Goal: Information Seeking & Learning: Check status

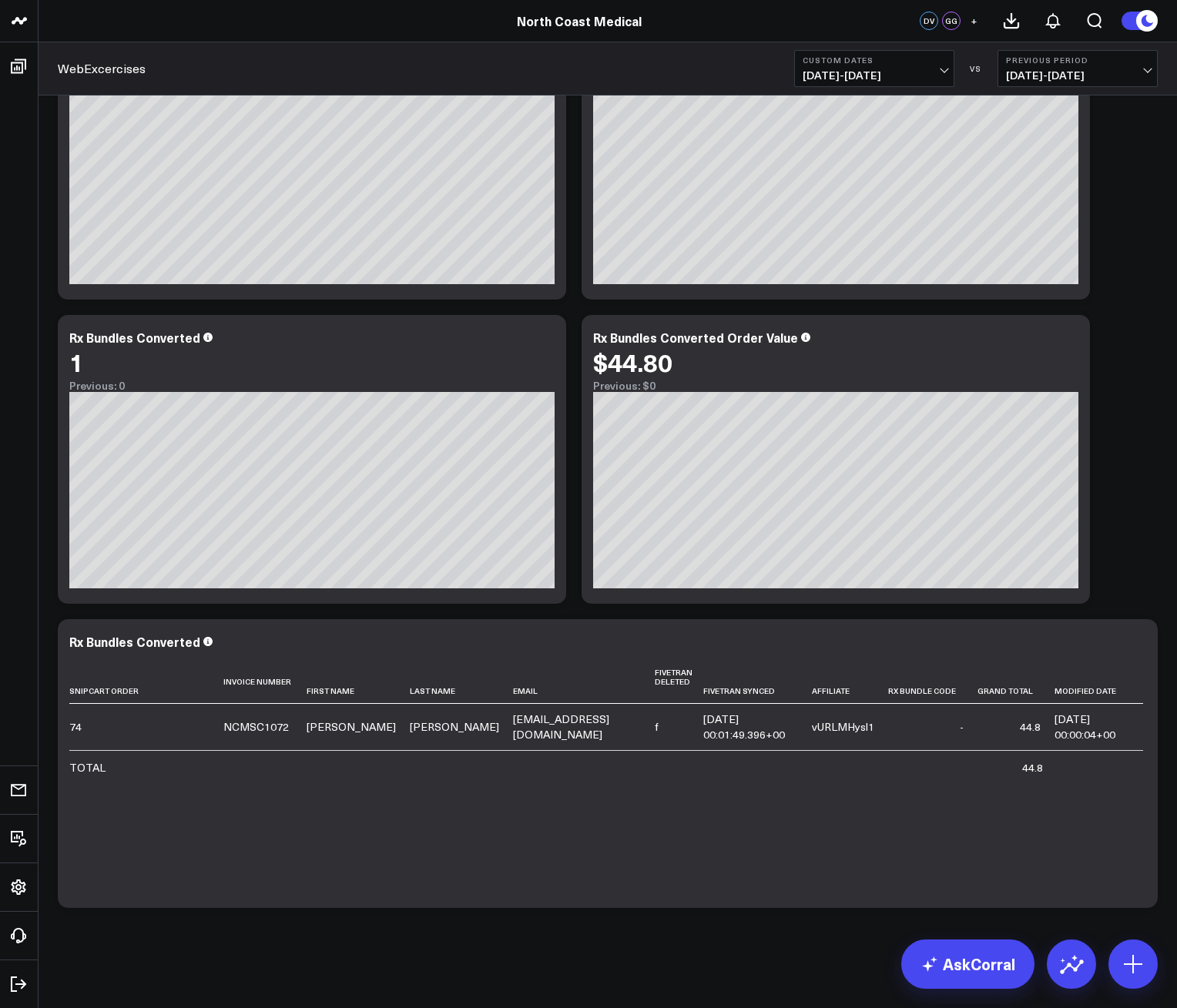
click at [926, 63] on b "Custom Dates" at bounding box center [875, 60] width 143 height 9
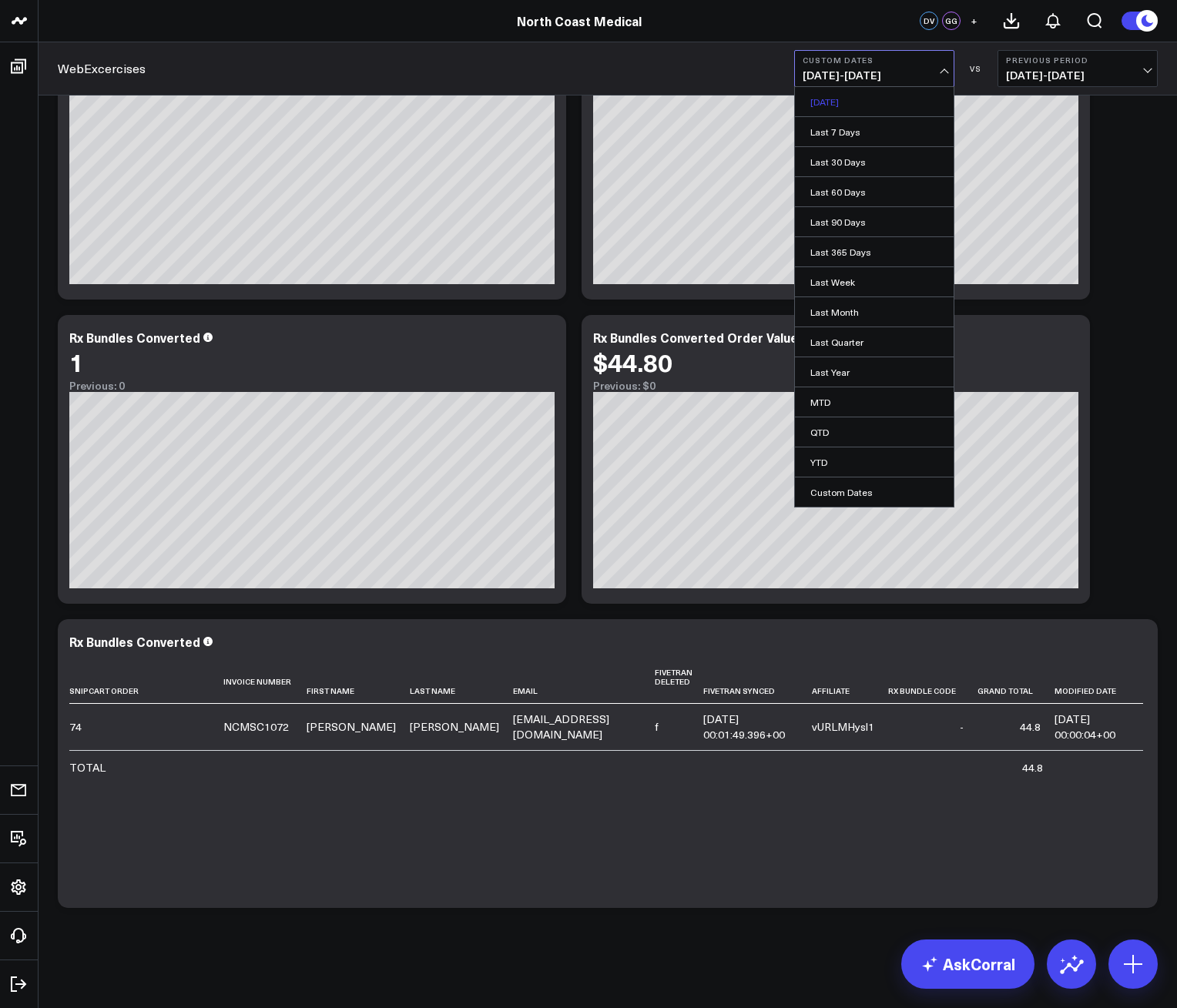
click at [833, 111] on link "[DATE]" at bounding box center [874, 101] width 158 height 29
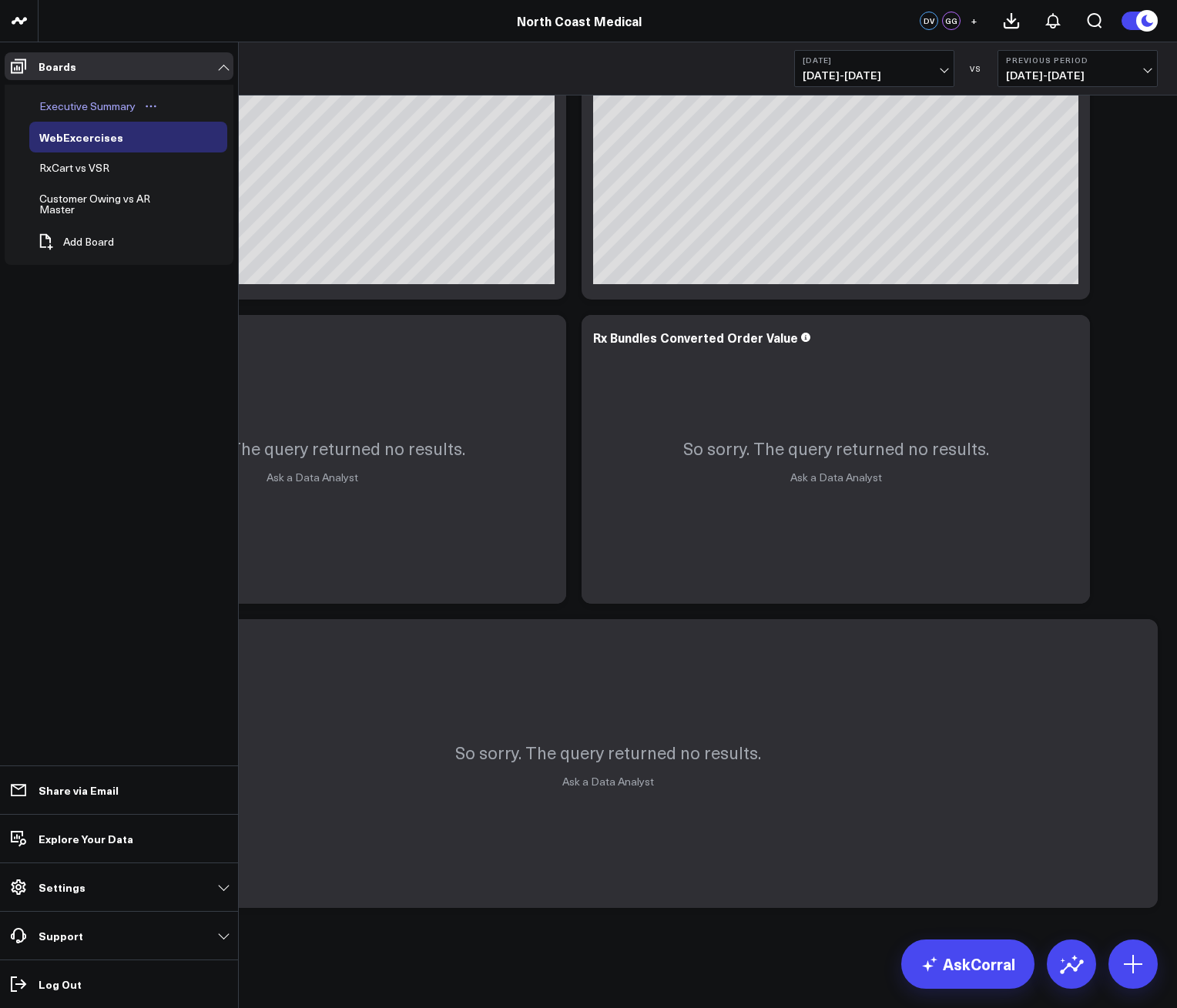
click at [71, 103] on div "Executive Summary" at bounding box center [88, 106] width 104 height 19
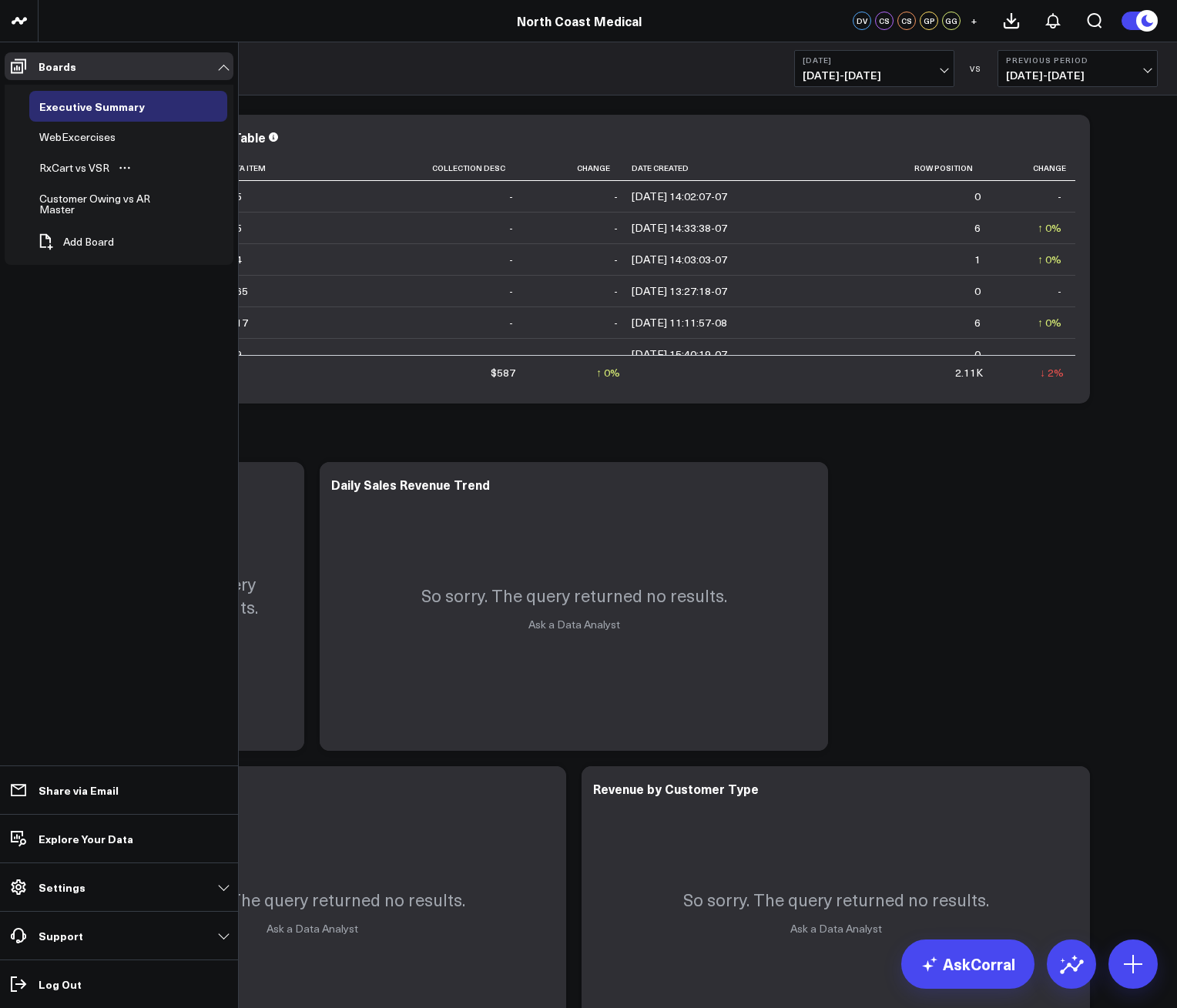
click at [88, 137] on div "WebExcercises" at bounding box center [77, 137] width 84 height 19
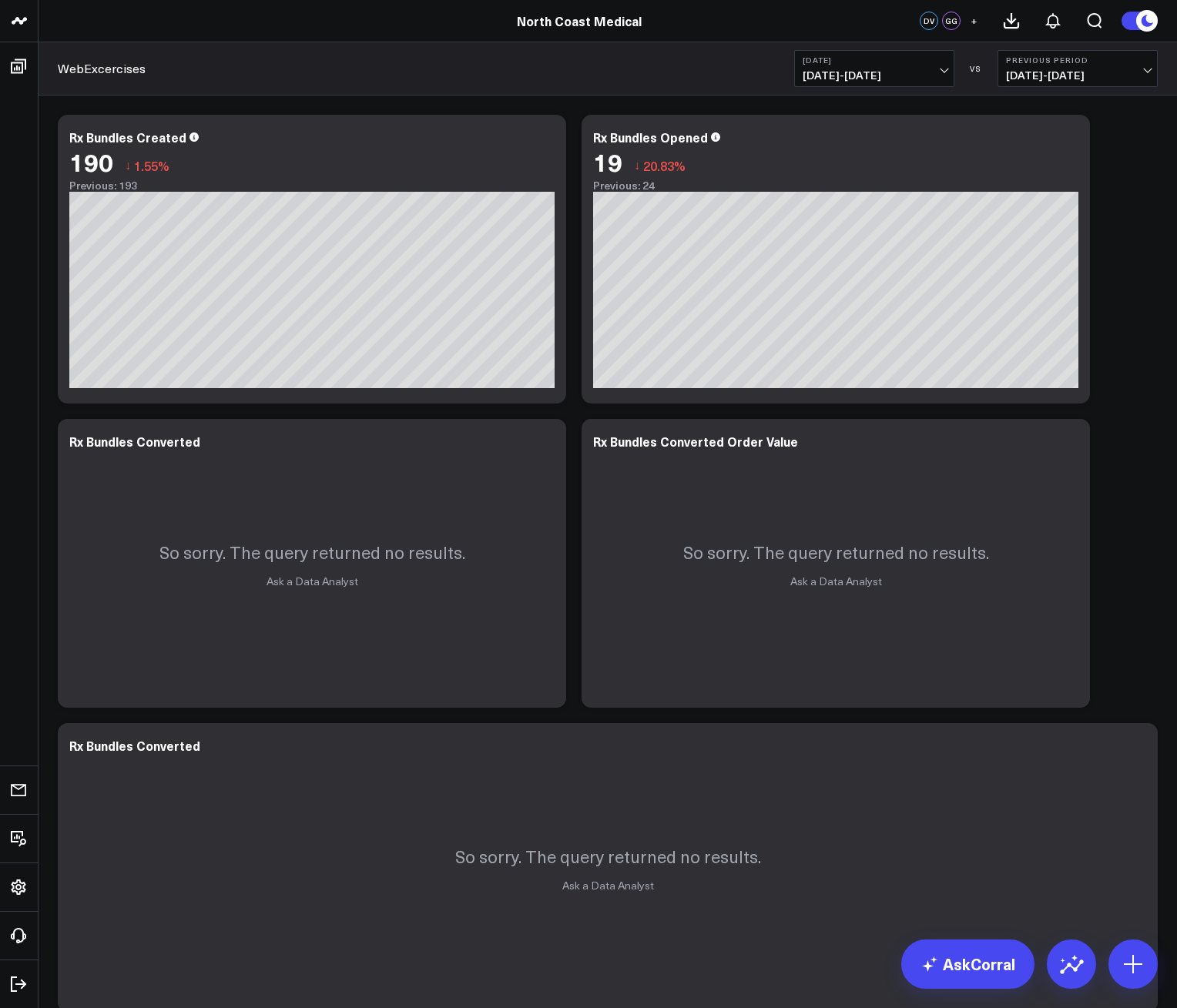
click at [859, 82] on button "[DATE] [DATE] - [DATE]" at bounding box center [874, 69] width 160 height 37
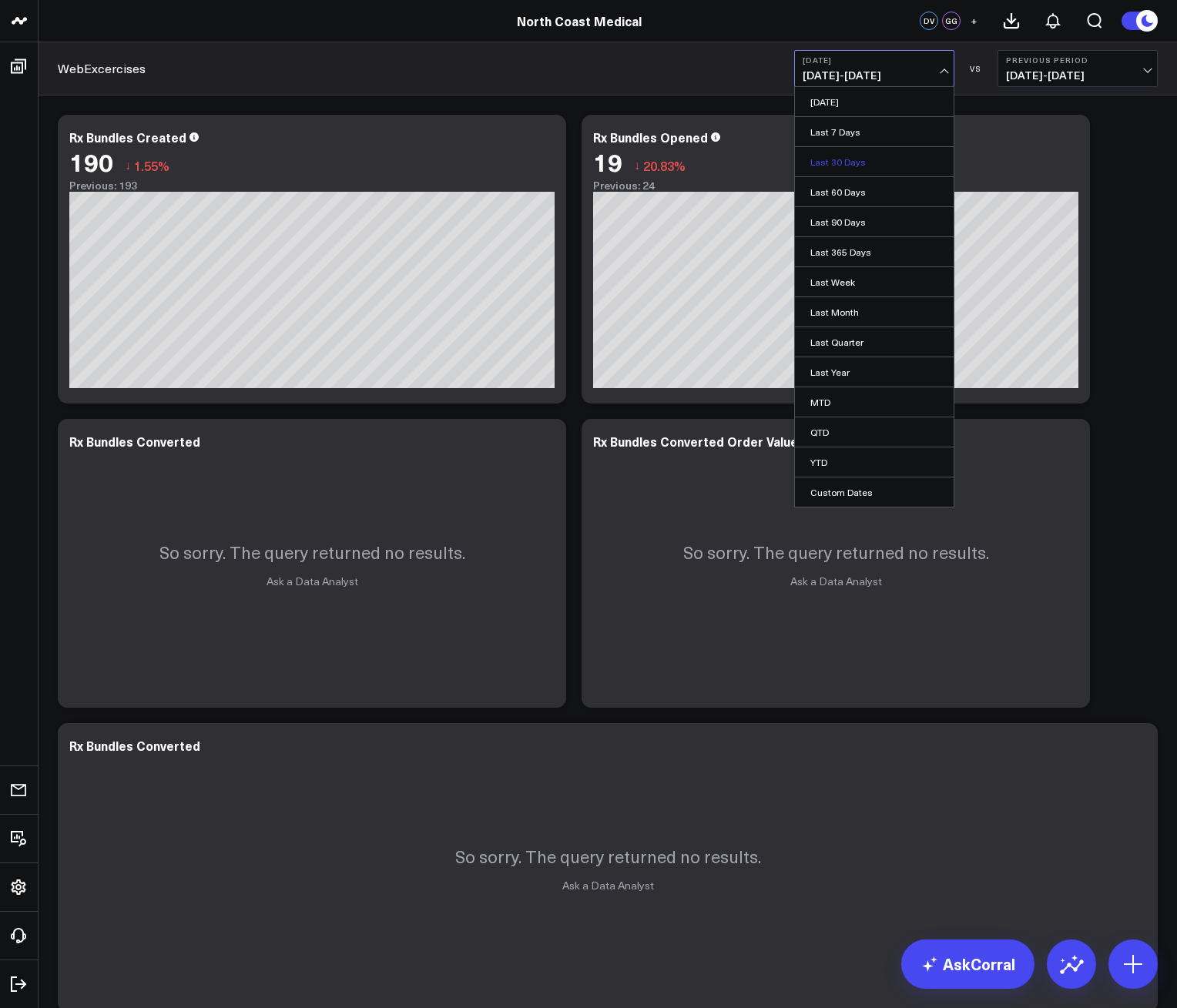
click at [856, 159] on link "Last 30 Days" at bounding box center [874, 161] width 158 height 29
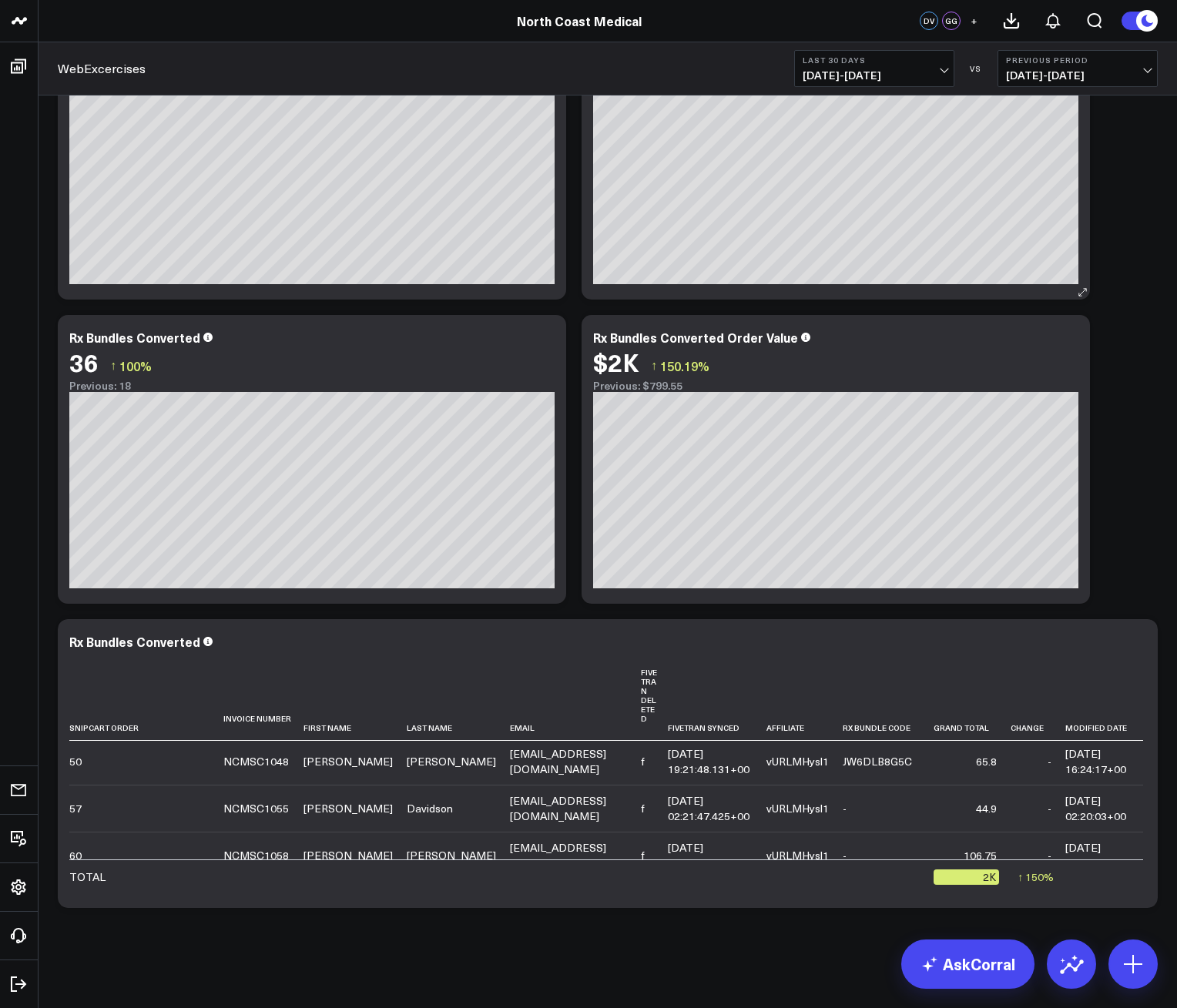
scroll to position [154, 0]
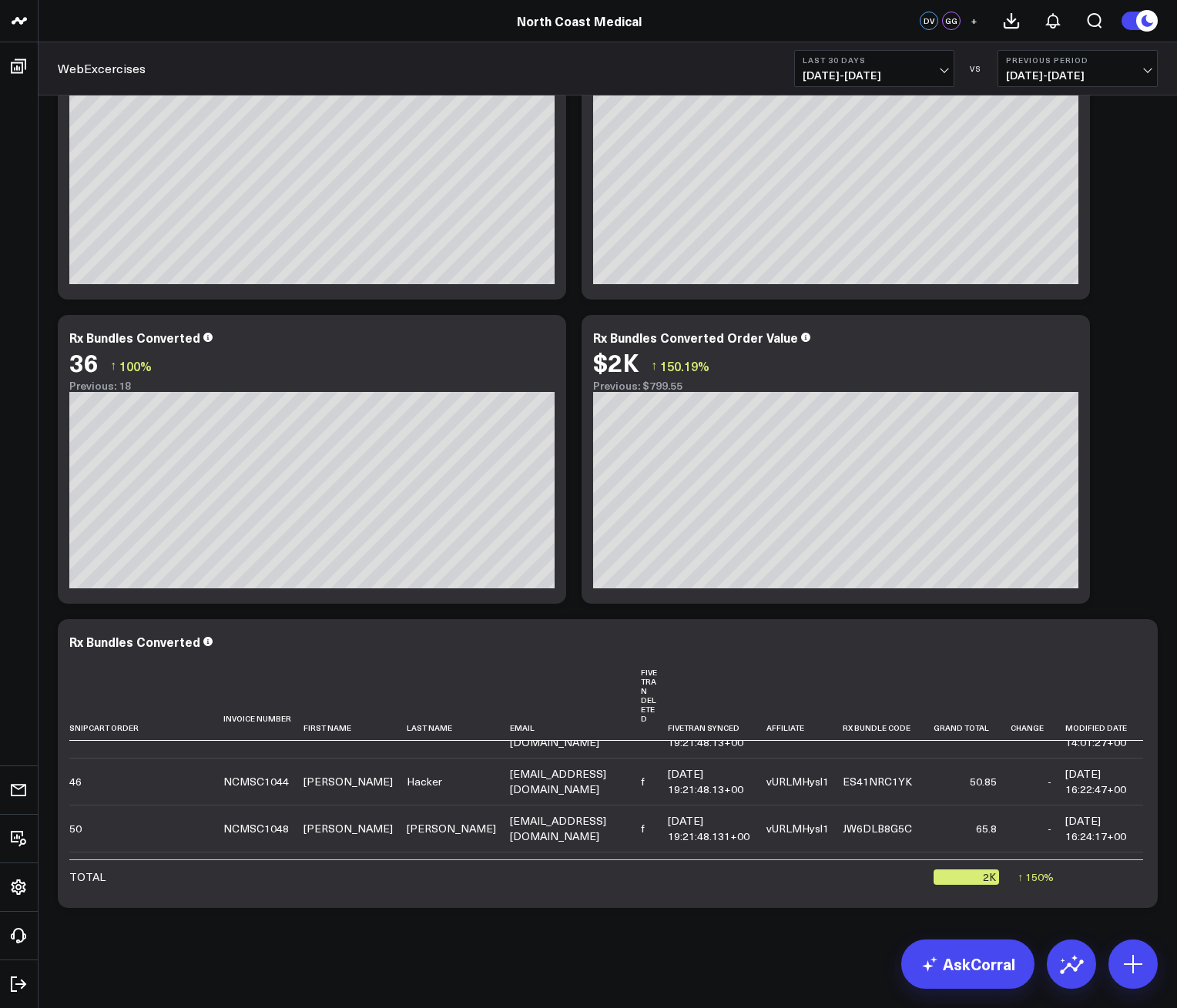
click at [832, 73] on span "[DATE] - [DATE]" at bounding box center [875, 75] width 143 height 12
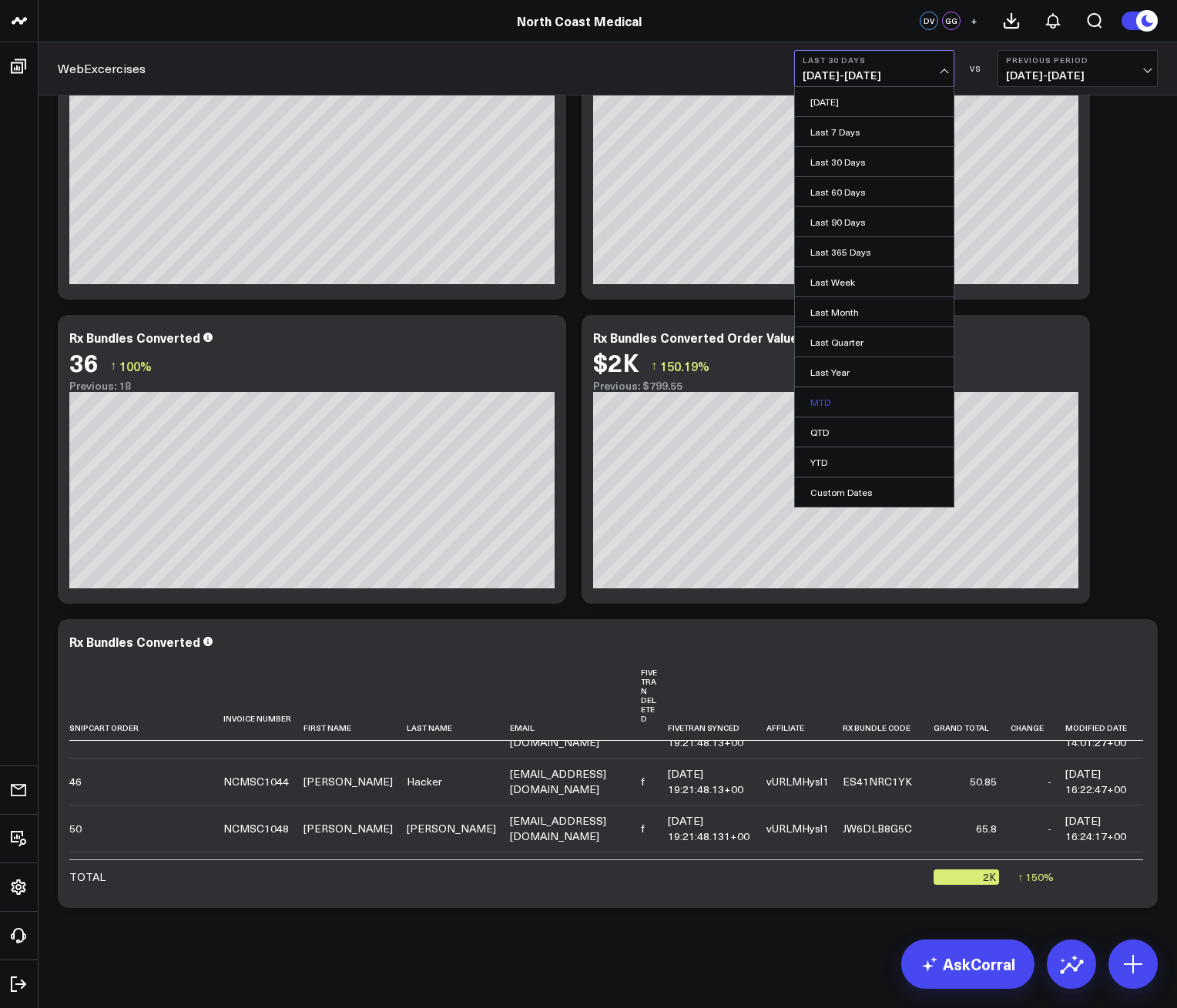
click at [839, 409] on link "MTD" at bounding box center [874, 401] width 158 height 29
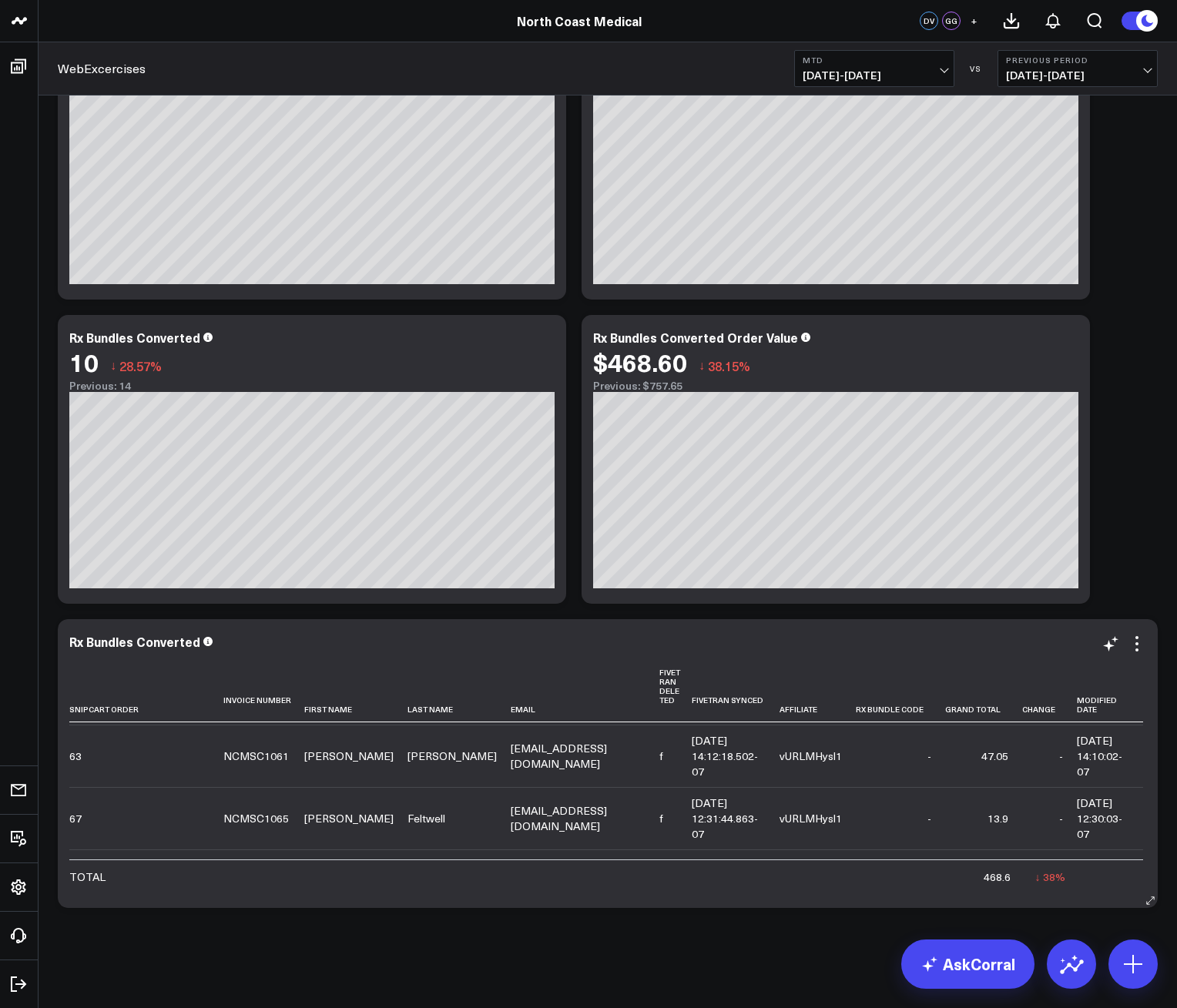
scroll to position [313, 0]
click at [807, 80] on span "[DATE] - [DATE]" at bounding box center [875, 75] width 143 height 12
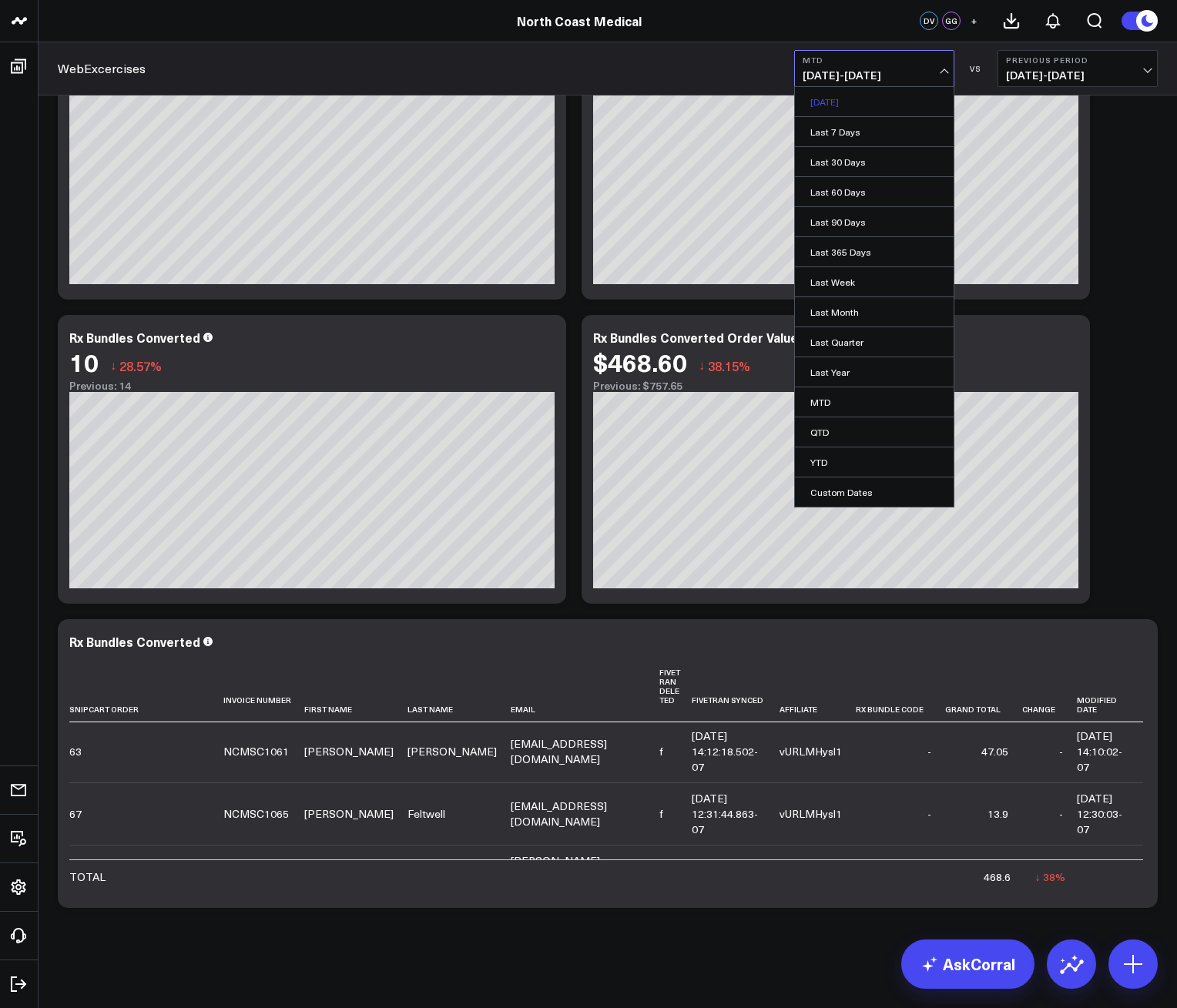
click at [832, 105] on link "[DATE]" at bounding box center [874, 101] width 158 height 29
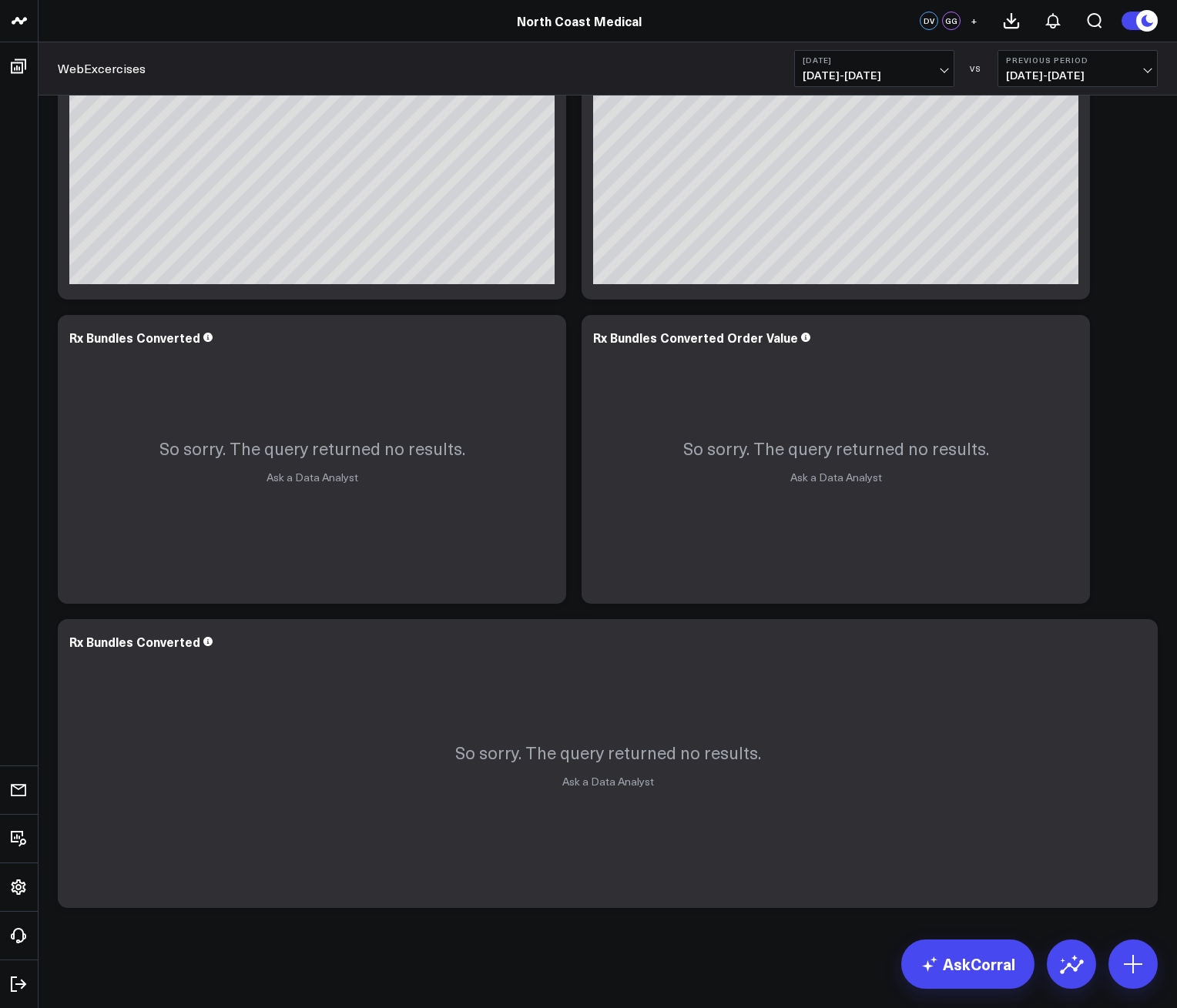
click at [860, 87] on div "WebExcercises [DATE] [DATE] - [DATE] VS Previous Period [DATE] - [DATE]" at bounding box center [608, 69] width 1138 height 53
click at [860, 74] on span "[DATE] - [DATE]" at bounding box center [875, 75] width 143 height 12
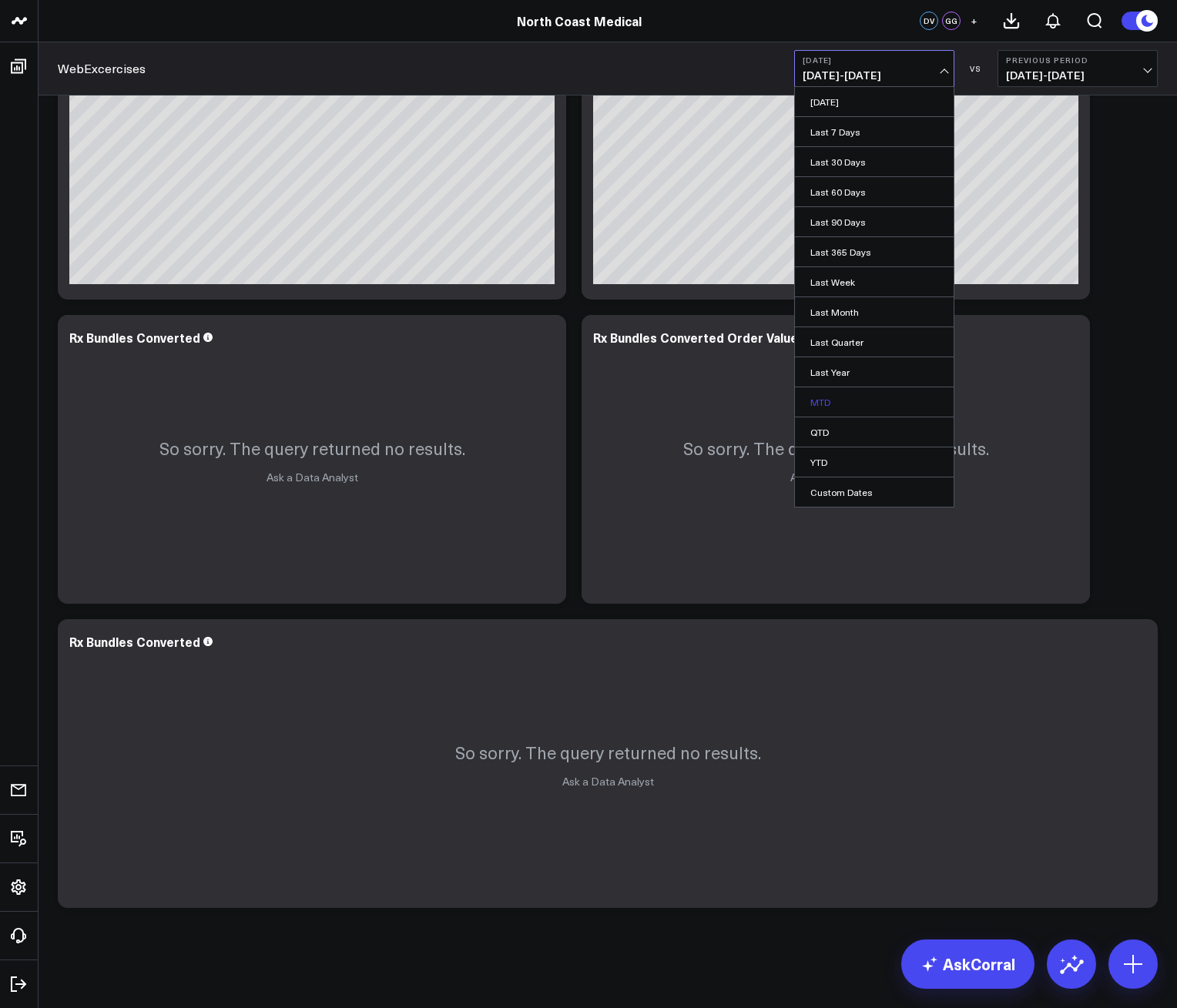
click at [843, 415] on link "MTD" at bounding box center [874, 401] width 158 height 29
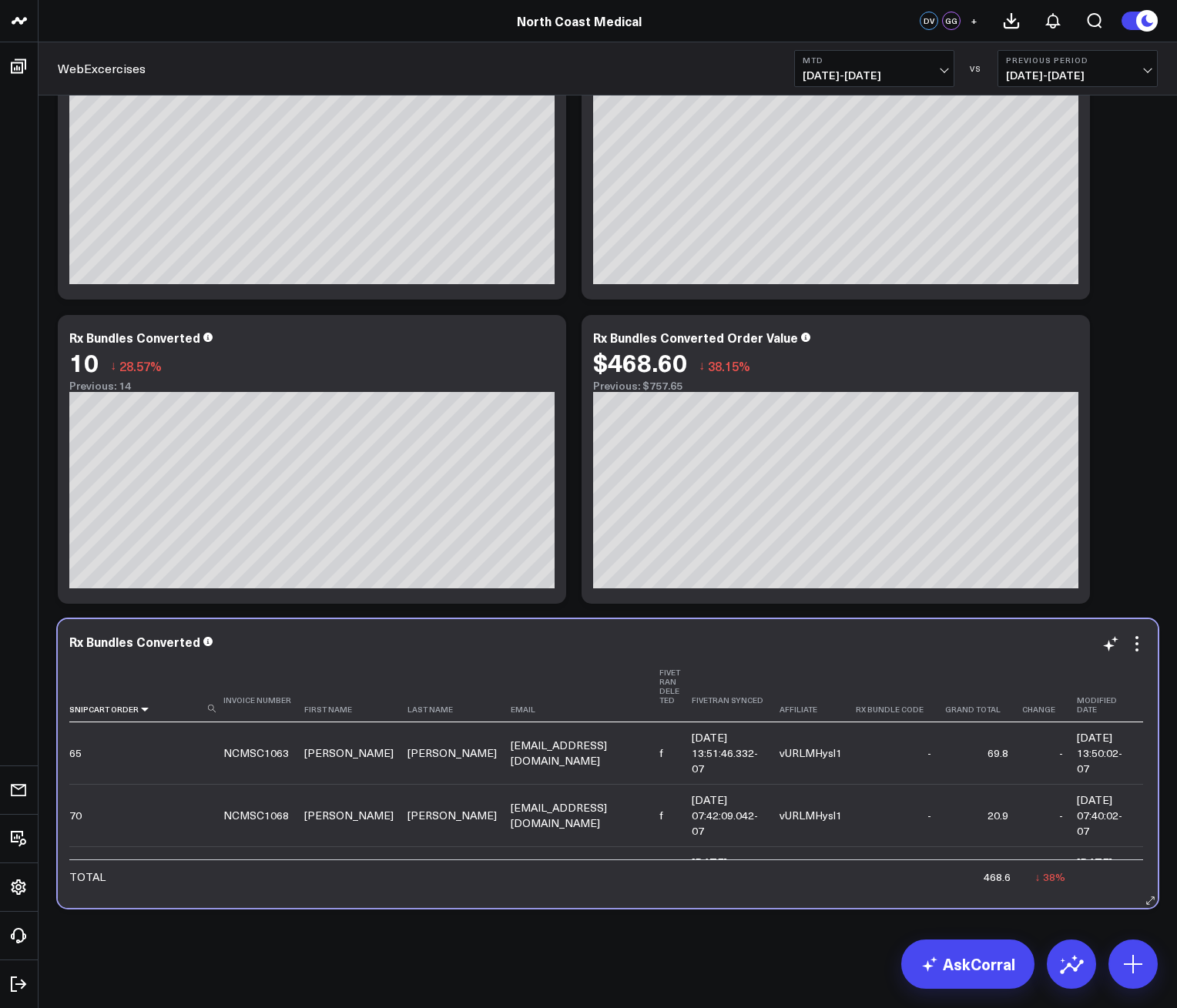
click at [143, 705] on icon at bounding box center [145, 709] width 12 height 9
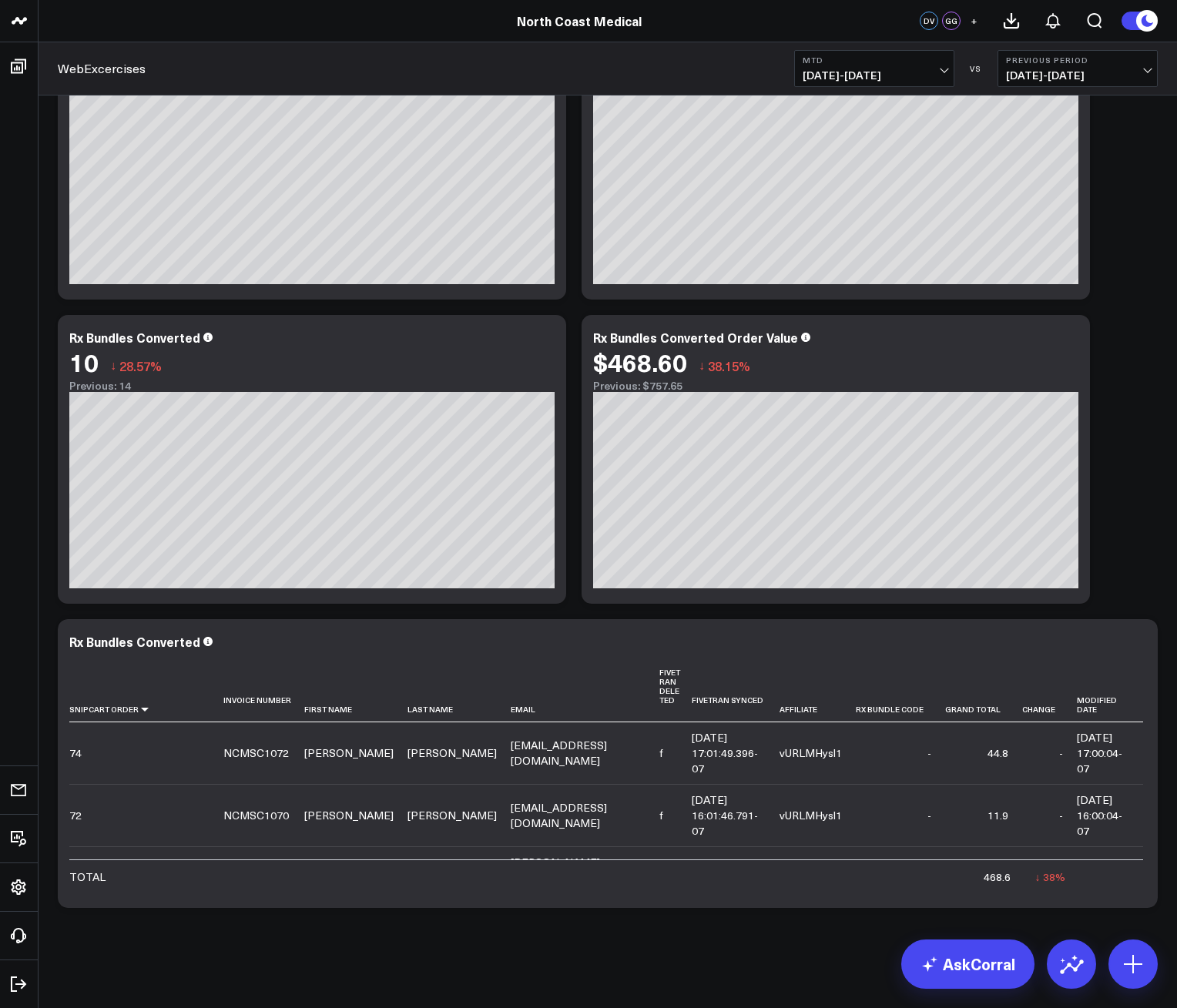
click at [877, 77] on span "[DATE] - [DATE]" at bounding box center [875, 75] width 143 height 12
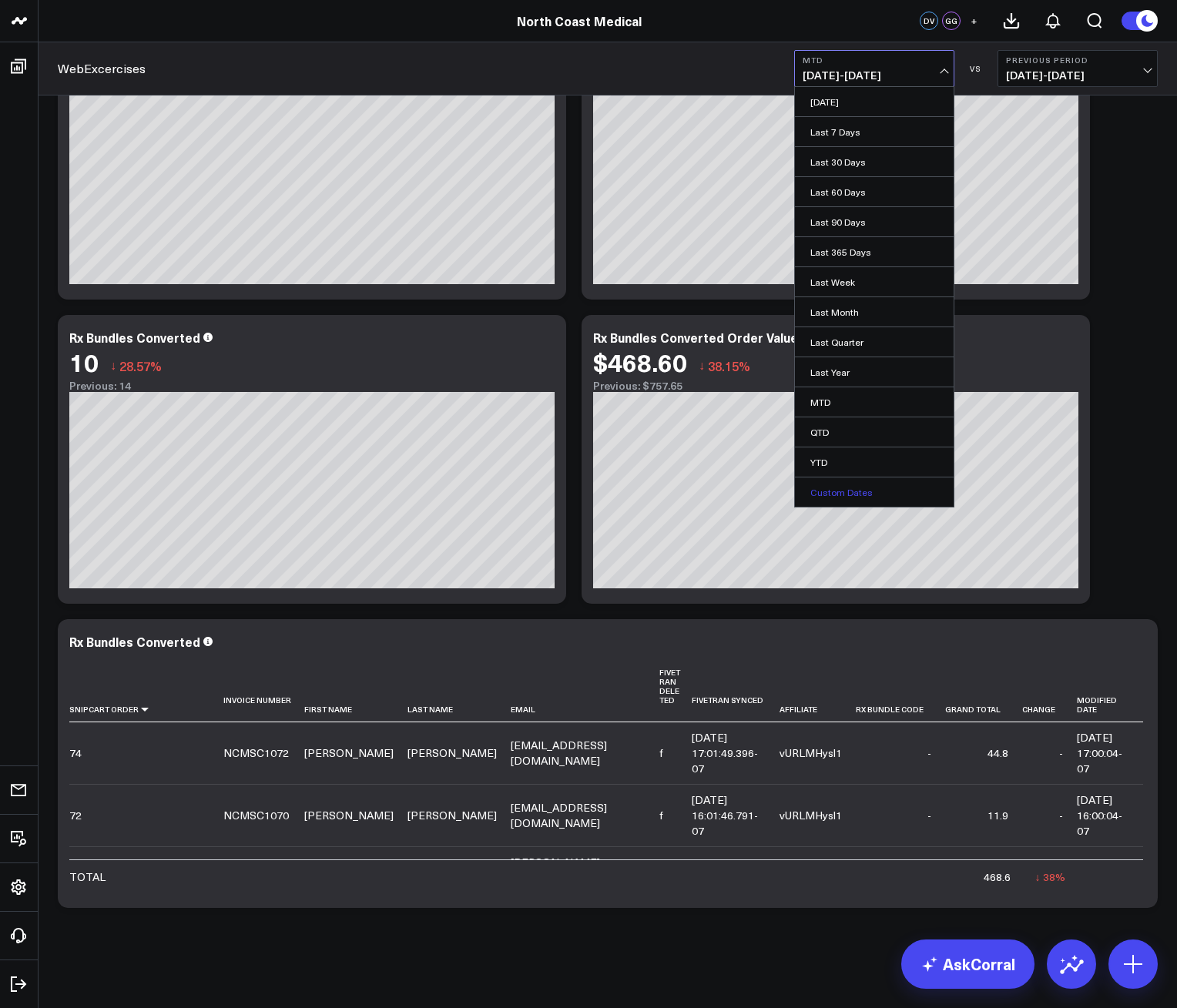
click at [848, 490] on link "Custom Dates" at bounding box center [874, 492] width 158 height 29
select select "9"
select select "2025"
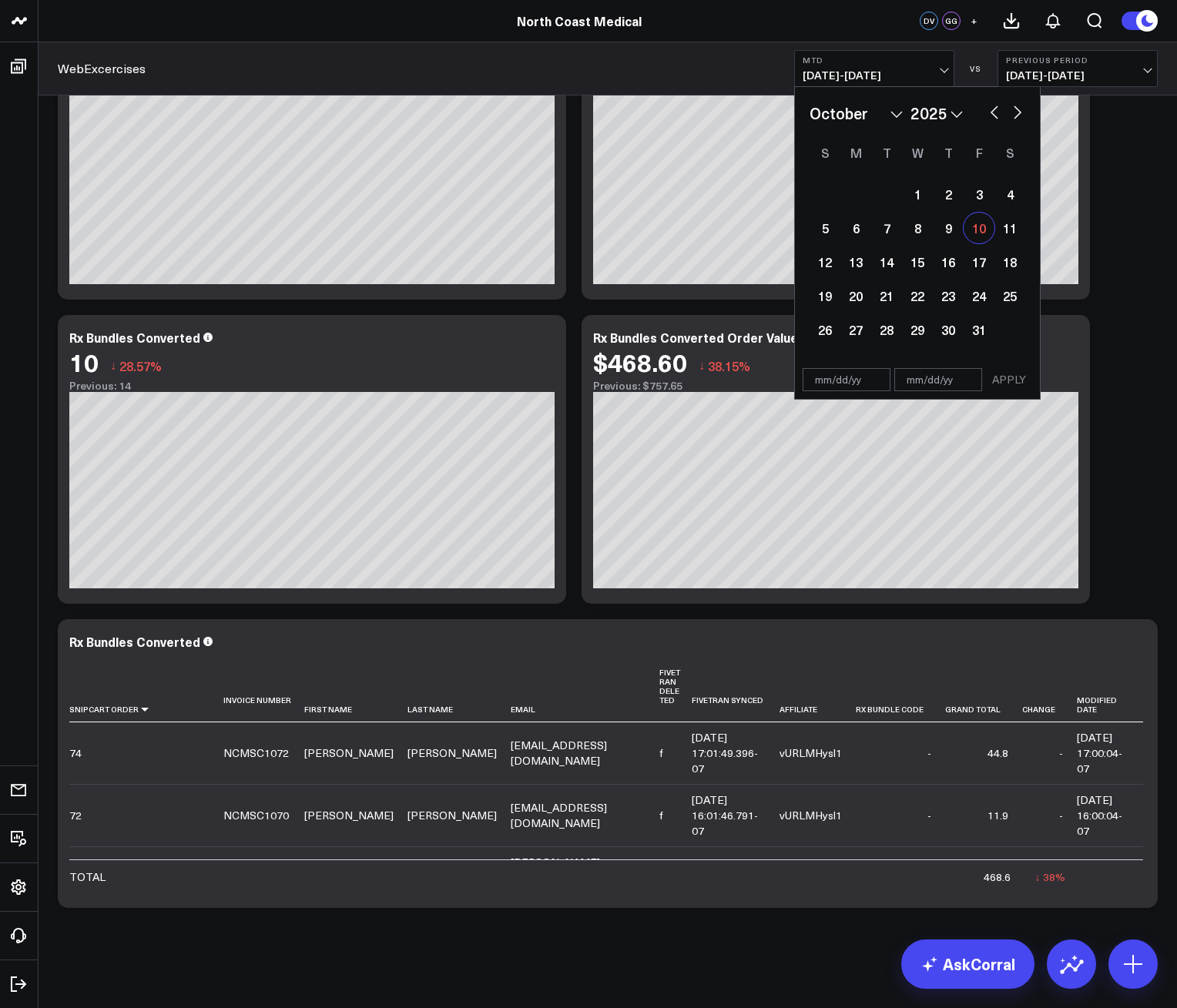
click at [964, 234] on div "10" at bounding box center [979, 227] width 31 height 31
type input "[DATE]"
select select "9"
select select "2025"
click at [975, 230] on div "10" at bounding box center [979, 227] width 31 height 31
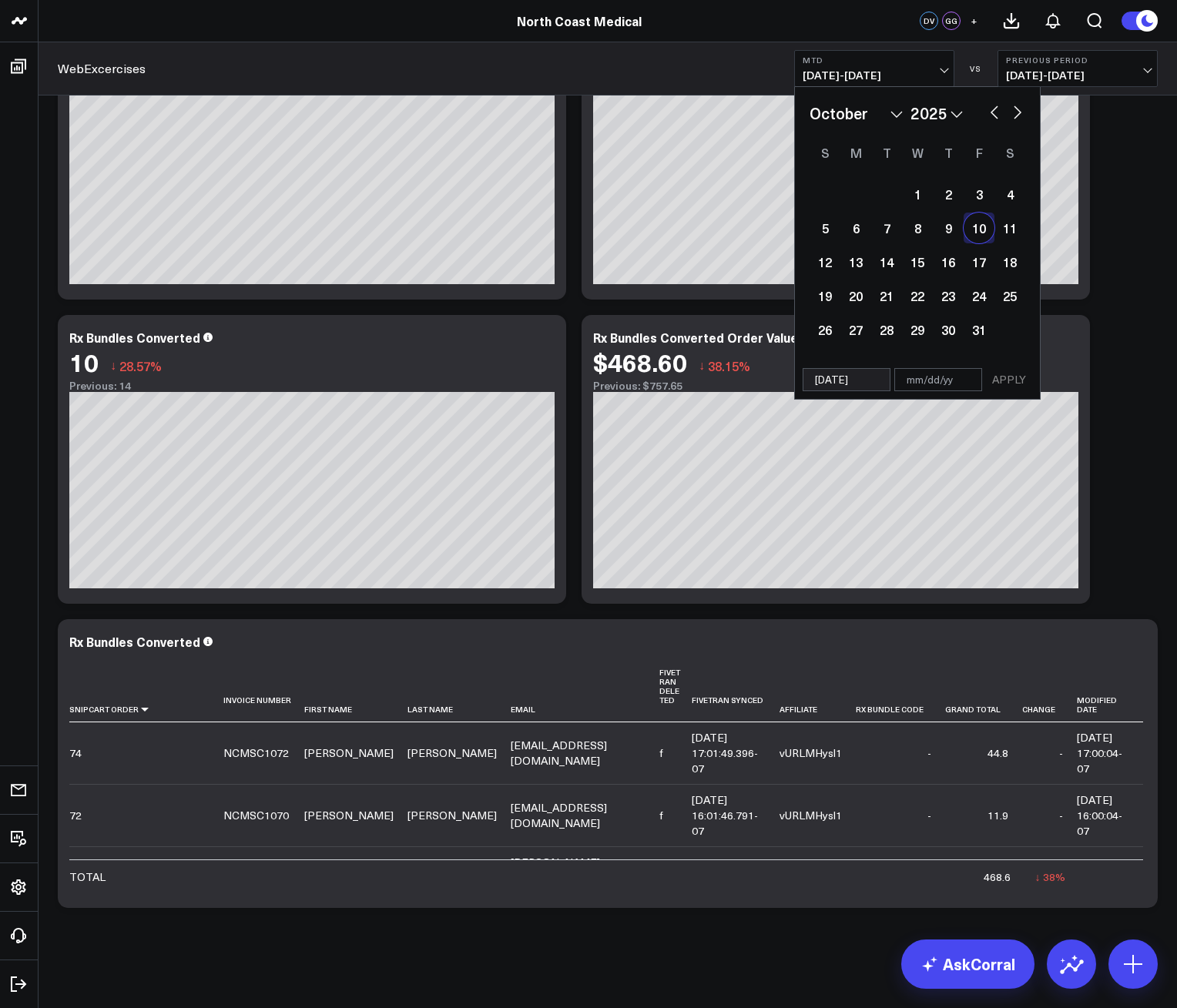
type input "[DATE]"
select select "9"
select select "2025"
click at [959, 234] on div "9" at bounding box center [948, 227] width 31 height 31
type input "[DATE]"
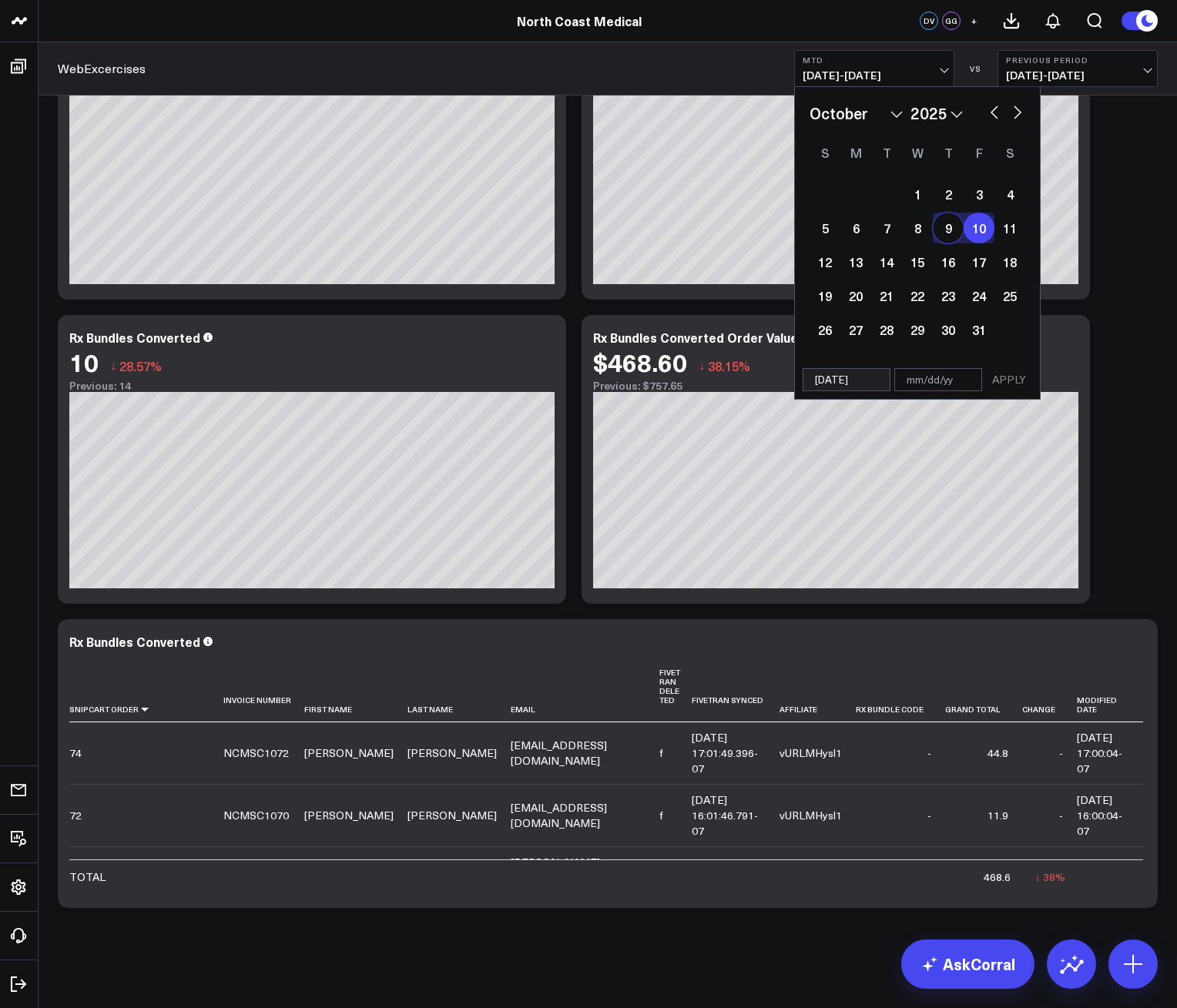
type input "[DATE]"
select select "9"
select select "2025"
click at [947, 219] on div "9" at bounding box center [948, 227] width 31 height 31
type input "[DATE]"
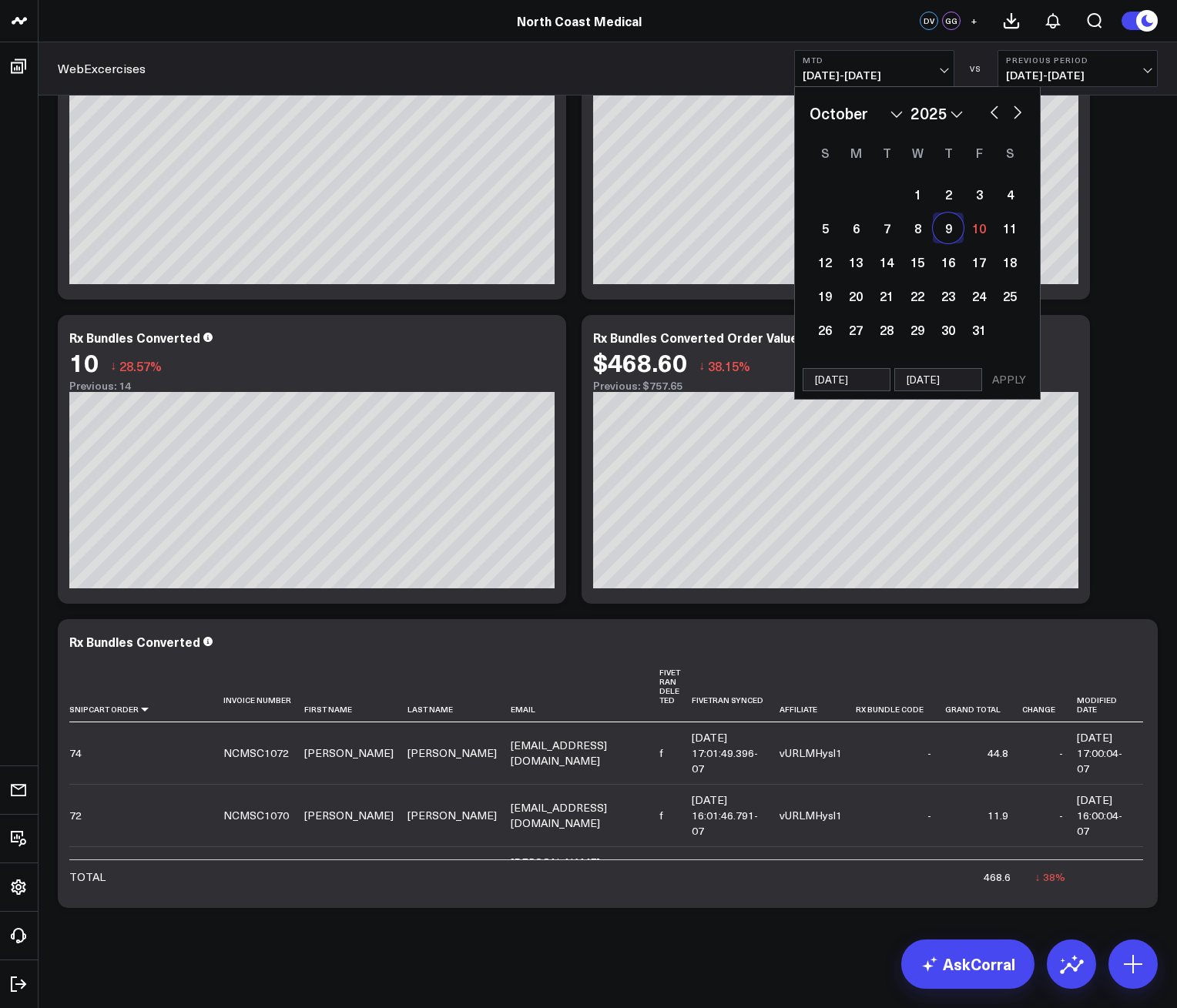
select select "9"
select select "2025"
click at [1008, 374] on button "APPLY" at bounding box center [1009, 379] width 46 height 23
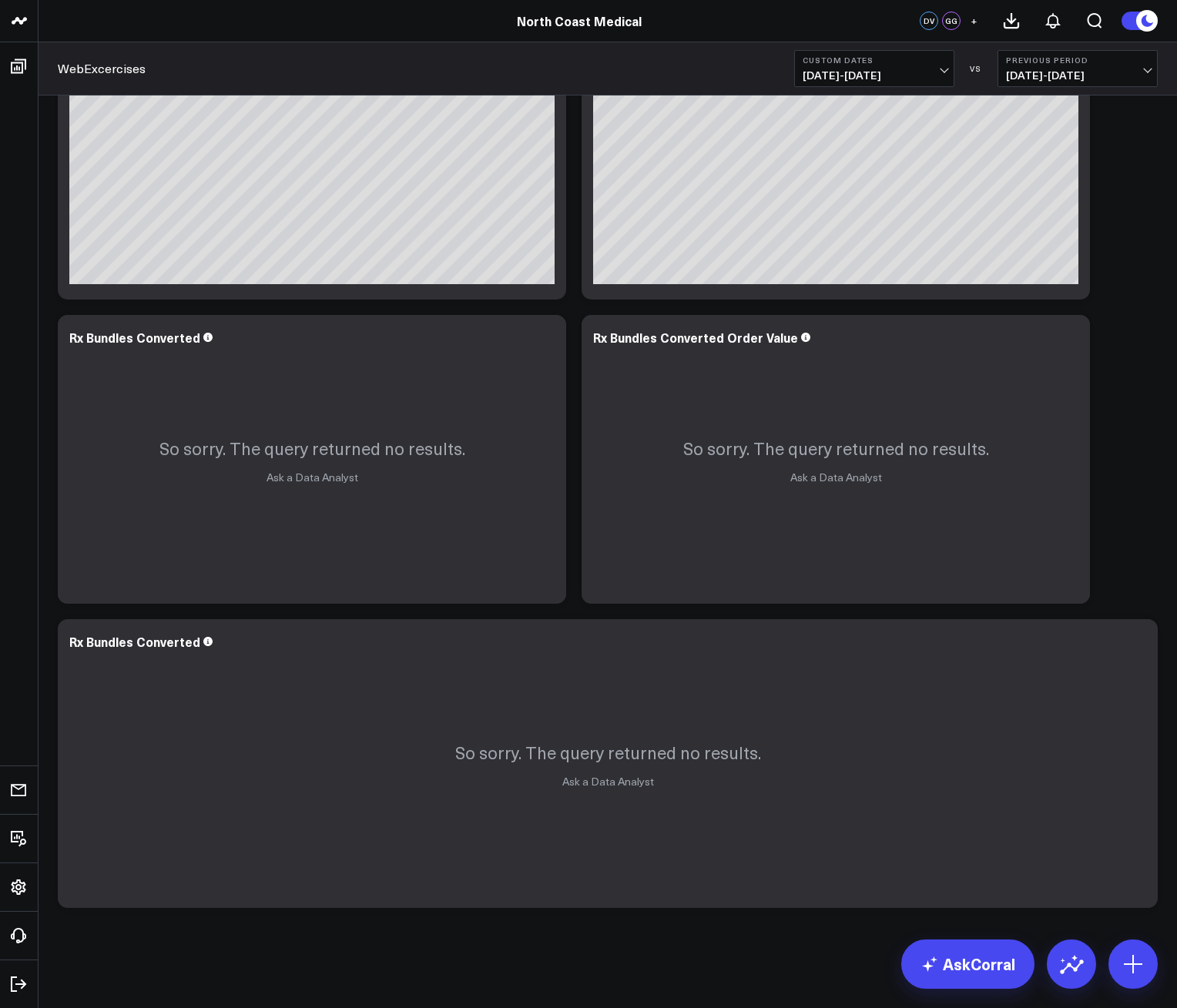
click at [954, 73] on div "Custom Dates [DATE] - [DATE] VS Previous Period [DATE] - [DATE]" at bounding box center [975, 69] width 363 height 37
click at [946, 69] on span "[DATE] - [DATE]" at bounding box center [875, 75] width 143 height 12
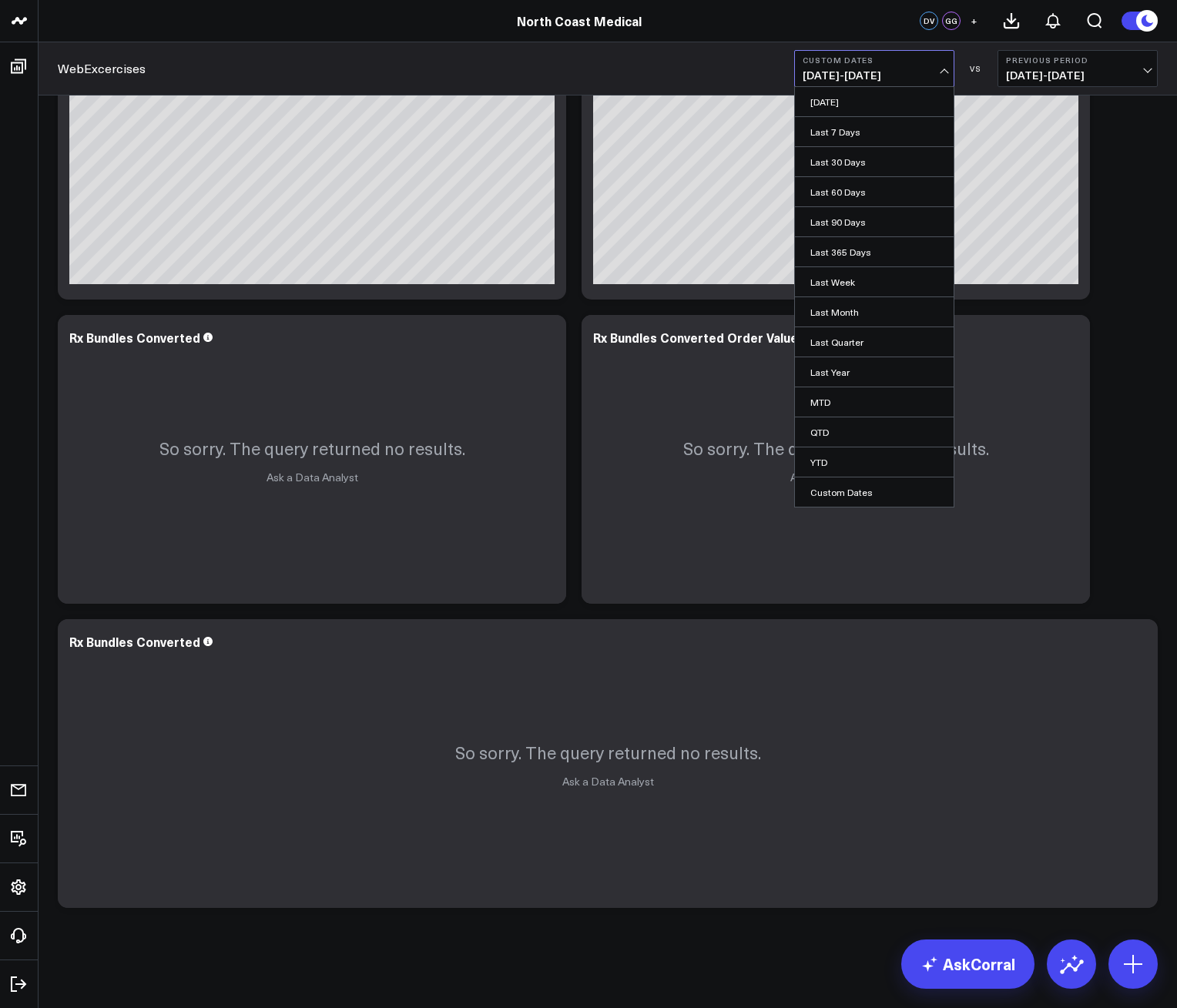
click at [1003, 67] on button "Previous Period [DATE] - [DATE]" at bounding box center [1077, 69] width 160 height 37
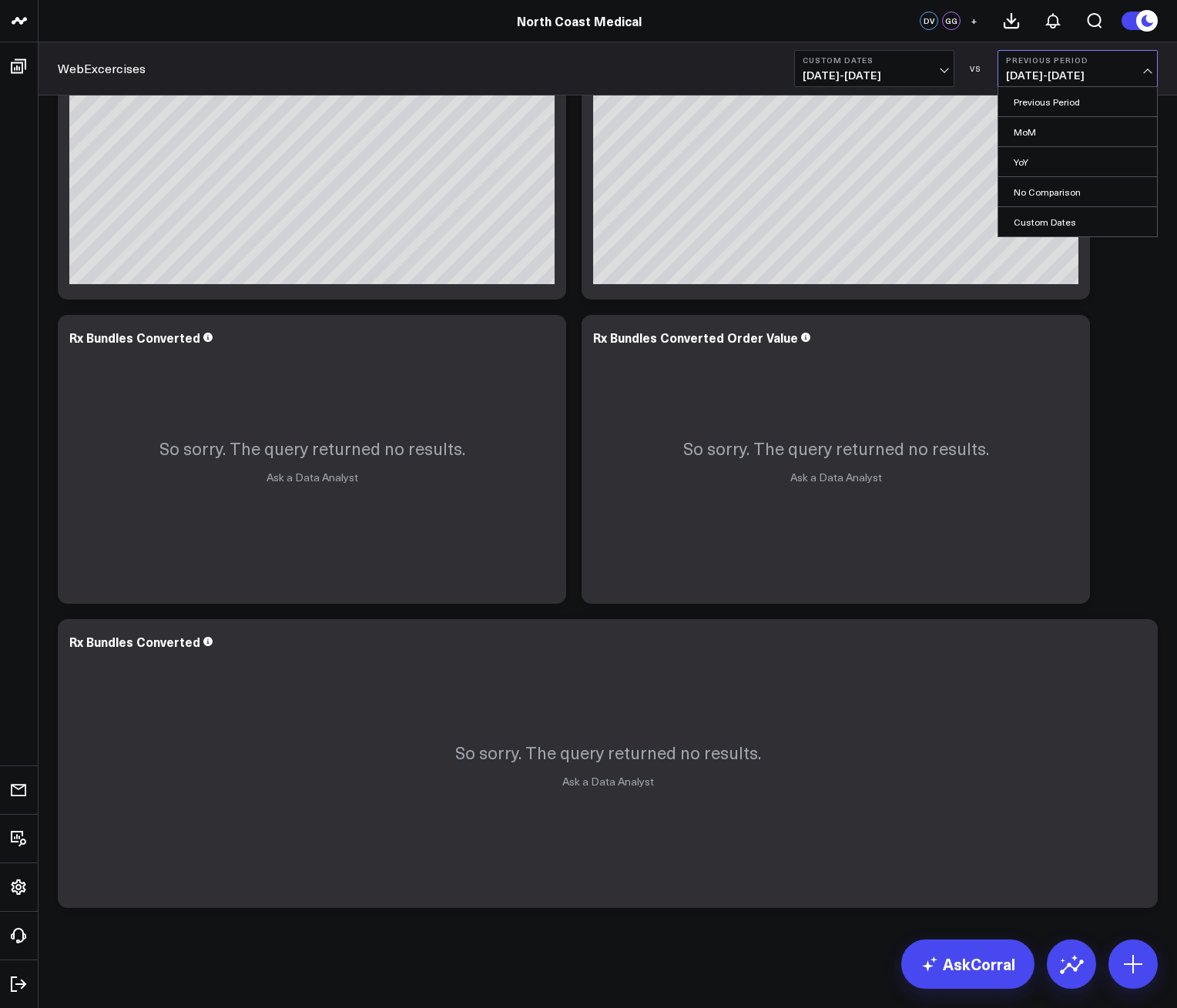
click at [962, 71] on div "VS" at bounding box center [975, 68] width 27 height 9
click at [952, 72] on button "Custom Dates [DATE] - [DATE]" at bounding box center [874, 69] width 160 height 37
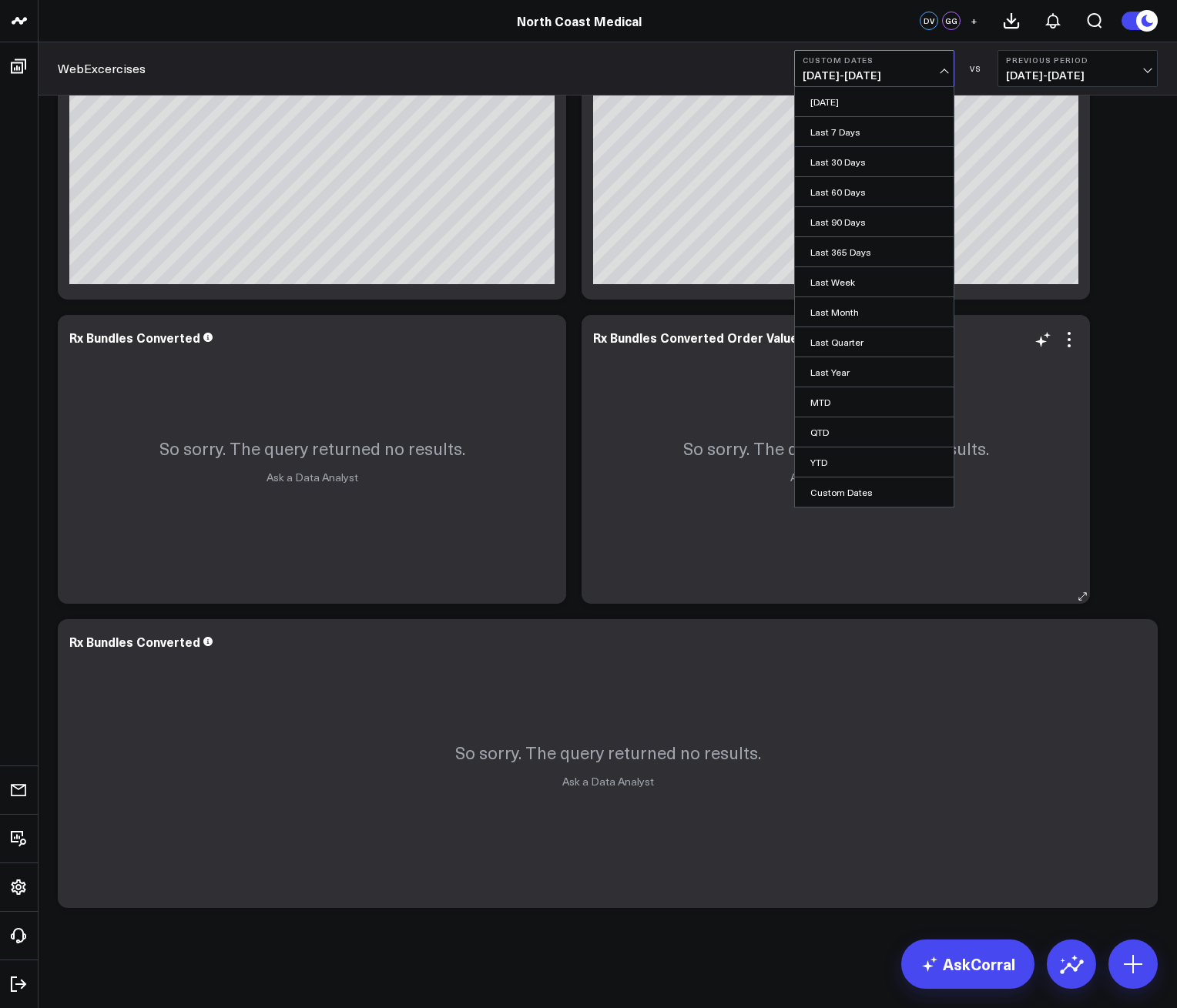
click at [838, 498] on link "Custom Dates" at bounding box center [874, 492] width 158 height 29
select select "9"
select select "2025"
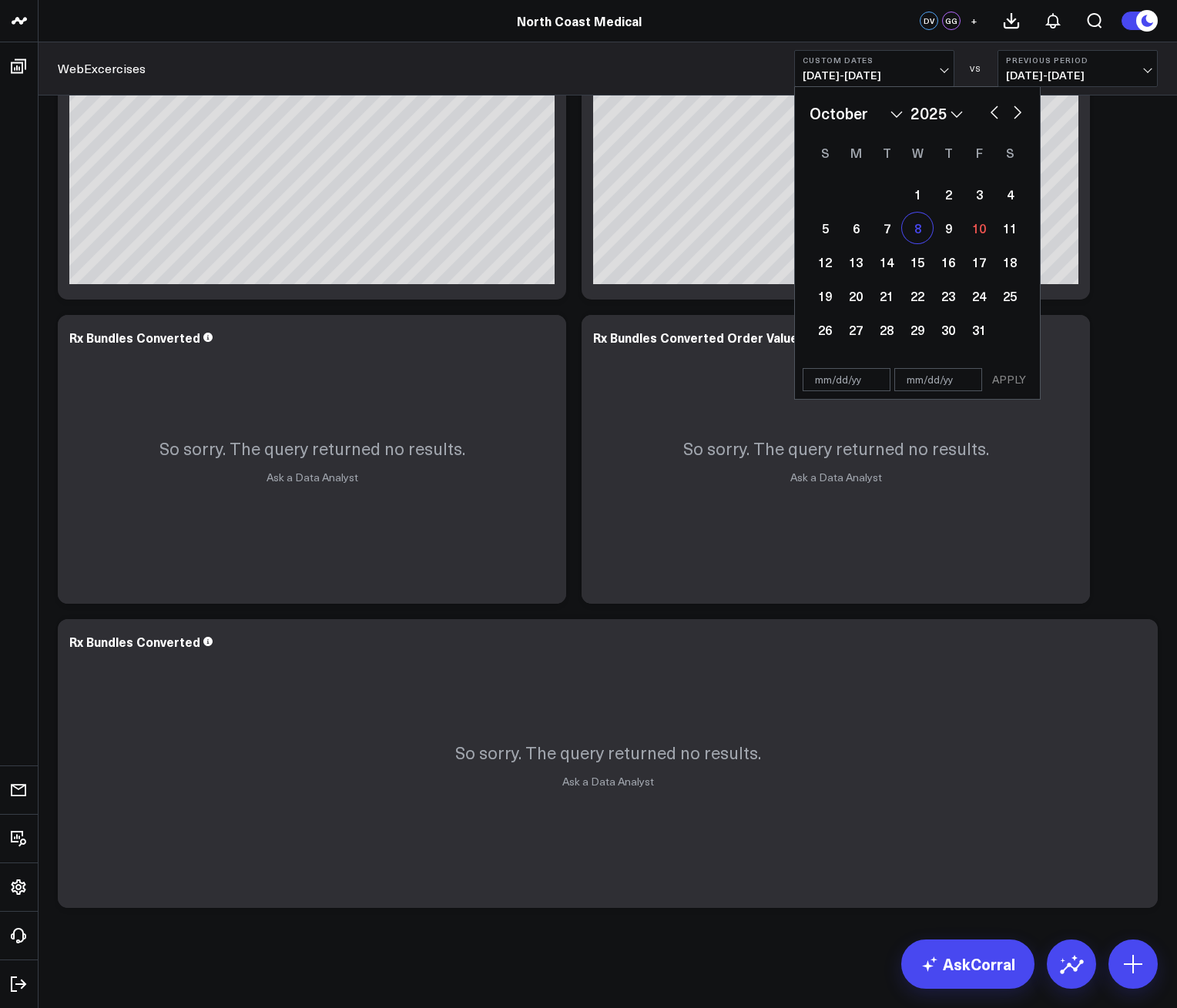
click at [914, 240] on div "8" at bounding box center [917, 227] width 31 height 31
type input "[DATE]"
select select "9"
select select "2025"
click at [973, 236] on div "10" at bounding box center [979, 227] width 31 height 31
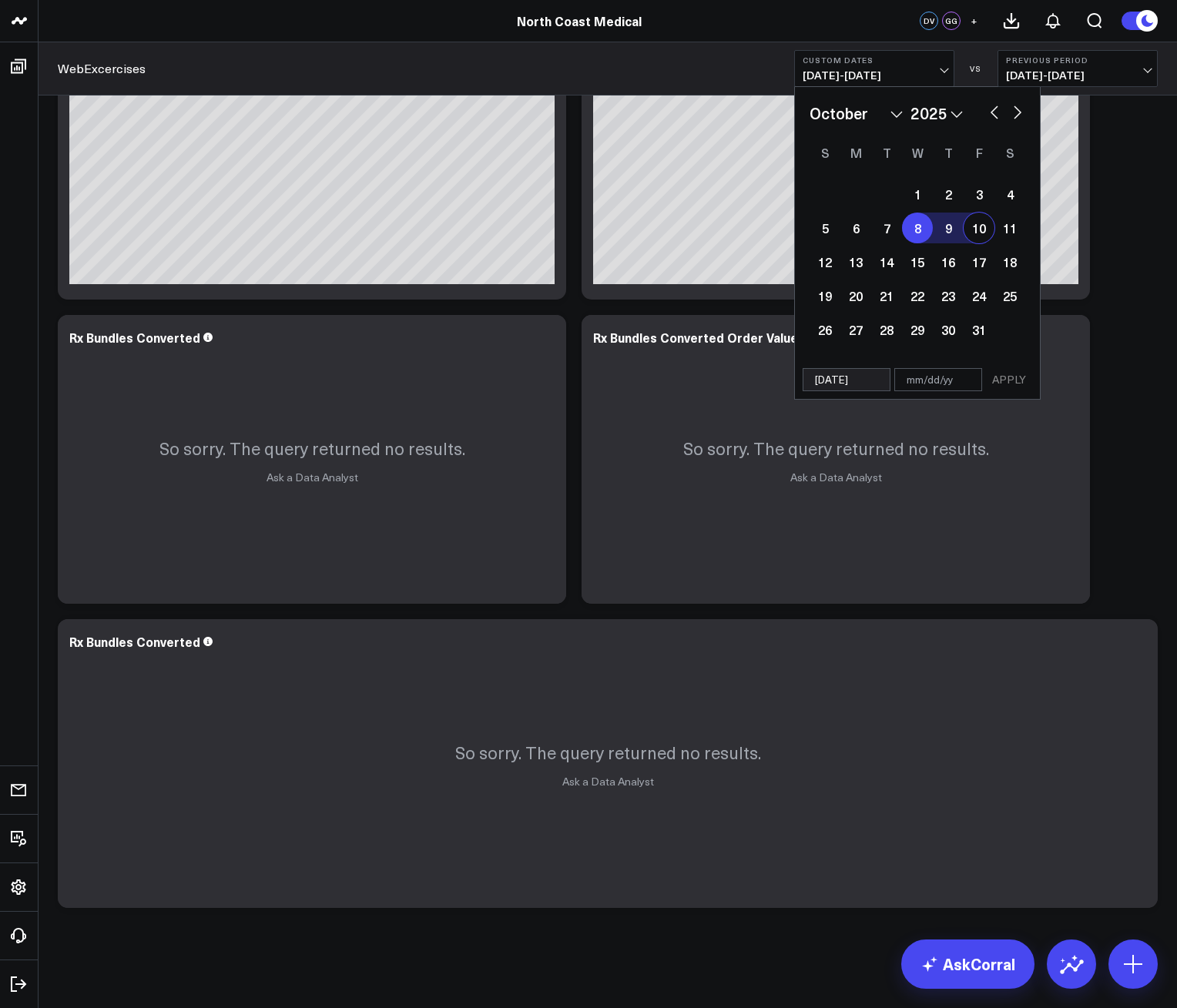
select select "9"
select select "2025"
type input "[DATE]"
click at [1011, 369] on button "APPLY" at bounding box center [1009, 379] width 46 height 23
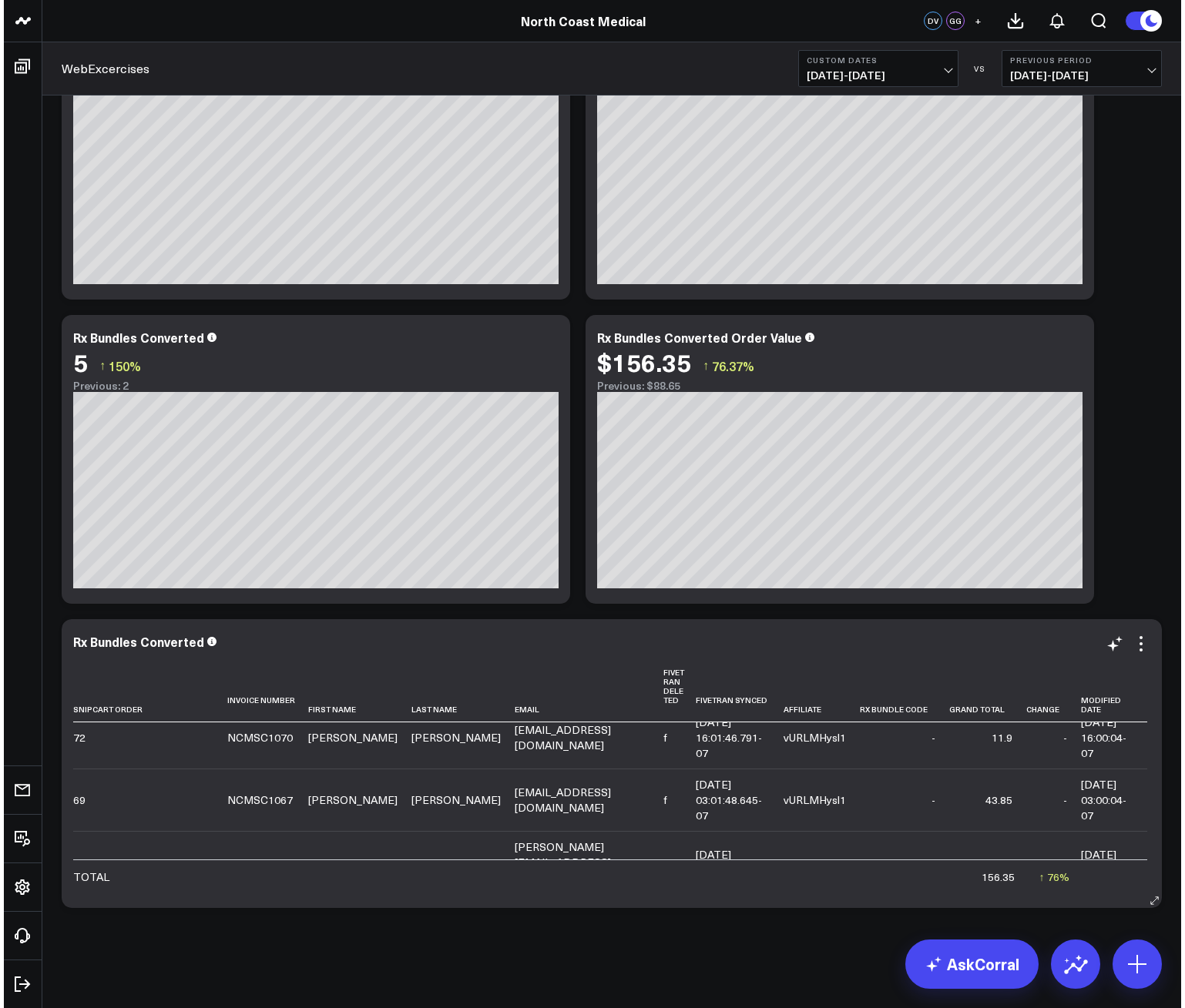
scroll to position [79, 0]
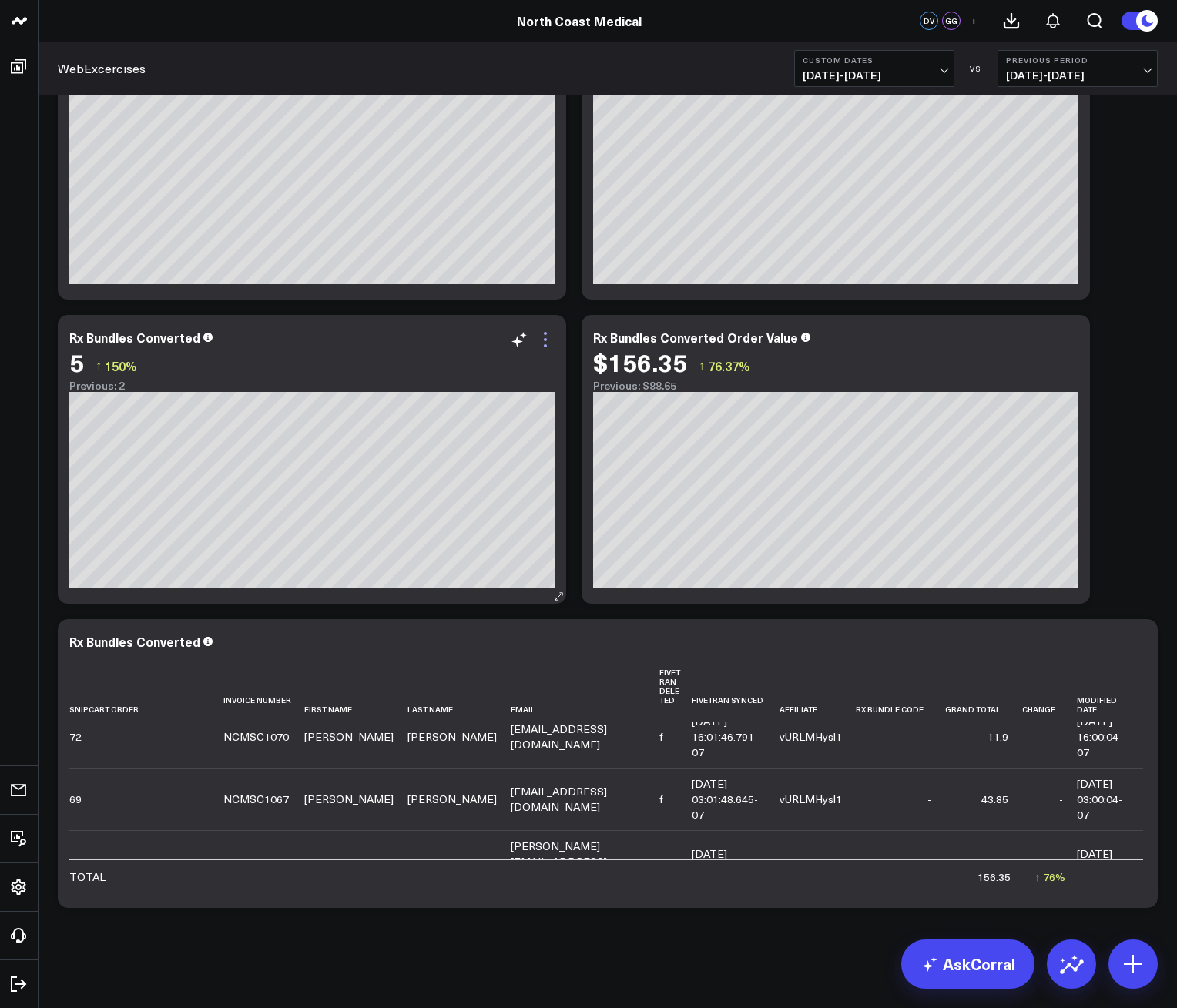
click at [545, 344] on icon at bounding box center [545, 340] width 19 height 19
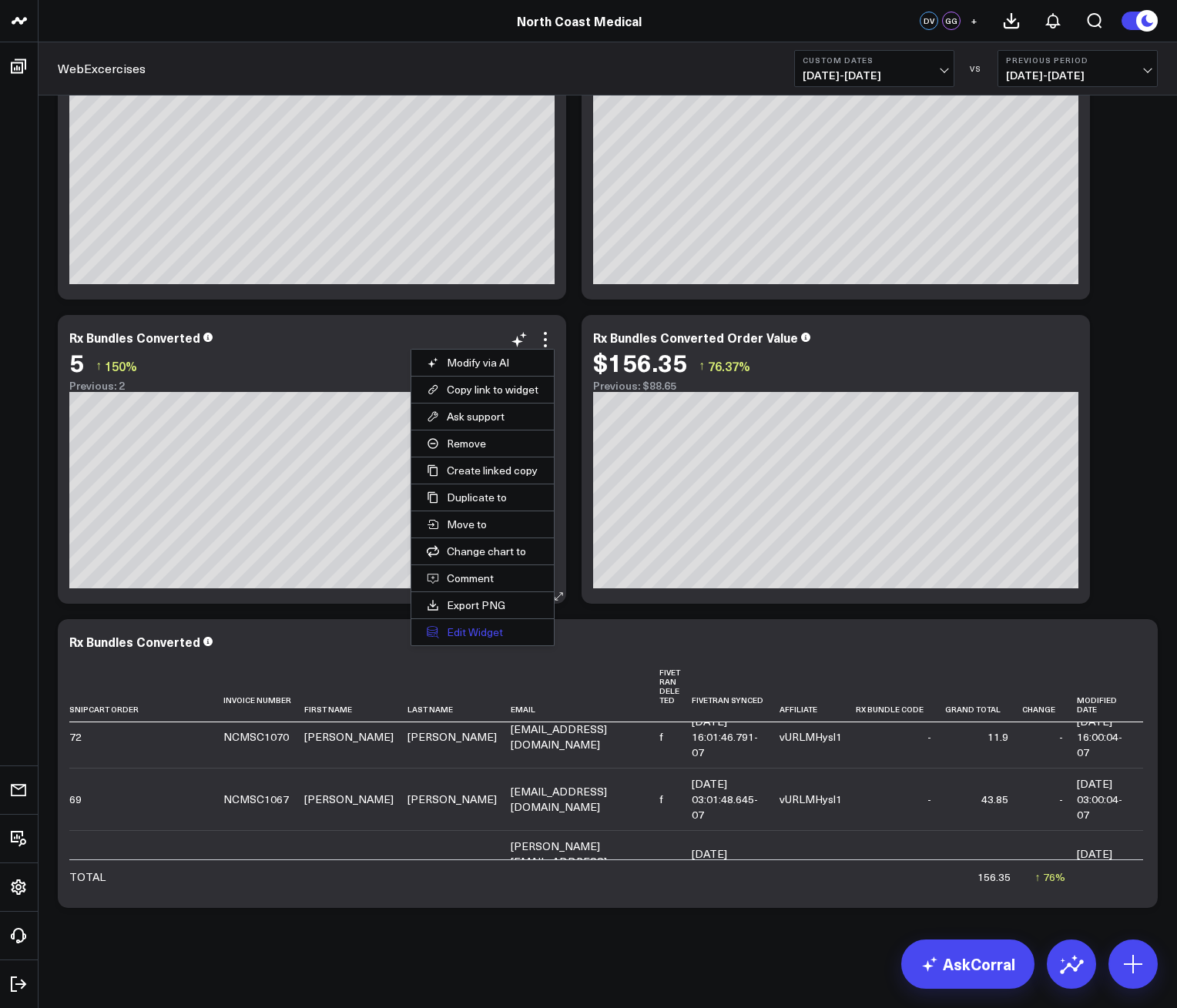
click at [487, 638] on button "Edit Widget" at bounding box center [482, 632] width 142 height 27
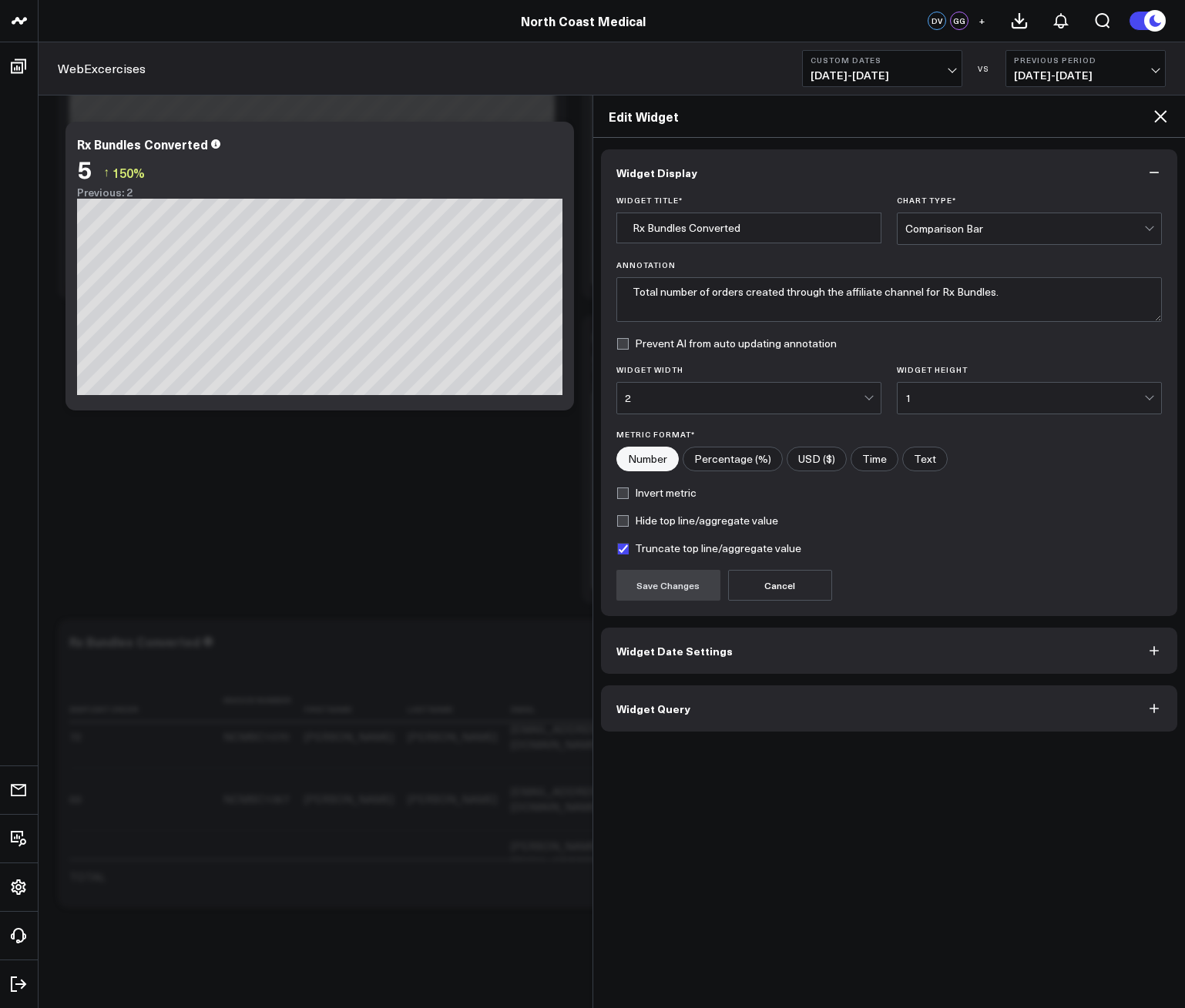
click at [684, 664] on button "Widget Date Settings" at bounding box center [889, 651] width 577 height 46
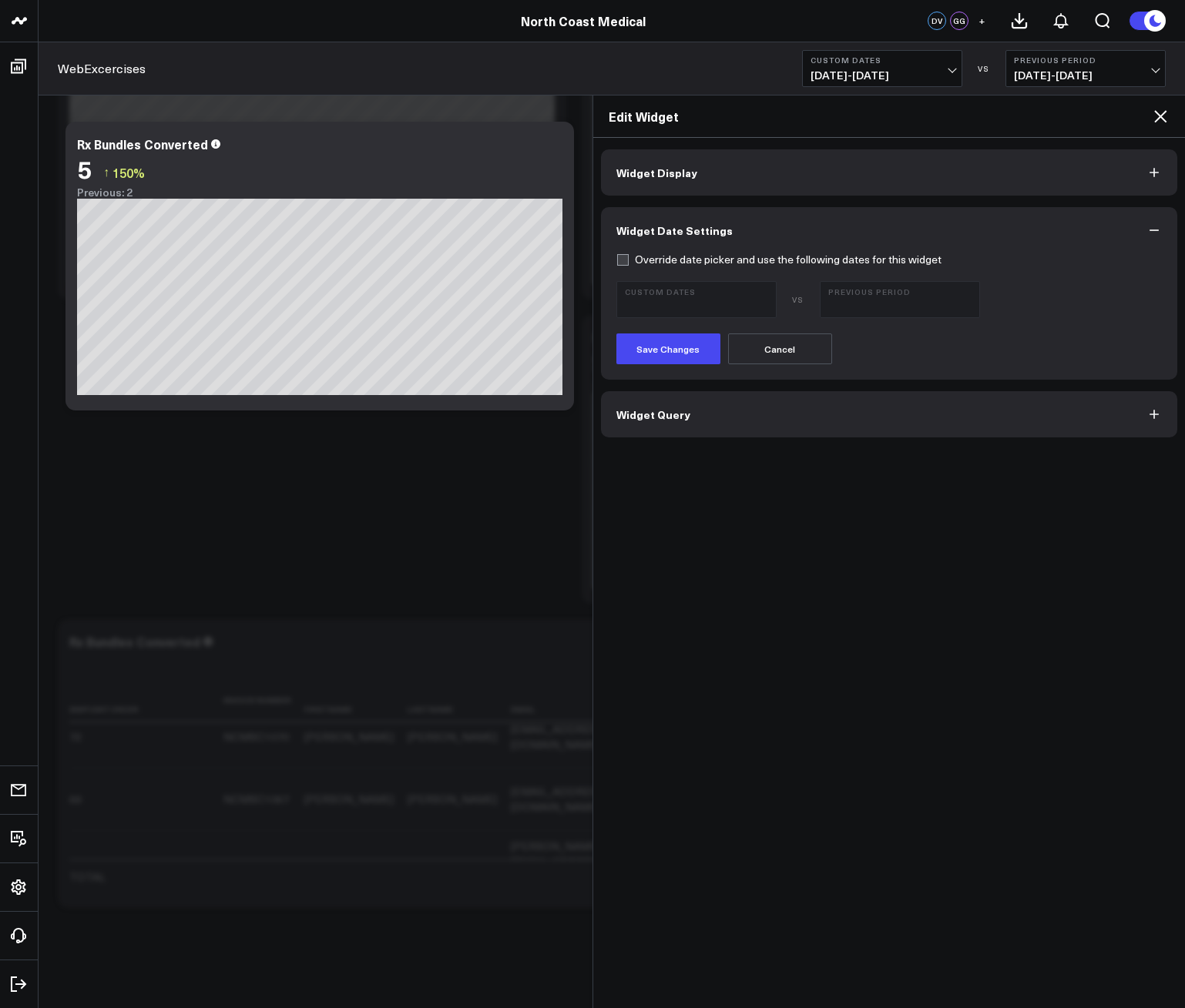
click at [690, 440] on div "Widget Display Widget Date Settings Override date picker and use the following …" at bounding box center [890, 573] width 592 height 870
click at [686, 424] on button "Widget Query" at bounding box center [889, 414] width 577 height 46
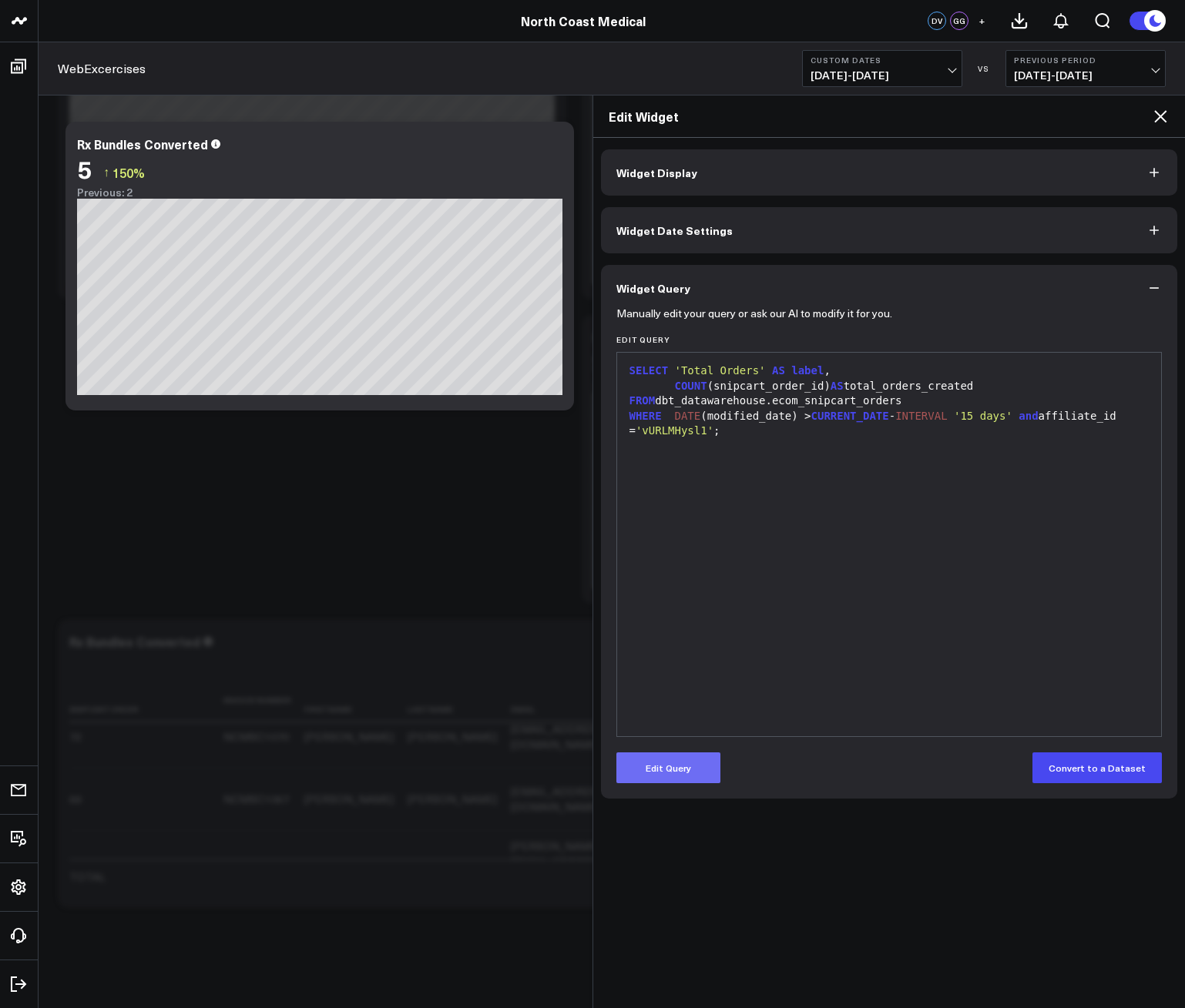
click at [668, 774] on button "Edit Query" at bounding box center [669, 767] width 104 height 31
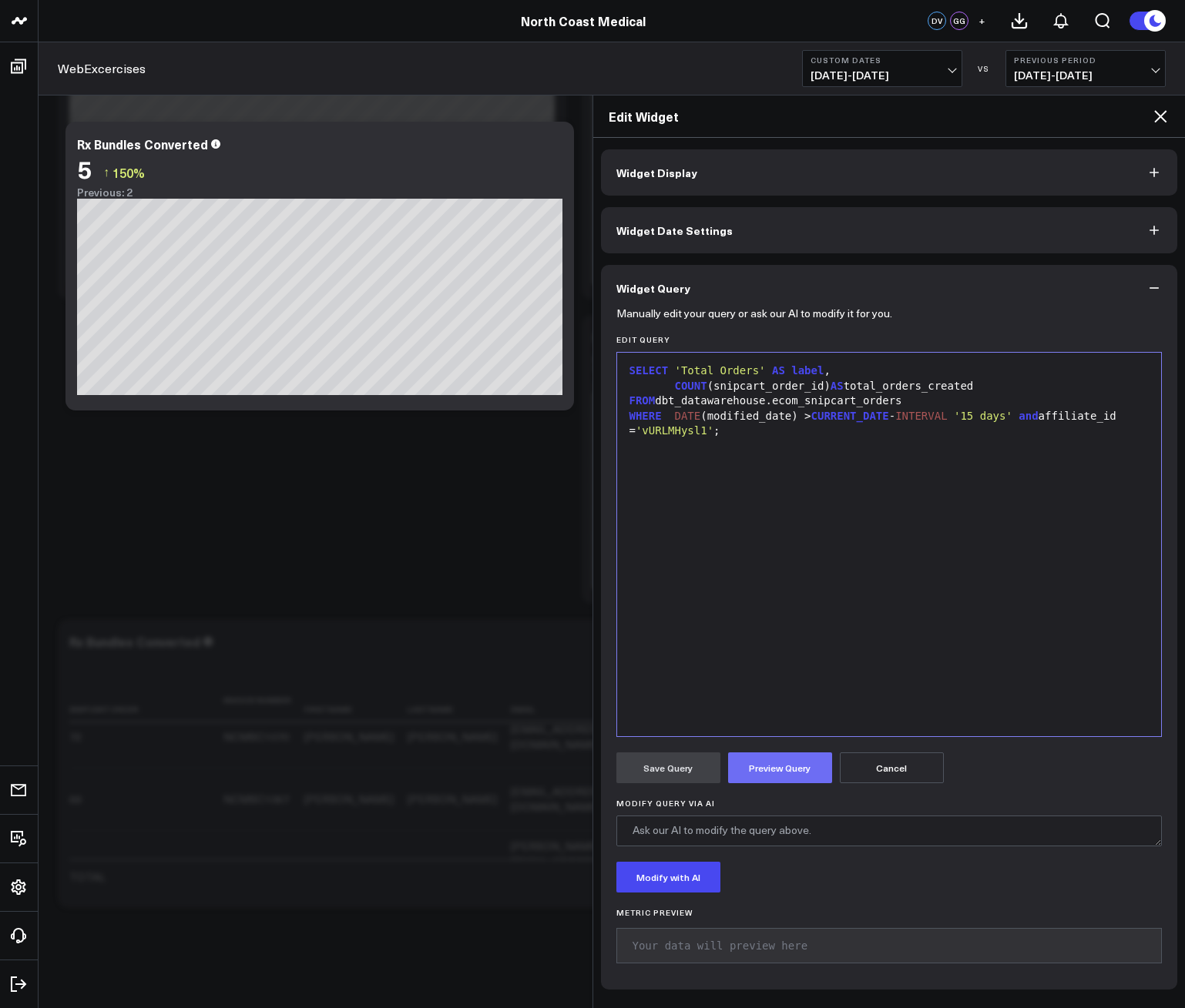
click at [755, 760] on button "Preview Query" at bounding box center [780, 767] width 104 height 31
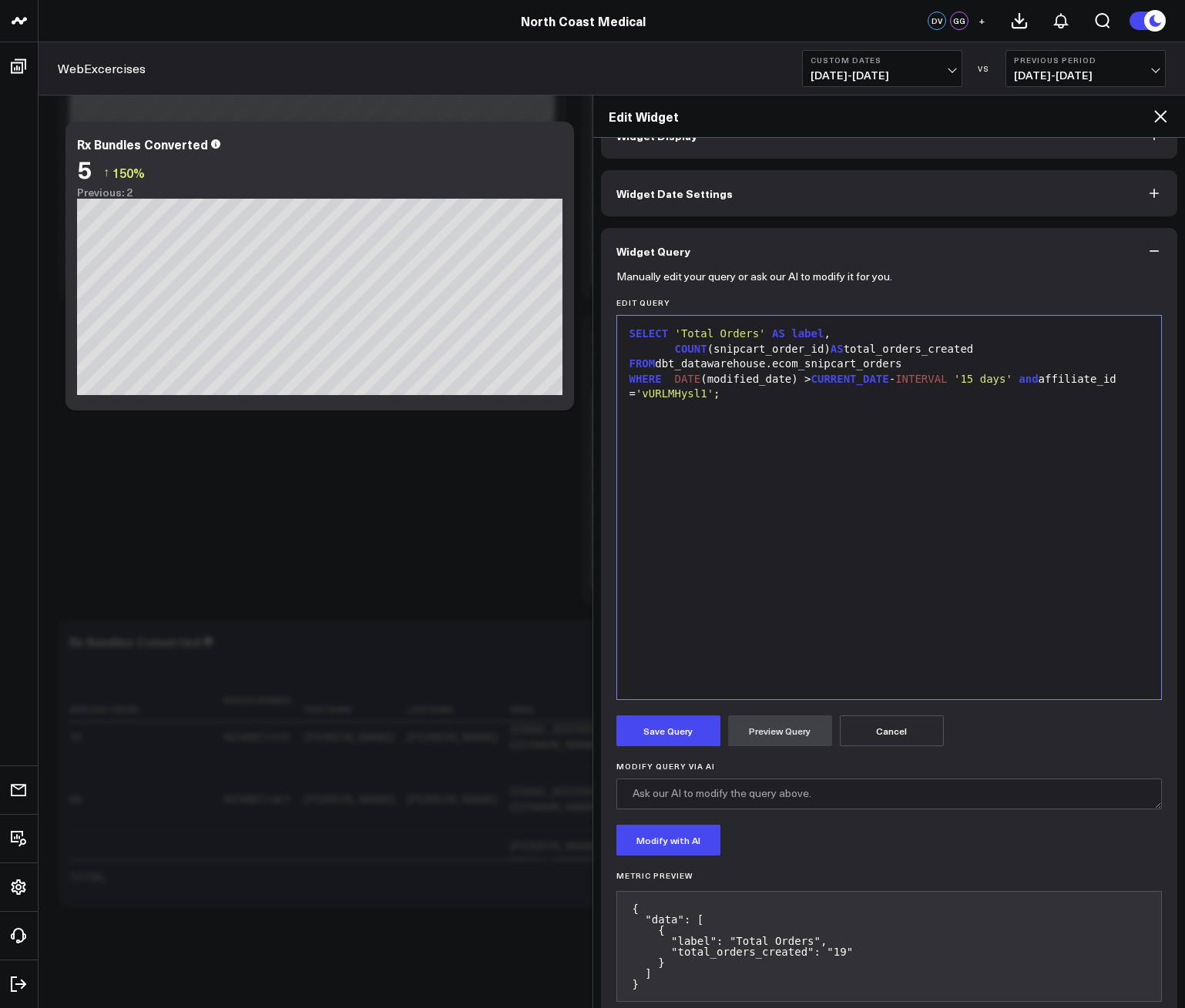
scroll to position [69, 0]
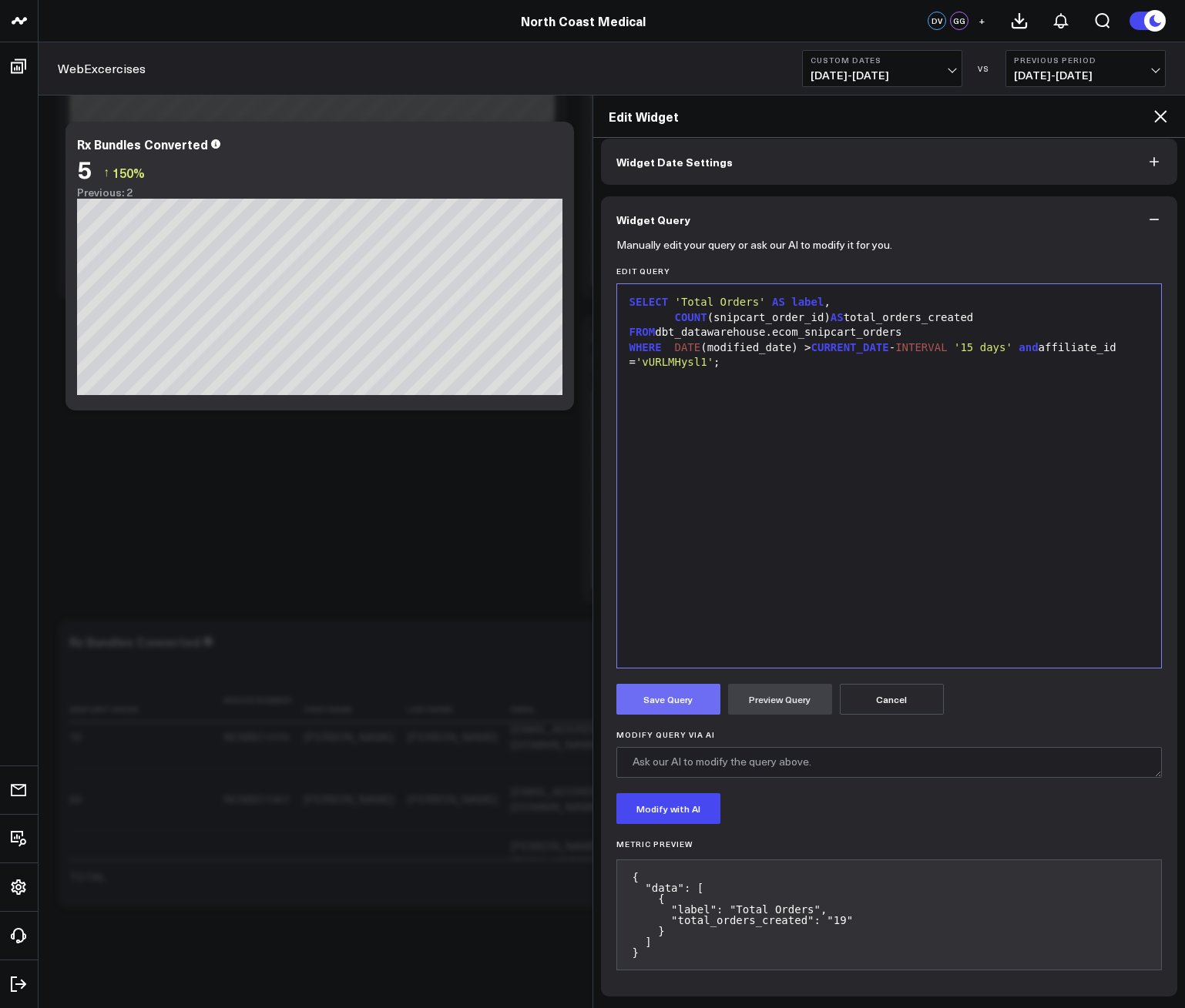
click at [708, 704] on button "Save Query" at bounding box center [669, 699] width 104 height 31
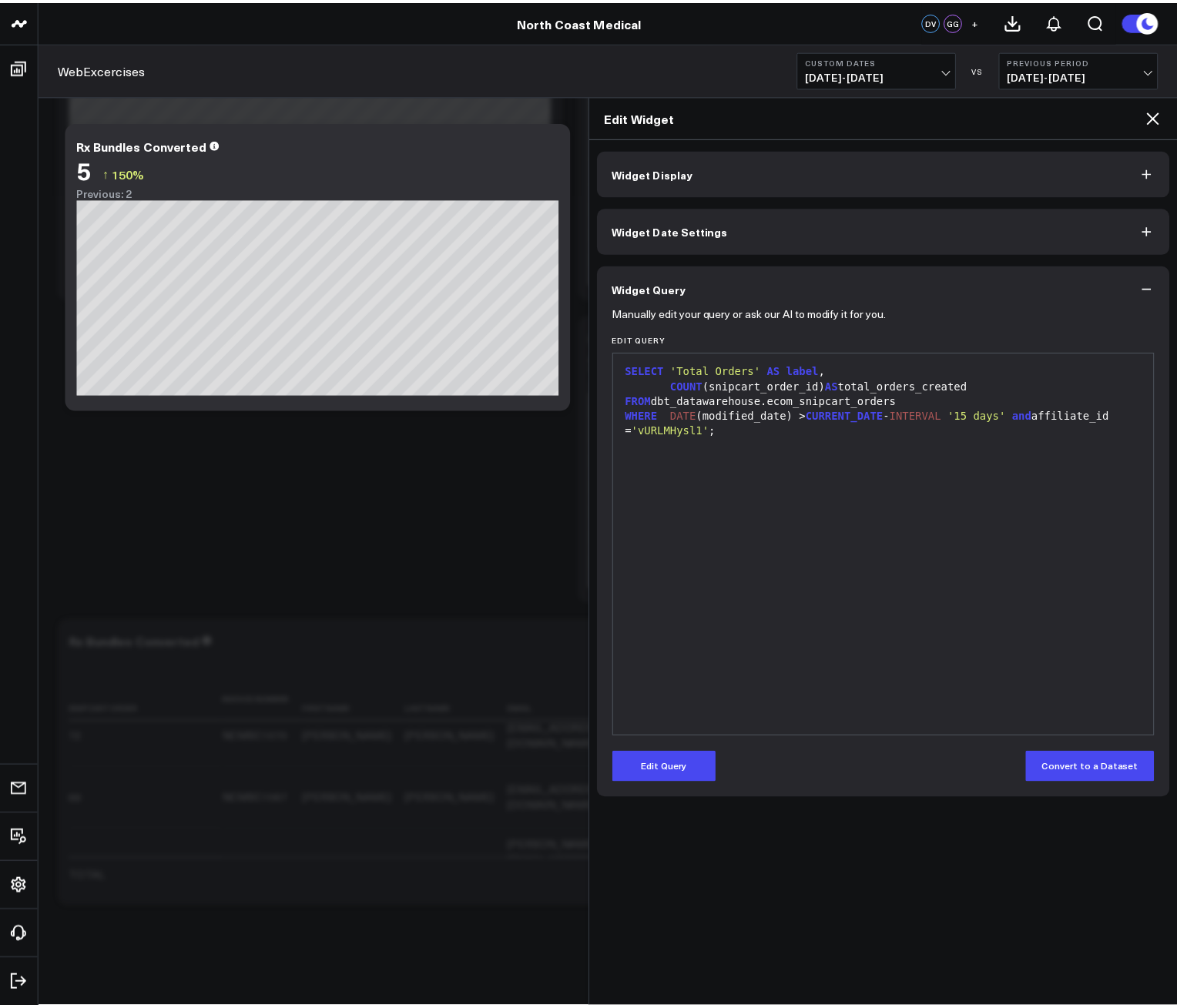
scroll to position [0, 0]
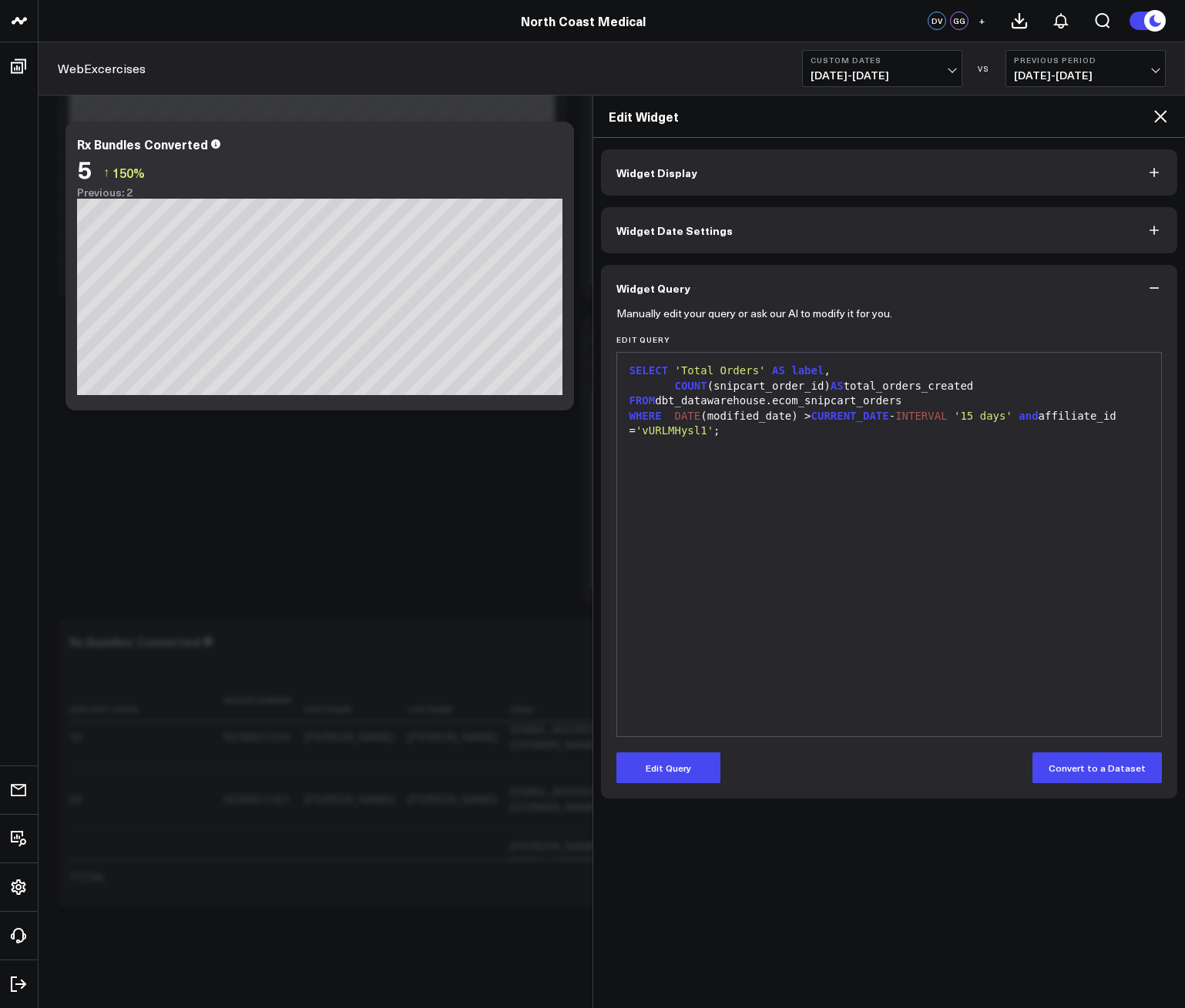
click at [1159, 118] on icon at bounding box center [1159, 116] width 19 height 19
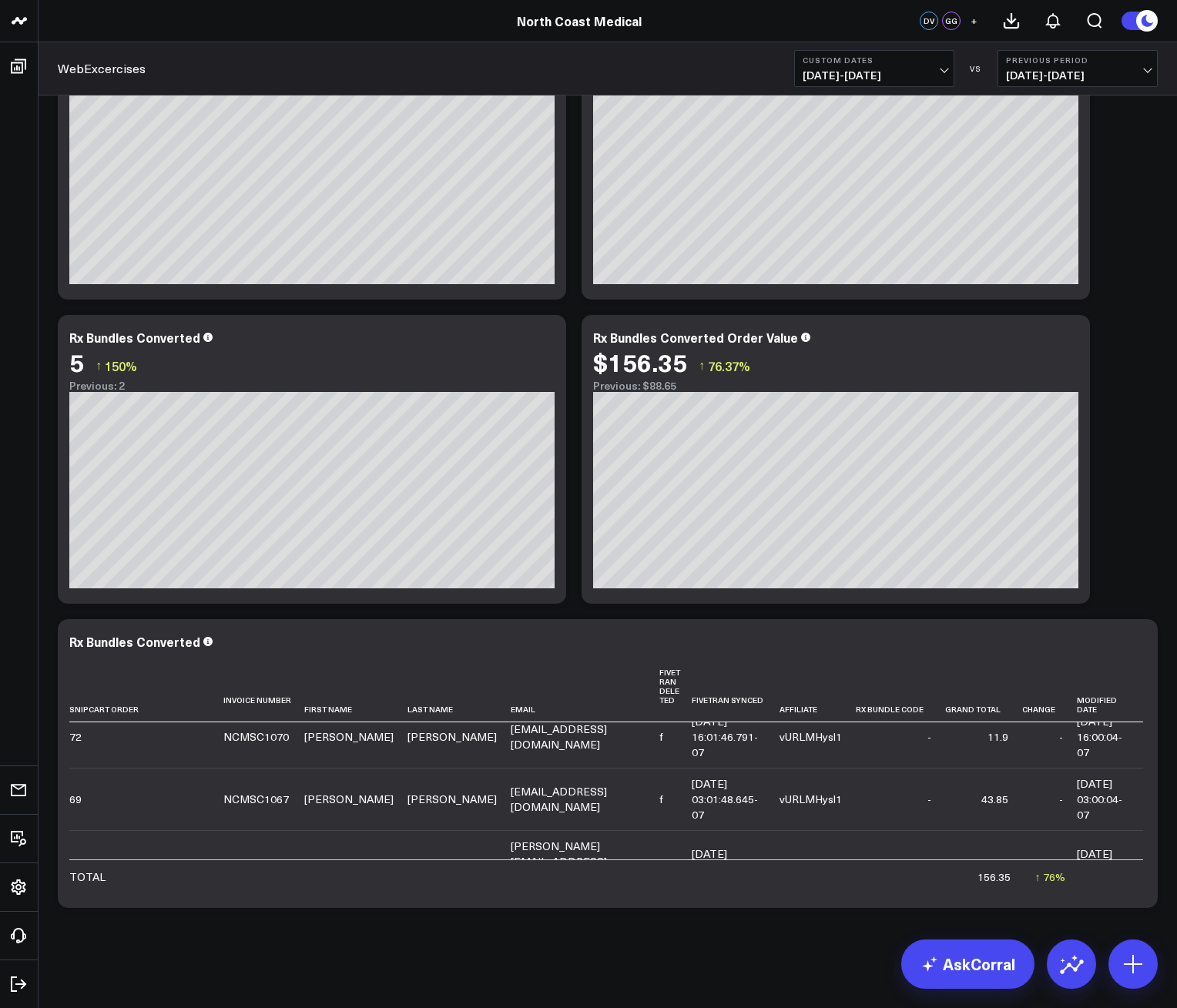
click at [907, 56] on b "Custom Dates" at bounding box center [875, 60] width 143 height 9
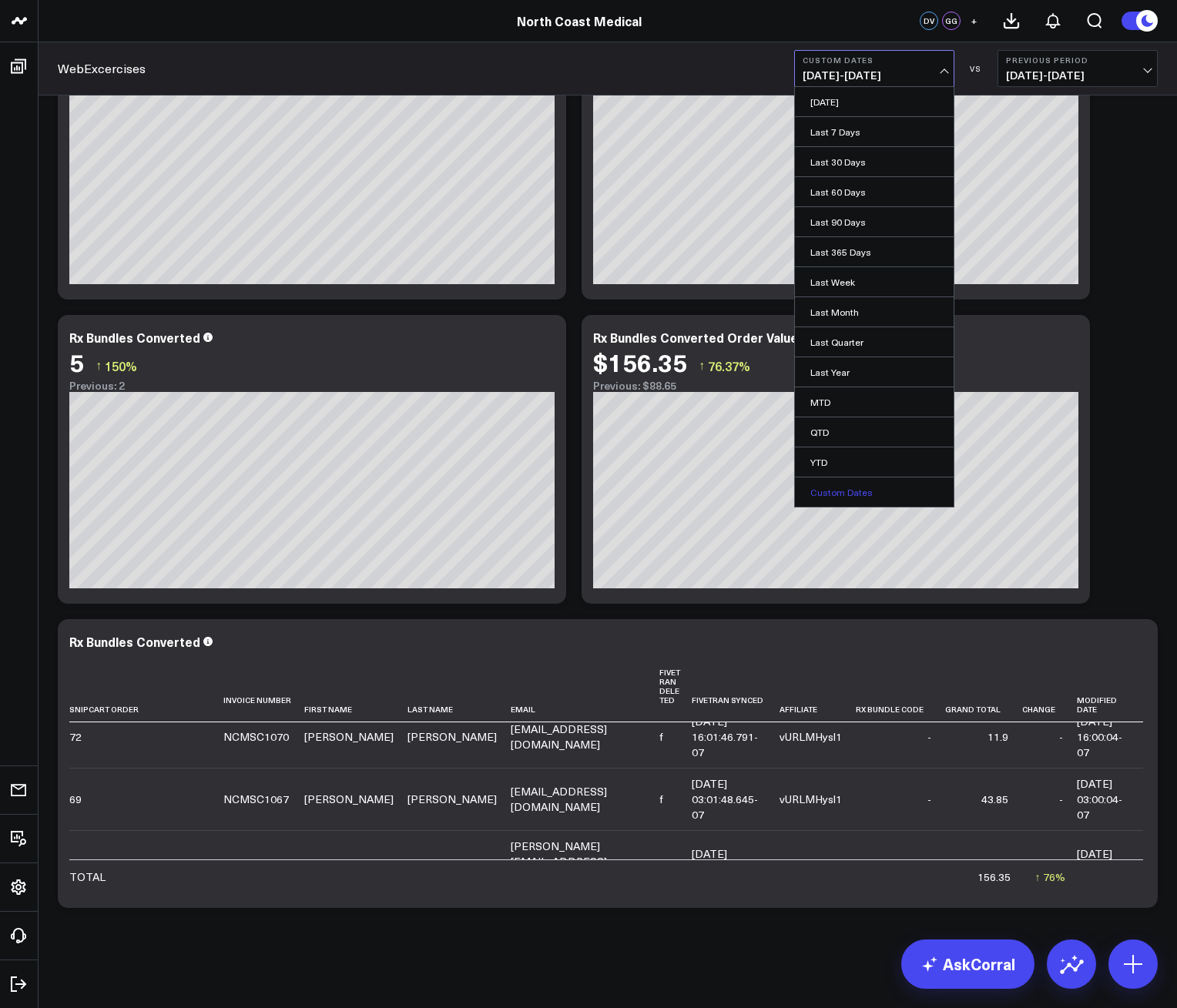
click at [849, 495] on link "Custom Dates" at bounding box center [874, 492] width 158 height 29
select select "9"
select select "2025"
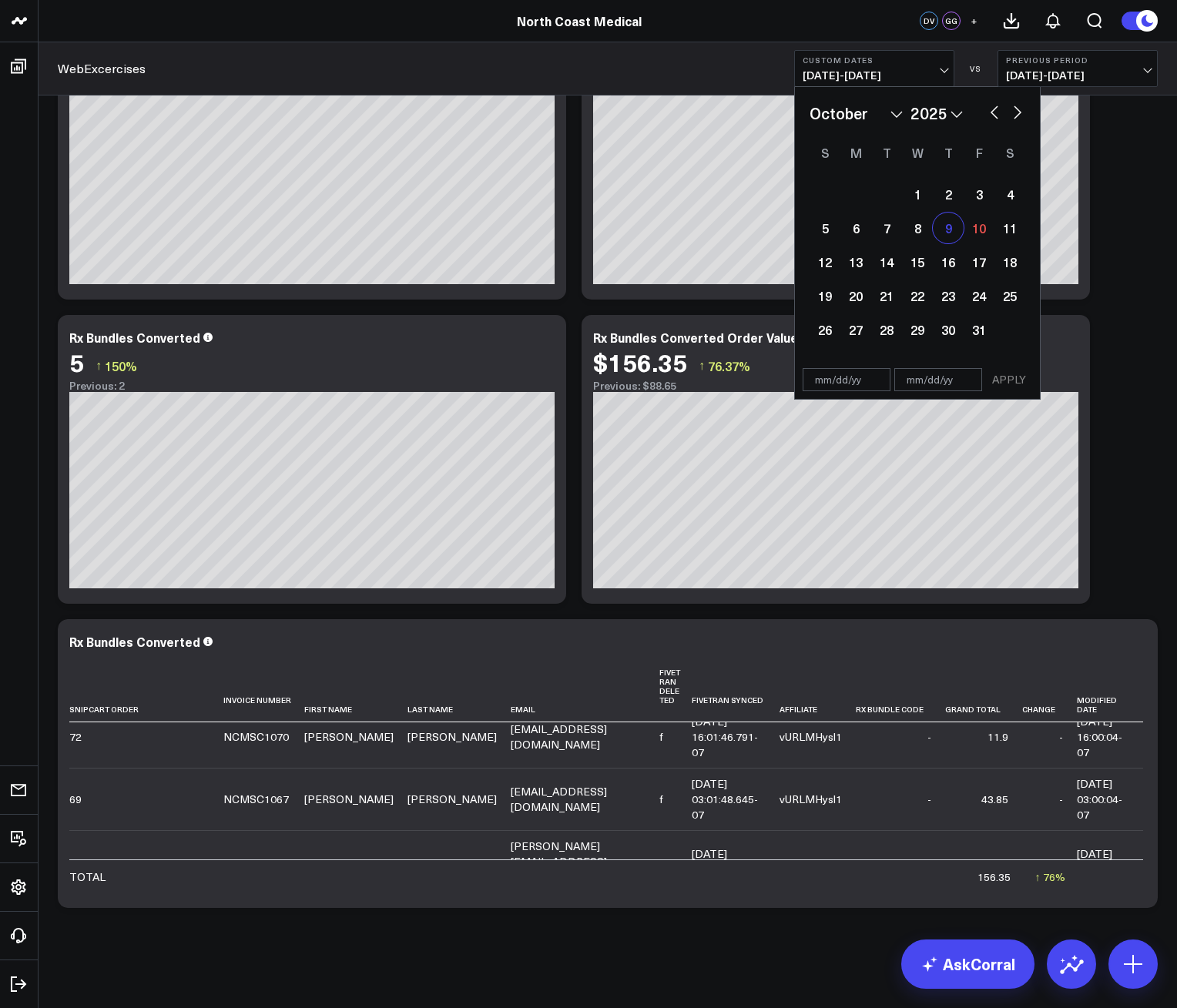
click at [950, 231] on div "9" at bounding box center [948, 227] width 31 height 31
type input "[DATE]"
select select "9"
select select "2025"
click at [950, 231] on div "9" at bounding box center [948, 227] width 31 height 31
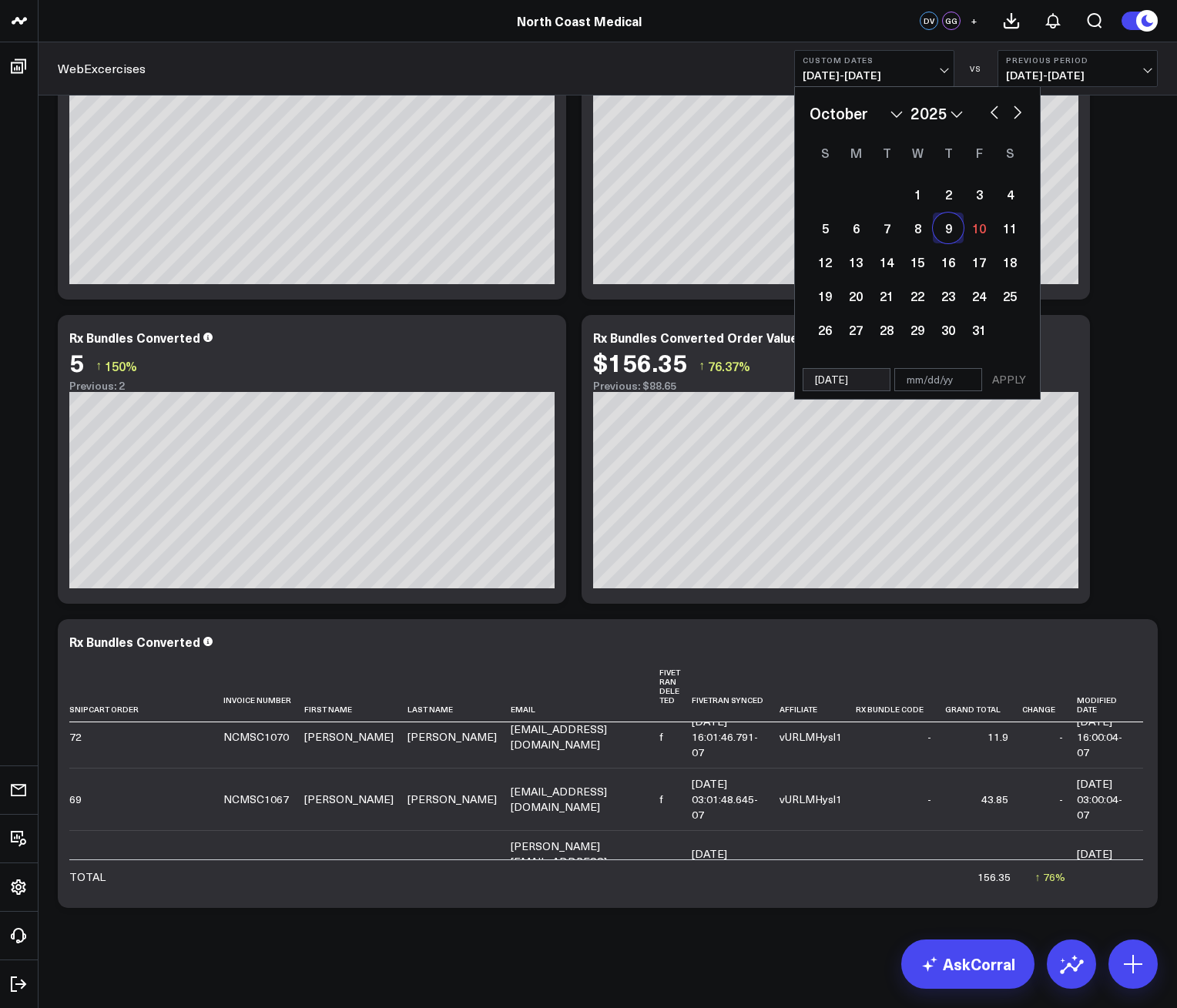
type input "[DATE]"
select select "9"
select select "2025"
click at [1004, 383] on button "APPLY" at bounding box center [1009, 379] width 46 height 23
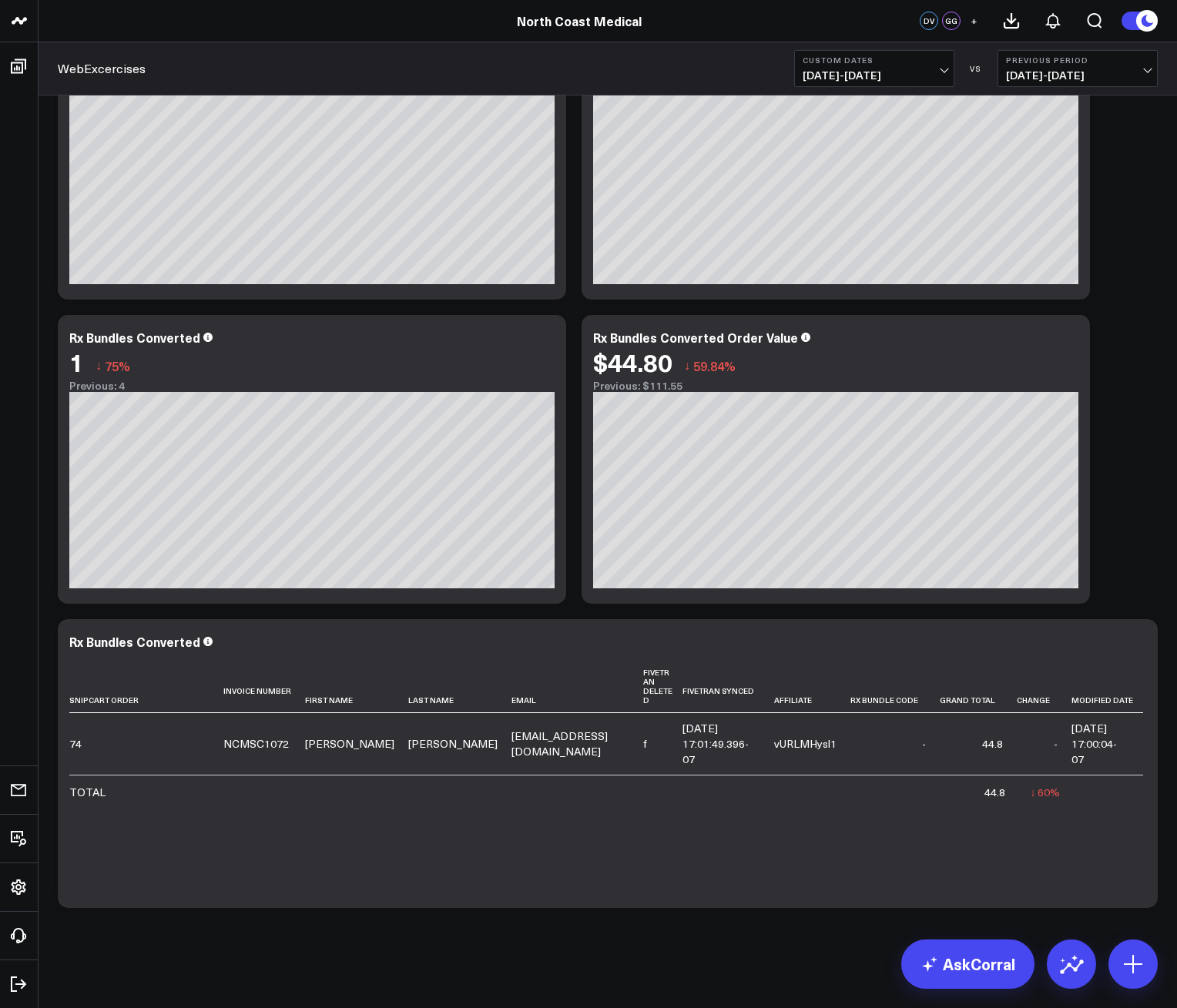
click at [875, 65] on button "Custom Dates [DATE] - [DATE]" at bounding box center [874, 69] width 160 height 37
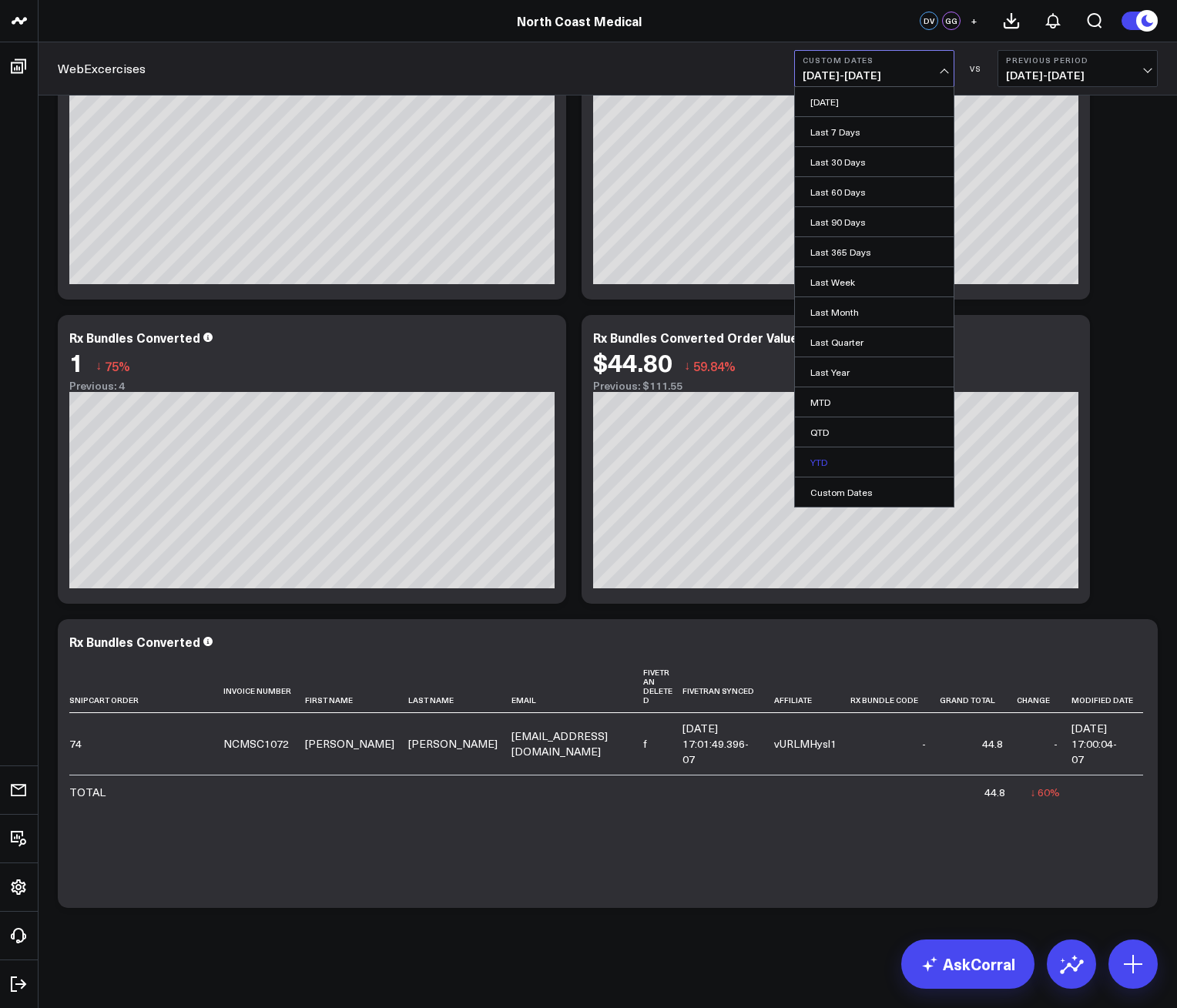
click at [845, 456] on link "YTD" at bounding box center [874, 462] width 158 height 29
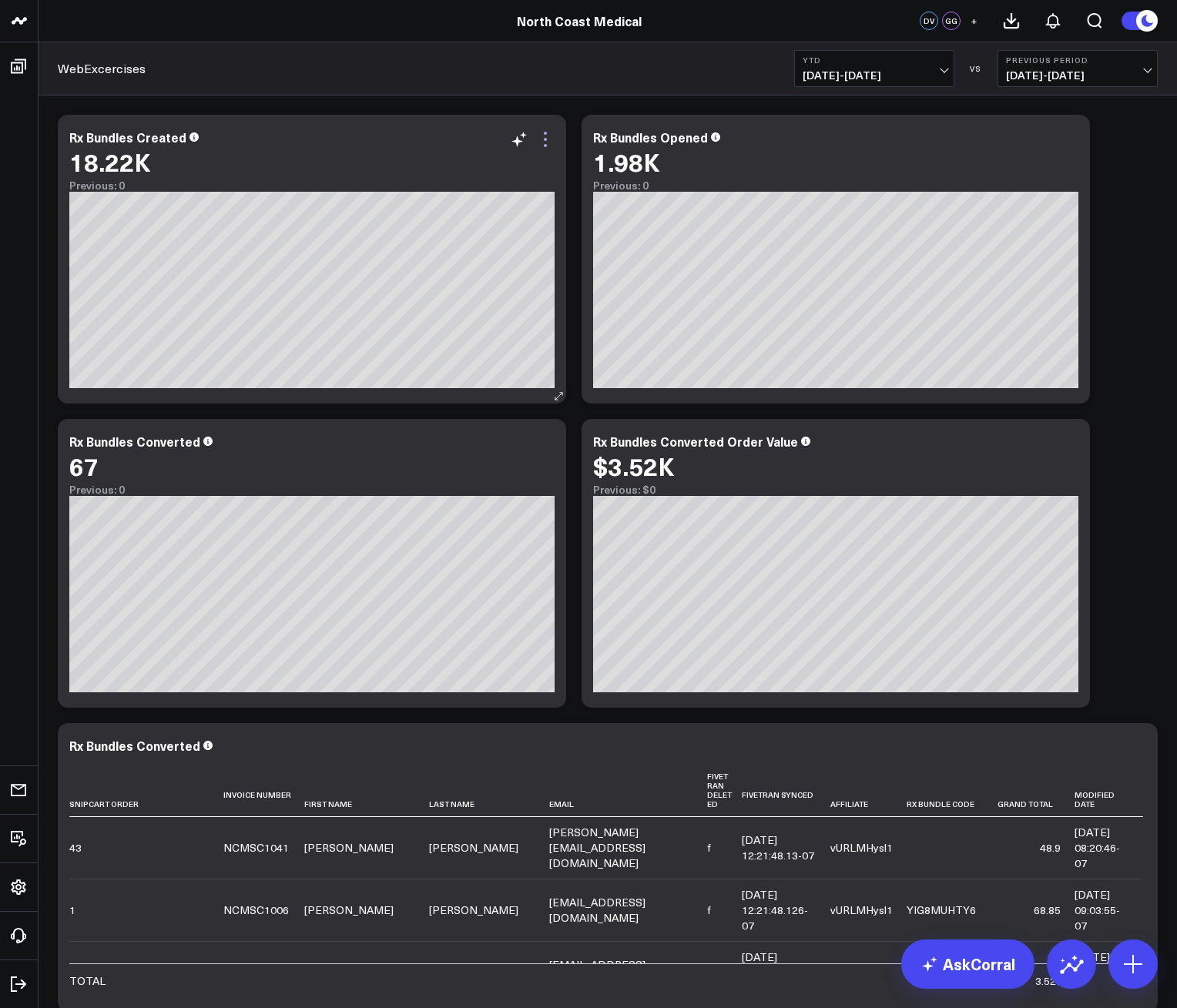
click at [550, 137] on icon at bounding box center [545, 139] width 19 height 19
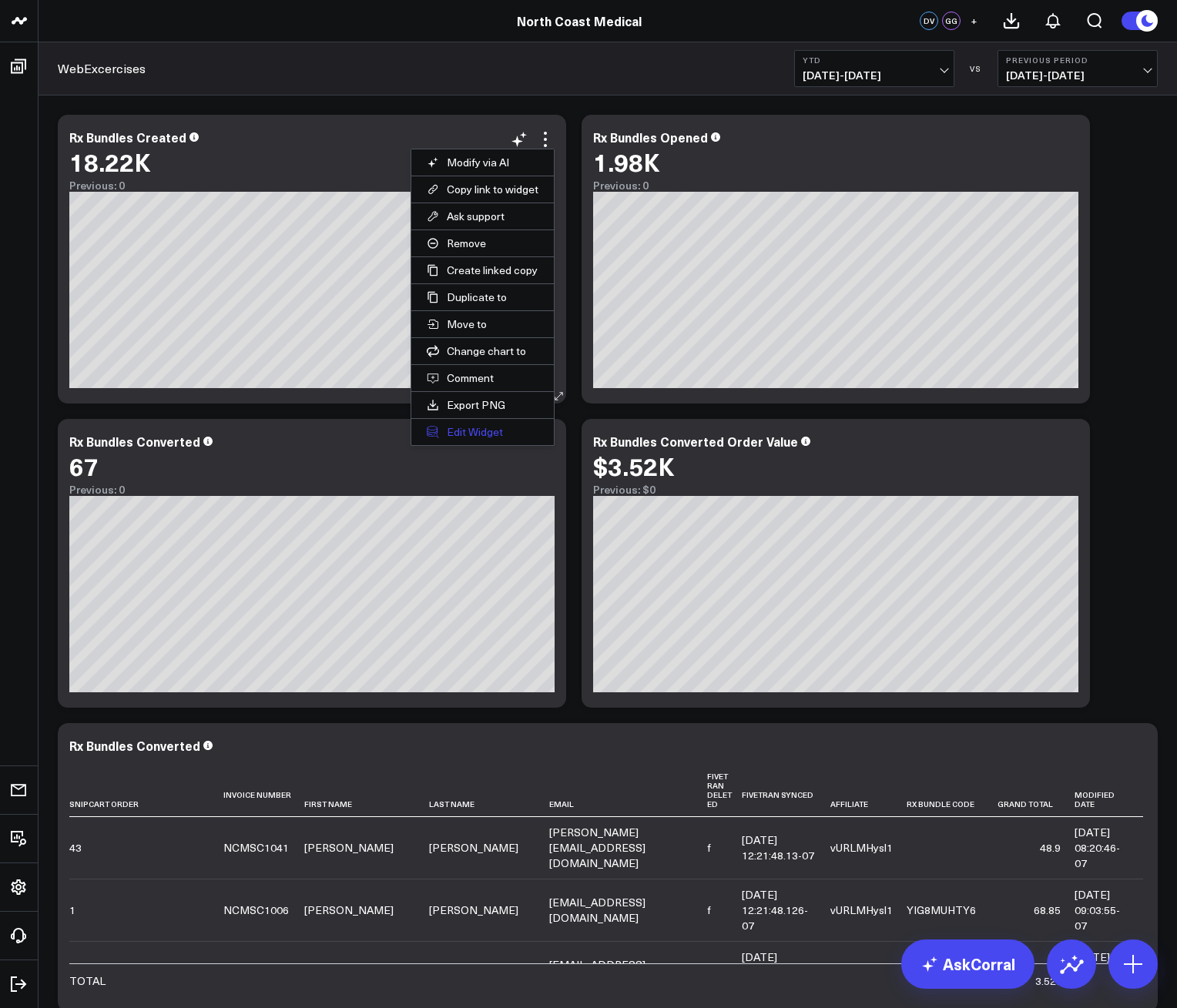
click at [482, 422] on button "Edit Widget" at bounding box center [482, 432] width 142 height 27
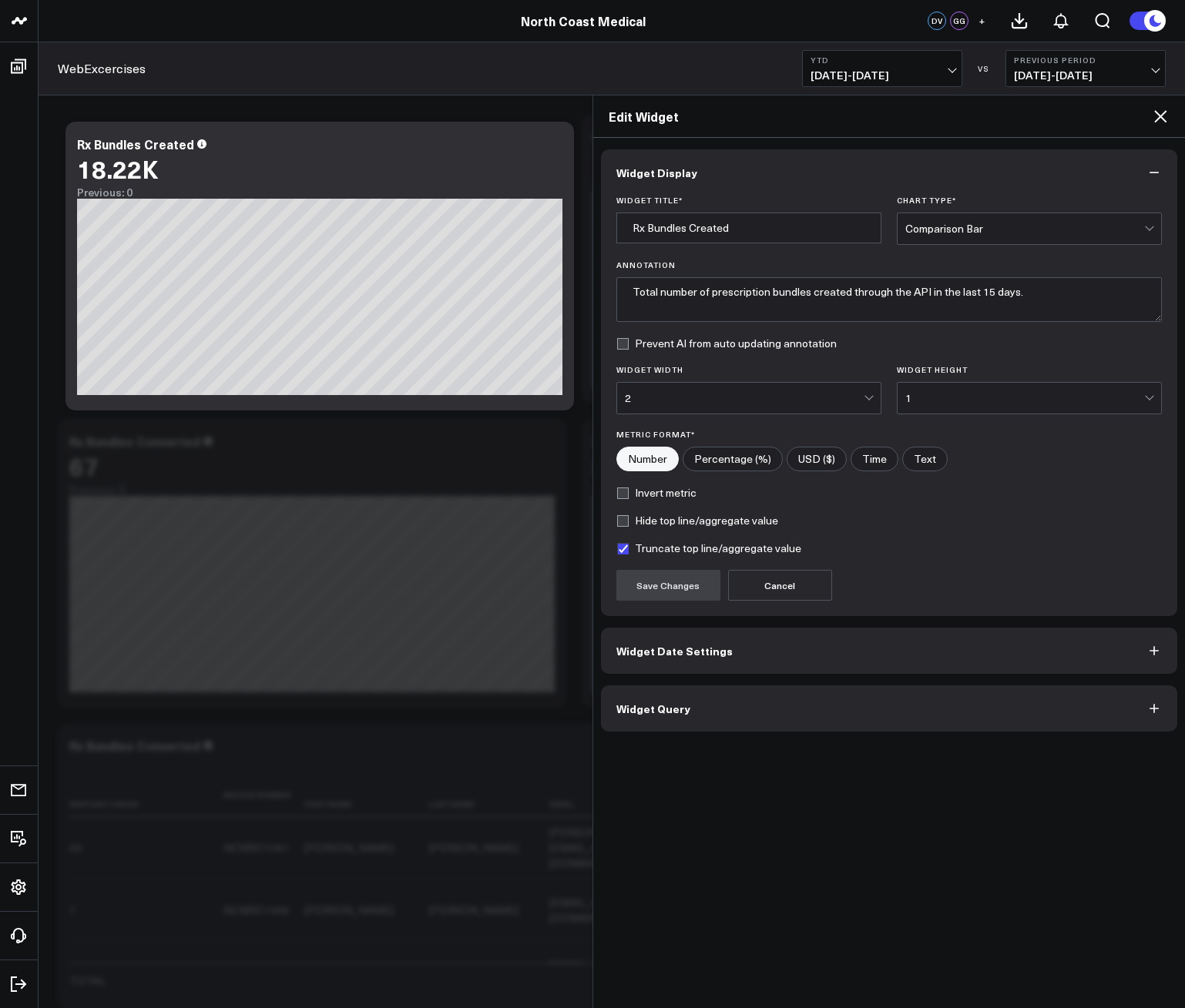
click at [701, 660] on button "Widget Date Settings" at bounding box center [889, 651] width 577 height 46
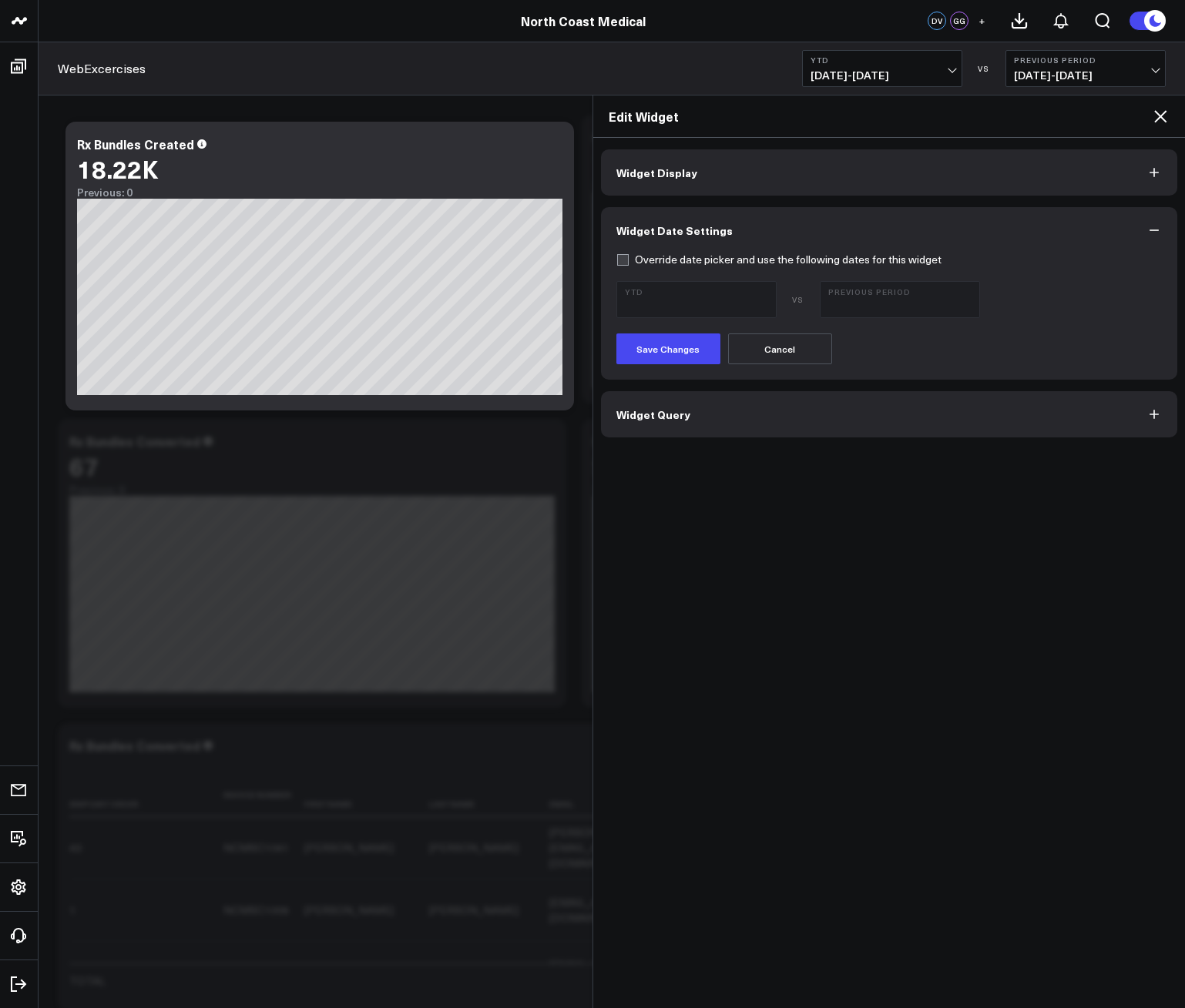
click at [717, 418] on button "Widget Query" at bounding box center [889, 414] width 577 height 46
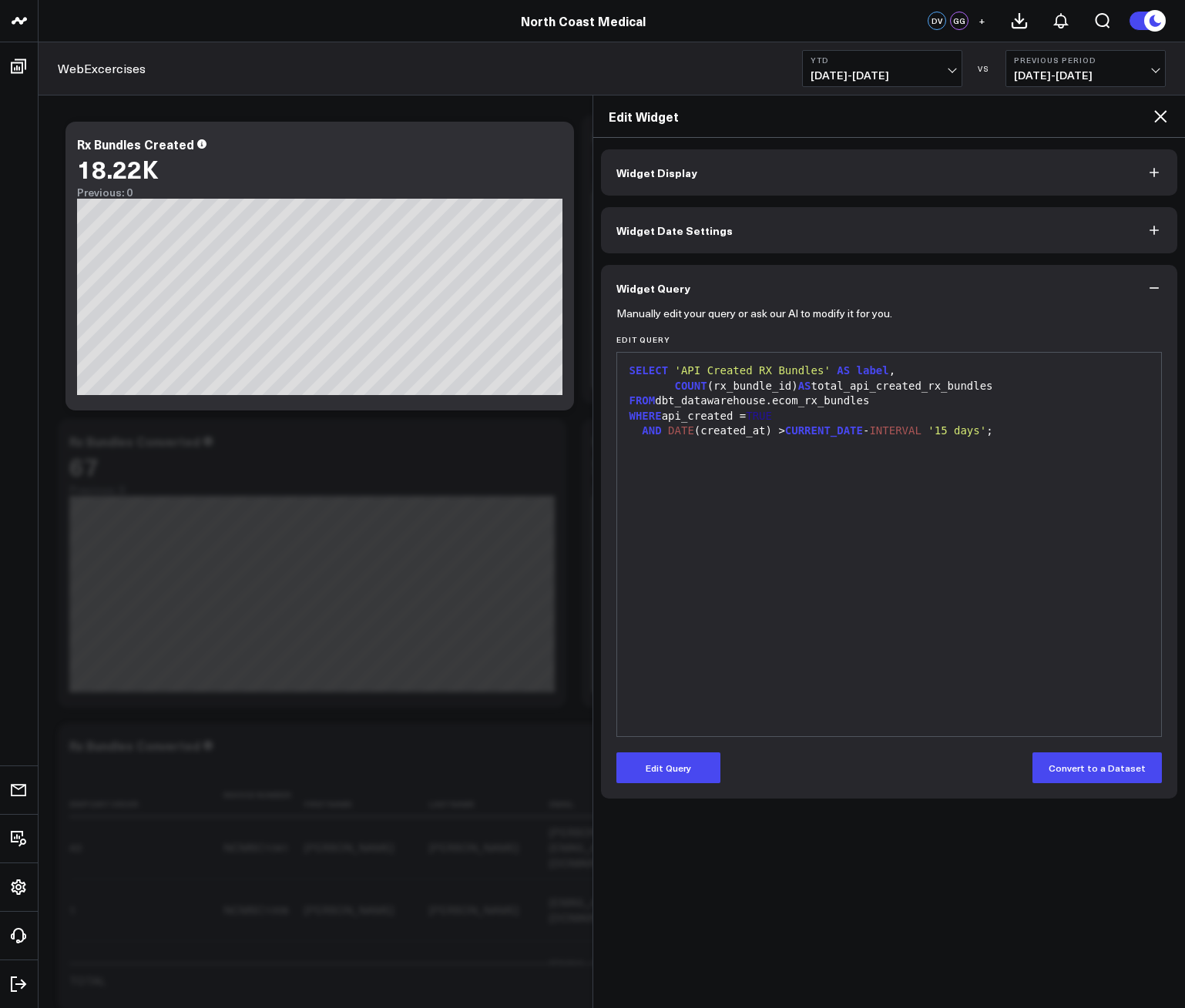
click at [1157, 117] on icon at bounding box center [1159, 116] width 19 height 19
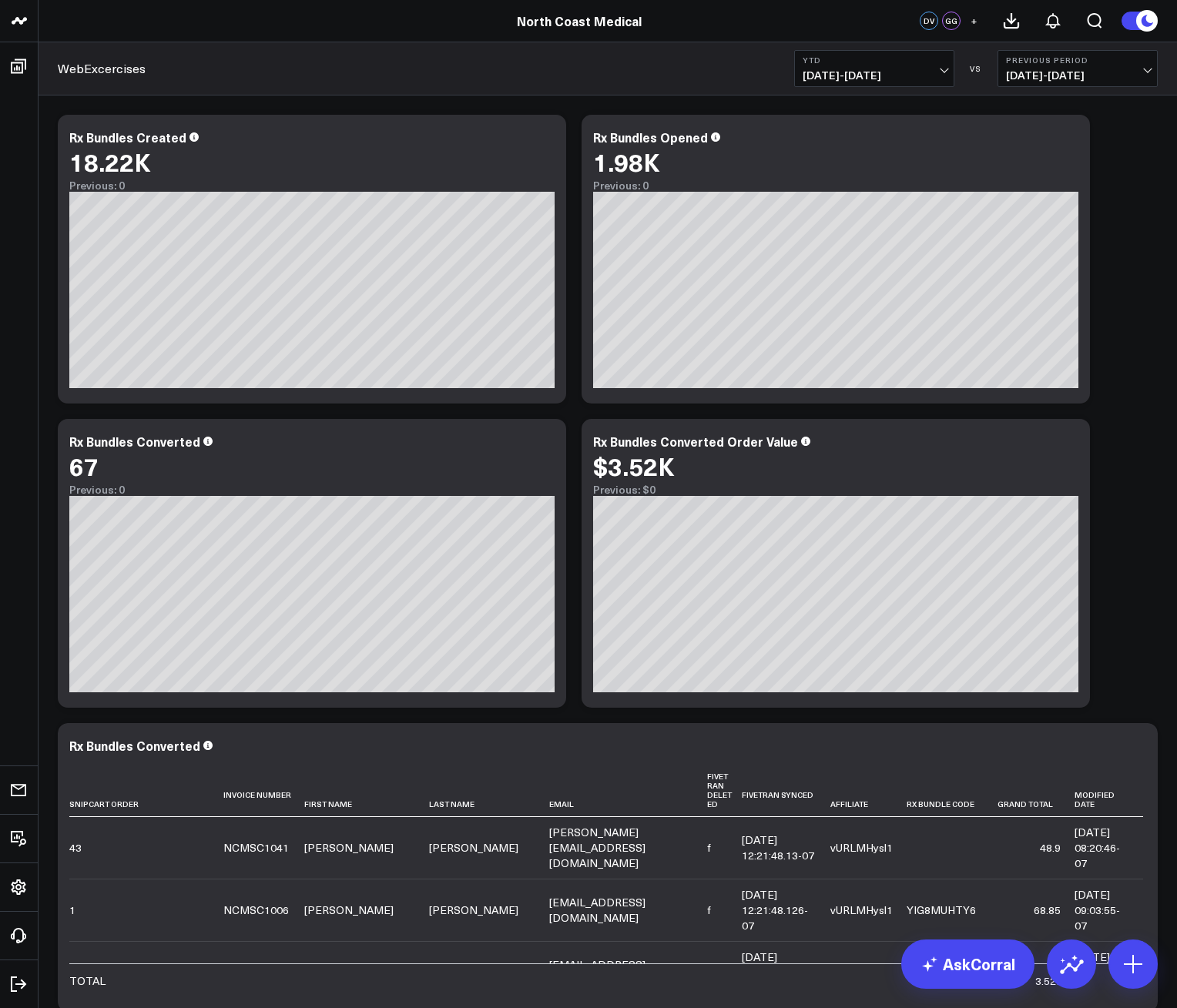
click at [931, 71] on span "[DATE] - [DATE]" at bounding box center [875, 75] width 143 height 12
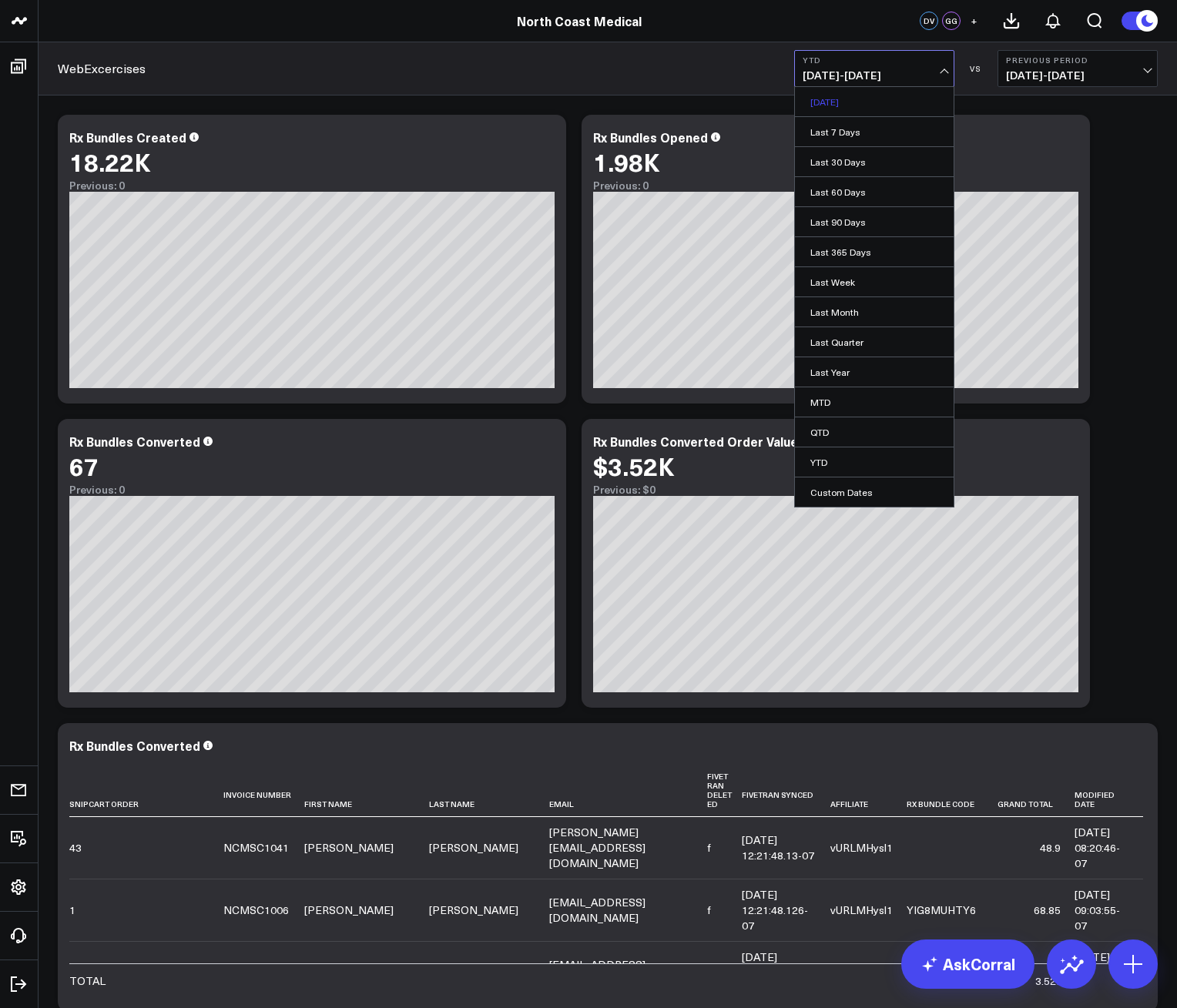
click at [862, 110] on link "[DATE]" at bounding box center [874, 101] width 158 height 29
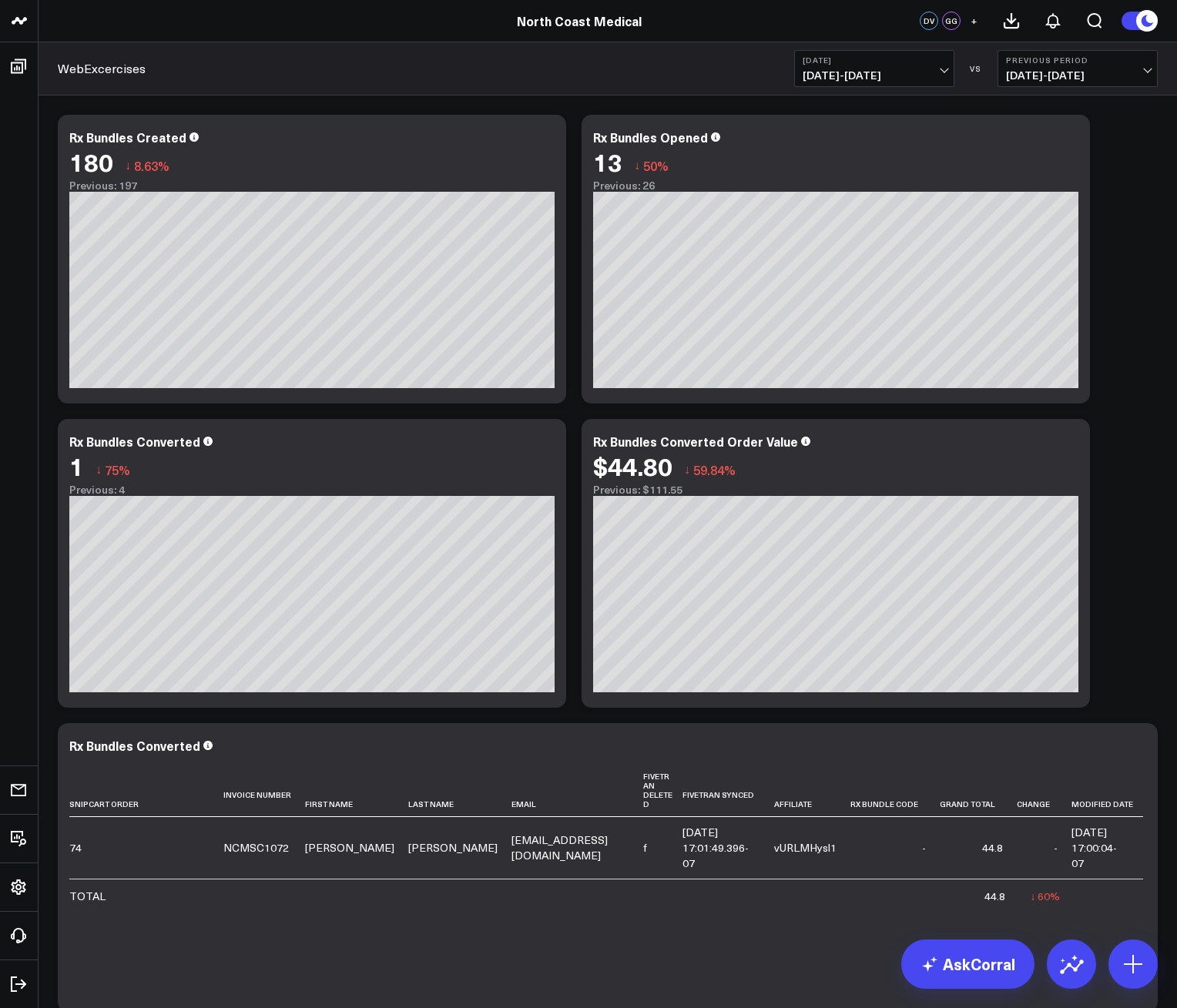
click at [826, 74] on span "[DATE] - [DATE]" at bounding box center [875, 75] width 143 height 12
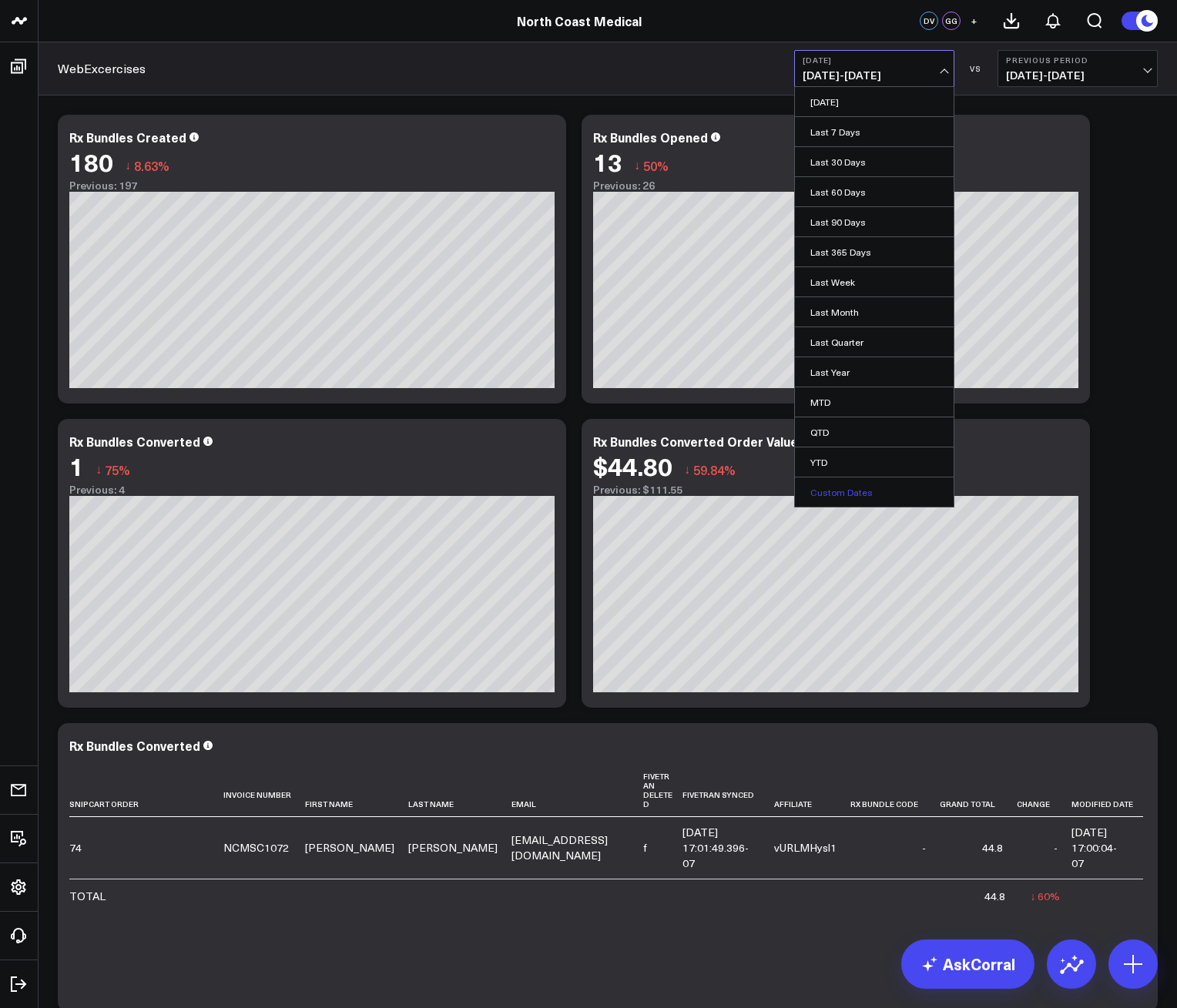
click at [853, 484] on link "Custom Dates" at bounding box center [874, 492] width 158 height 29
select select "9"
select select "2025"
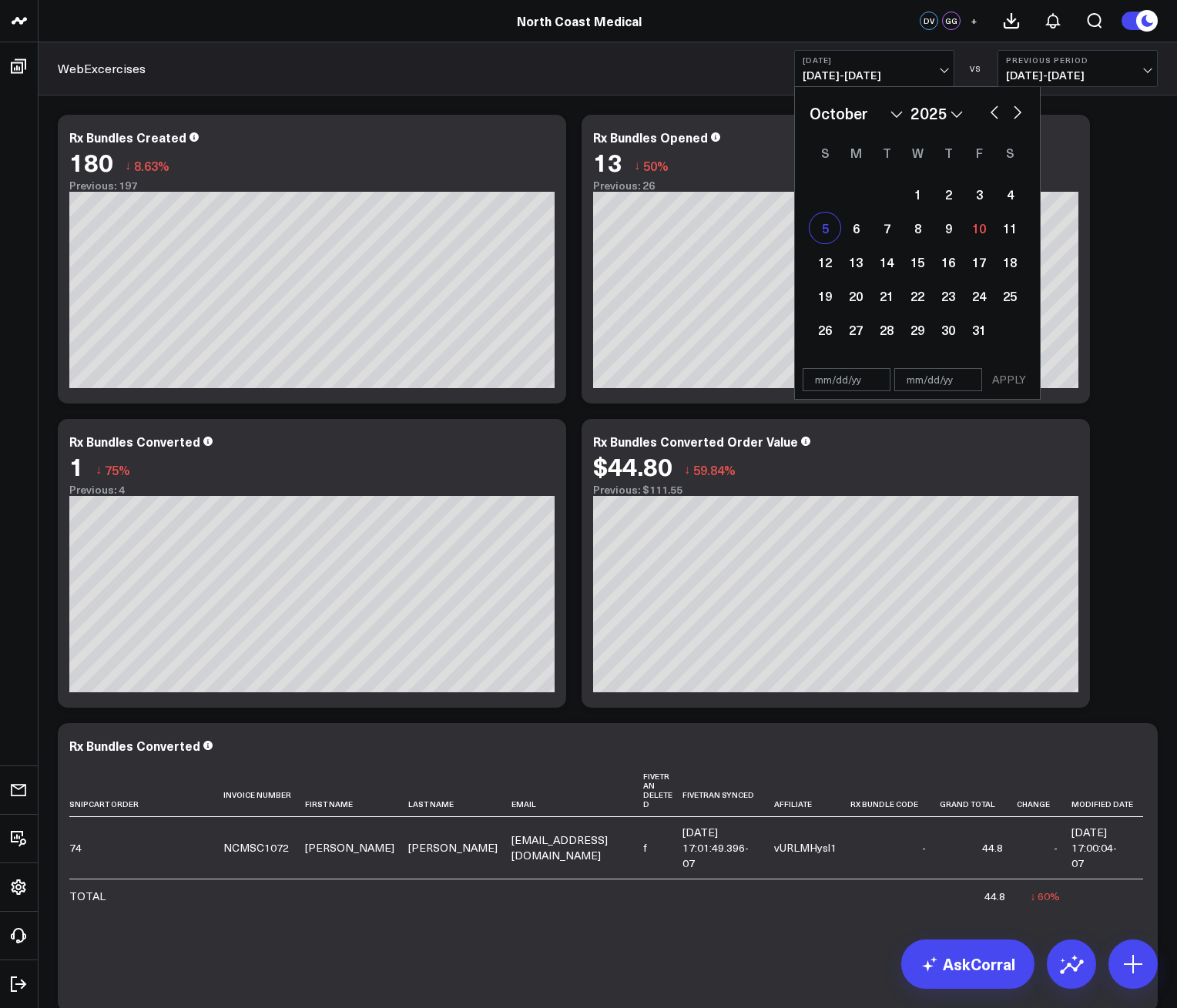
click at [823, 233] on div "5" at bounding box center [824, 227] width 31 height 31
type input "[DATE]"
select select "9"
select select "2025"
click at [1008, 225] on div "11" at bounding box center [1009, 227] width 31 height 31
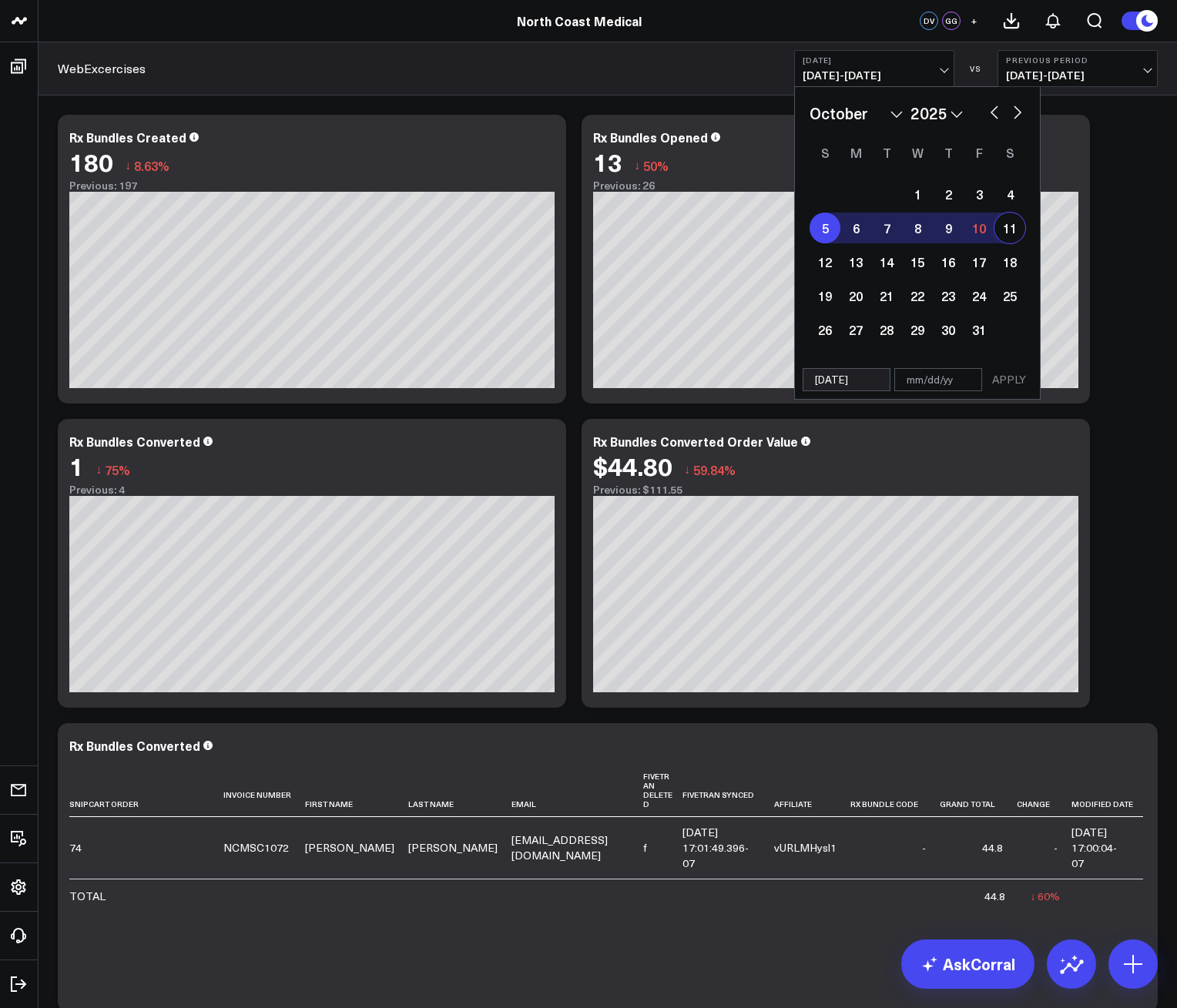
type input "[DATE]"
select select "9"
select select "2025"
click at [1005, 393] on div "[DATE] [DATE] APPLY" at bounding box center [917, 380] width 247 height 39
select select "9"
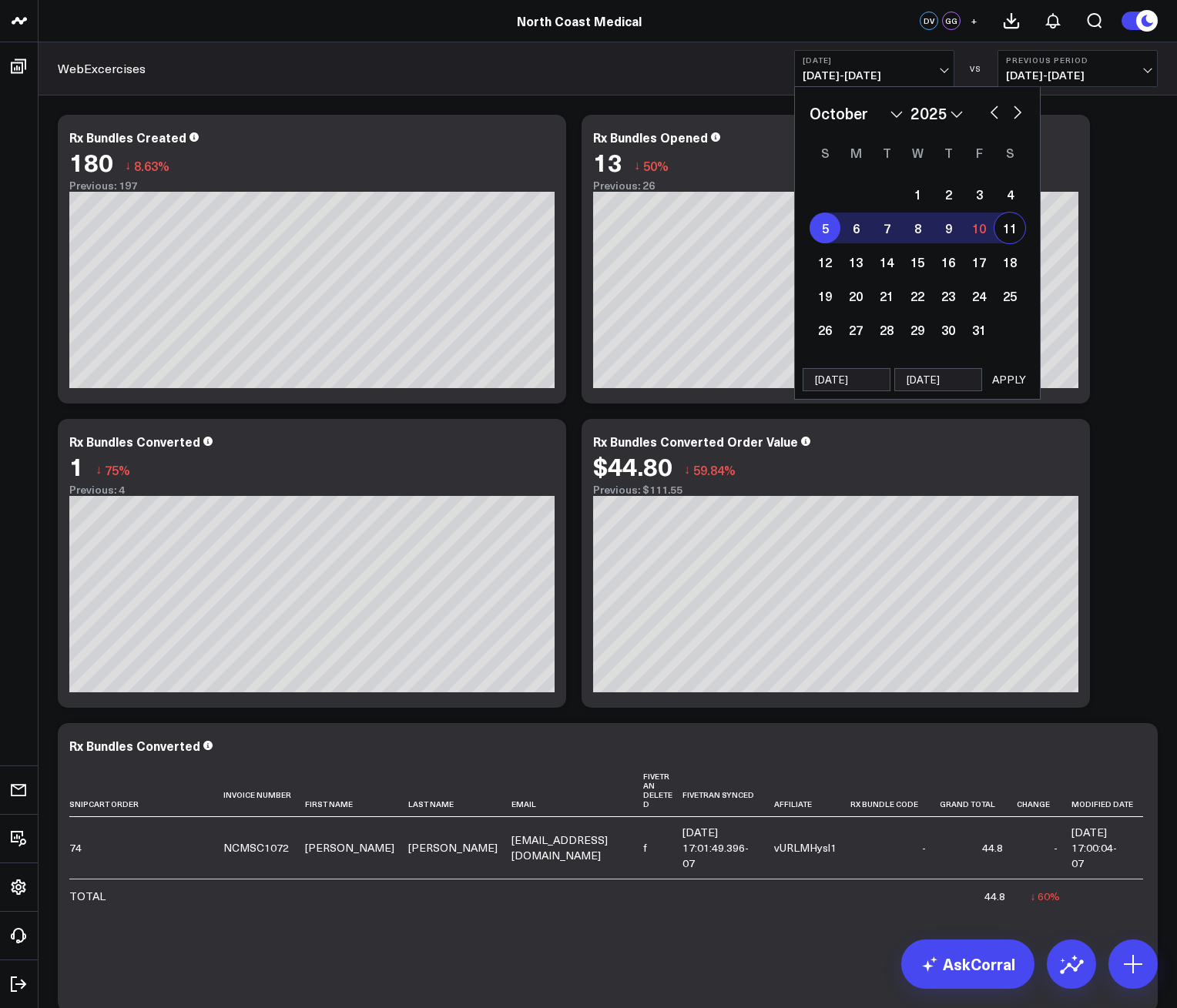
select select "2025"
click at [1005, 387] on button "APPLY" at bounding box center [1009, 379] width 46 height 23
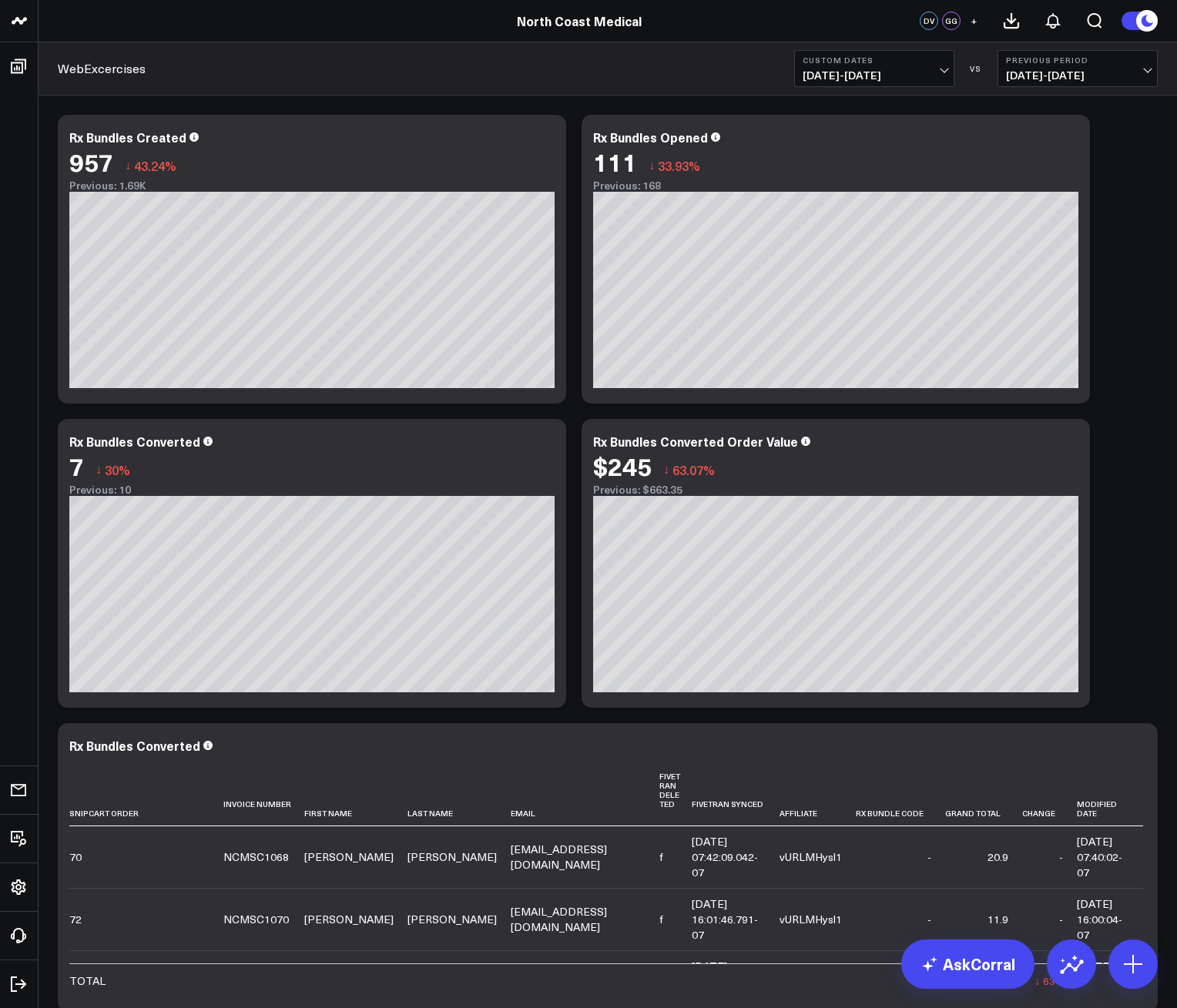
click at [895, 77] on span "[DATE] - [DATE]" at bounding box center [875, 75] width 143 height 12
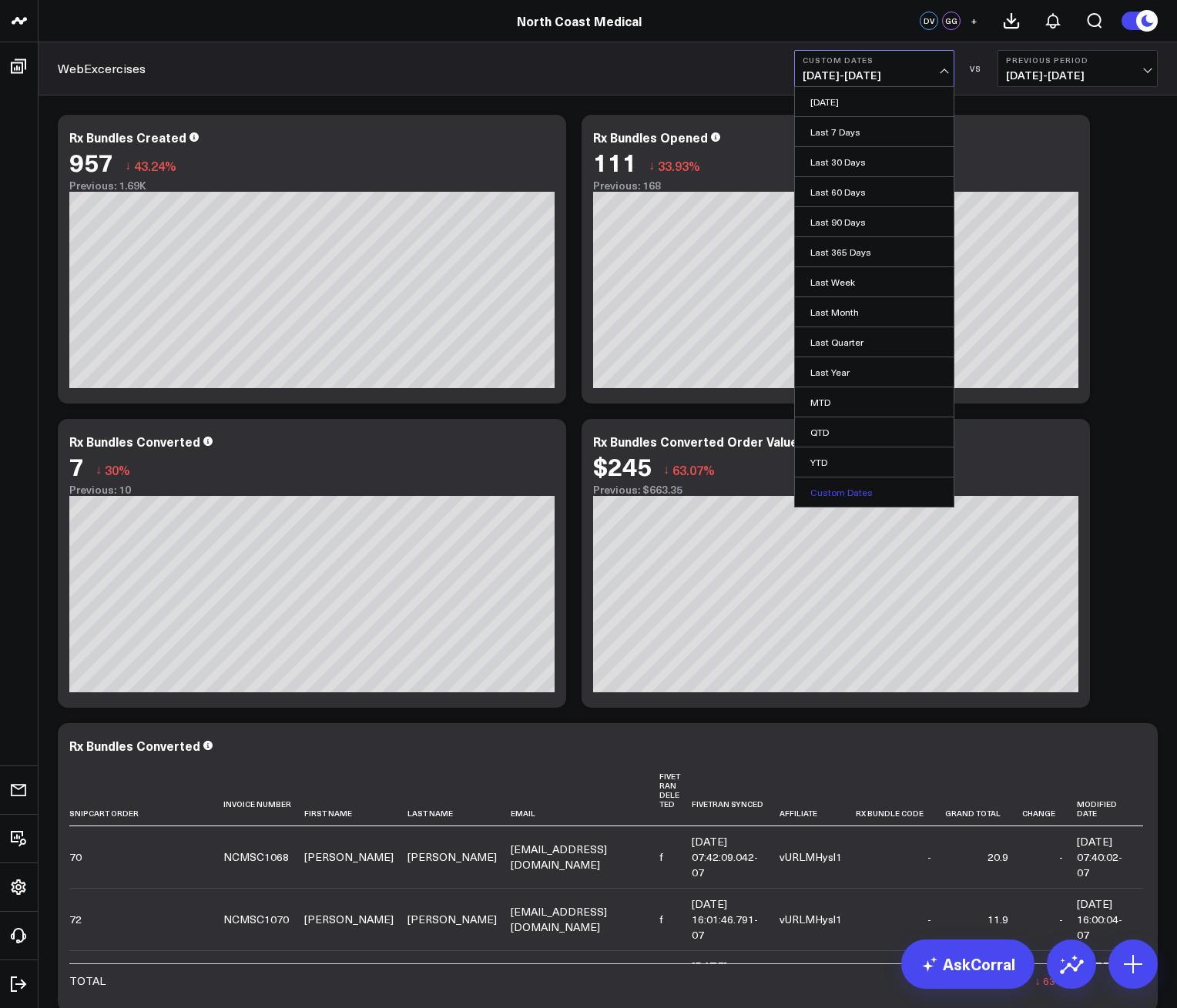
click at [854, 490] on link "Custom Dates" at bounding box center [874, 492] width 158 height 29
select select "9"
select select "2025"
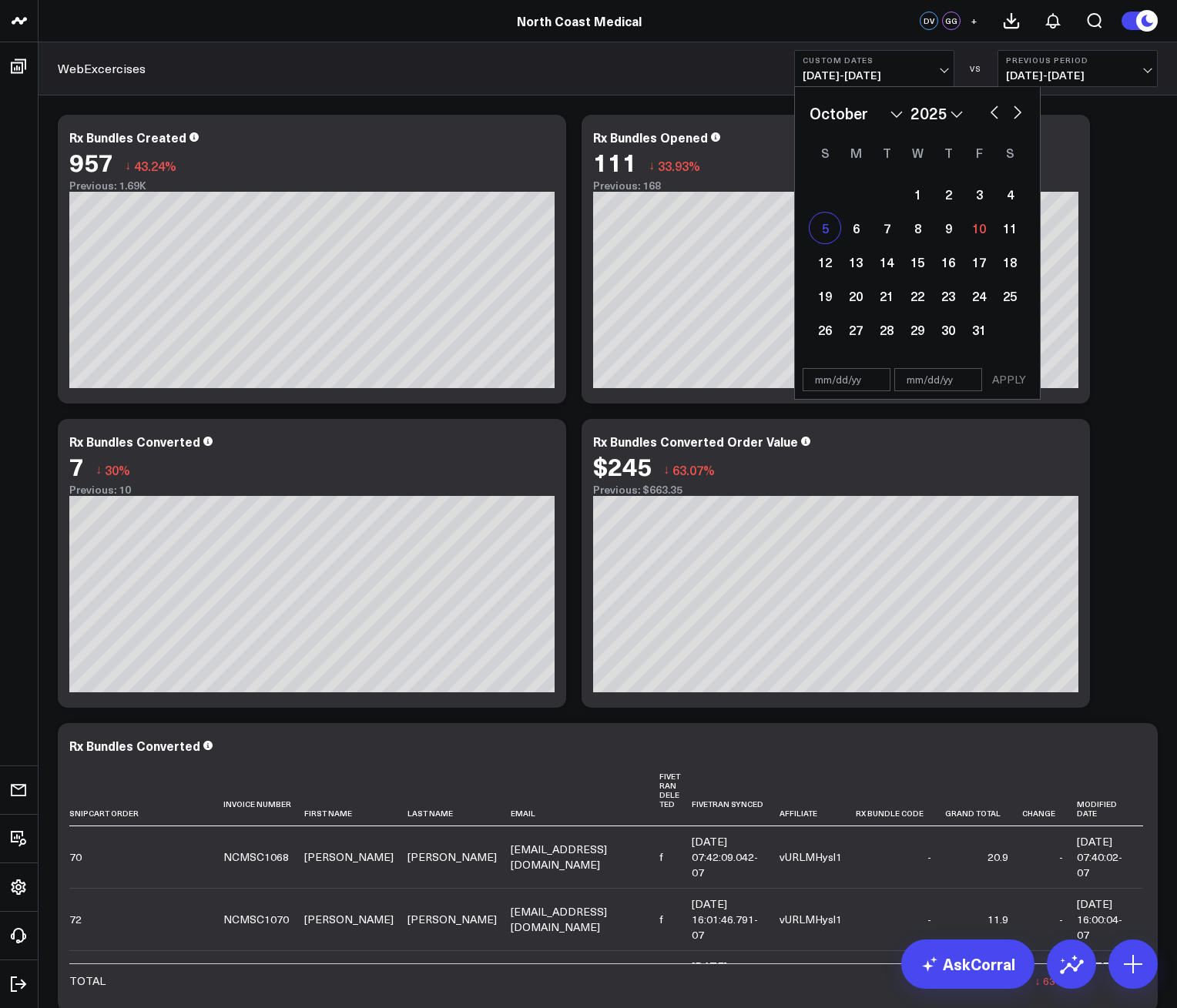
click at [827, 235] on div "5" at bounding box center [824, 227] width 31 height 31
type input "[DATE]"
select select "9"
select select "2025"
click at [1007, 225] on div "11" at bounding box center [1009, 227] width 31 height 31
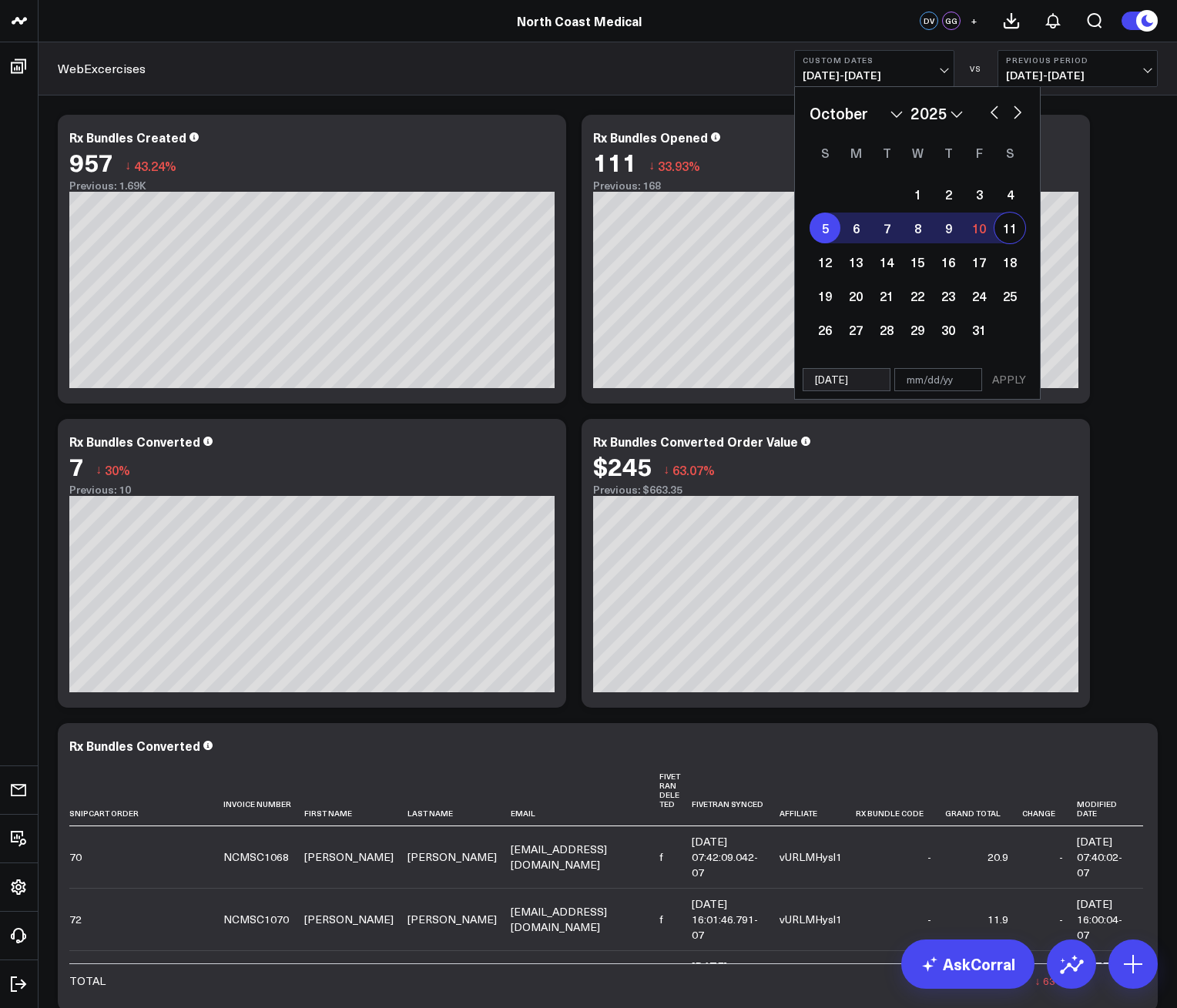
type input "[DATE]"
select select "9"
select select "2025"
click at [995, 378] on button "APPLY" at bounding box center [1009, 379] width 46 height 23
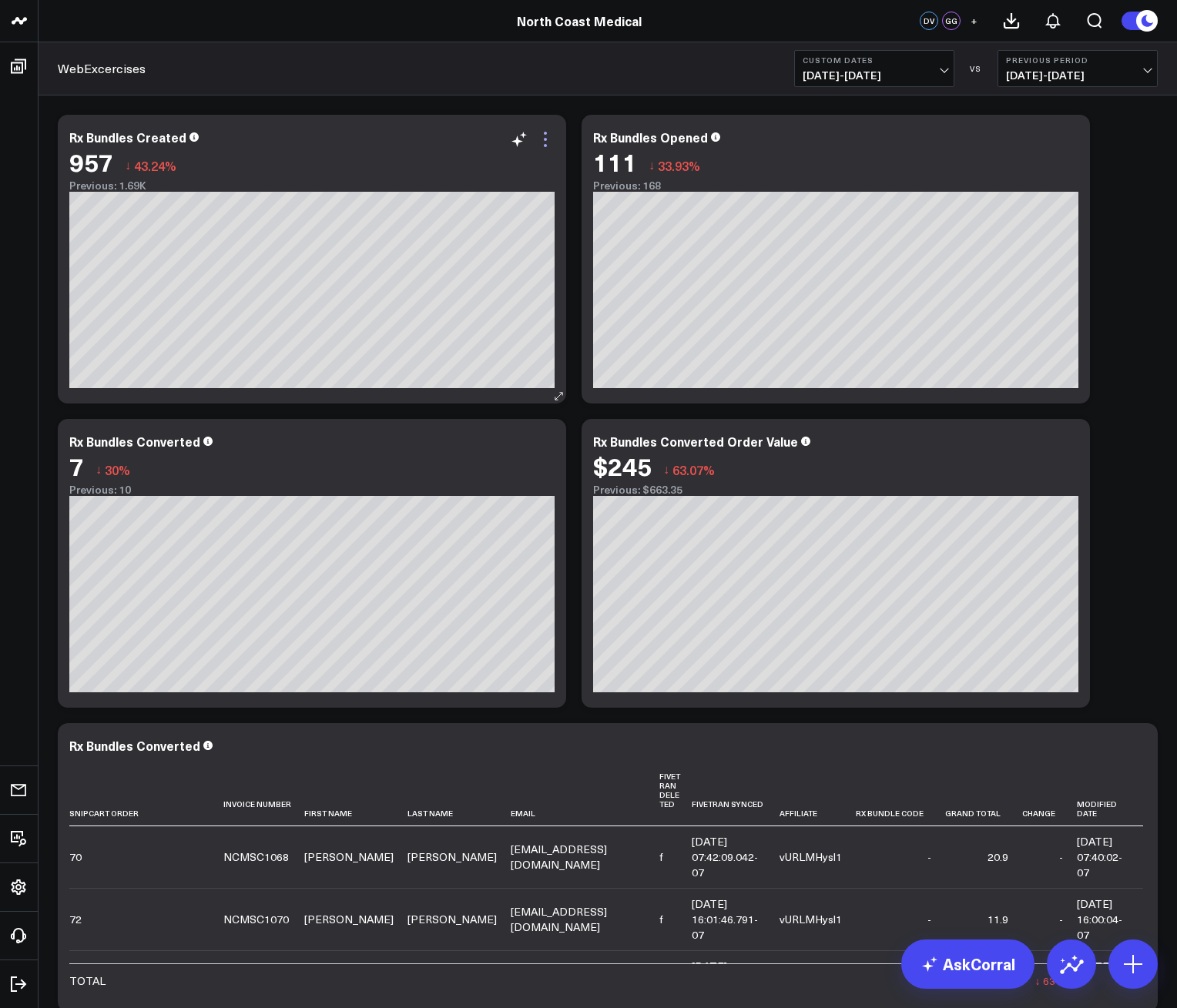
click at [547, 146] on icon at bounding box center [545, 139] width 19 height 19
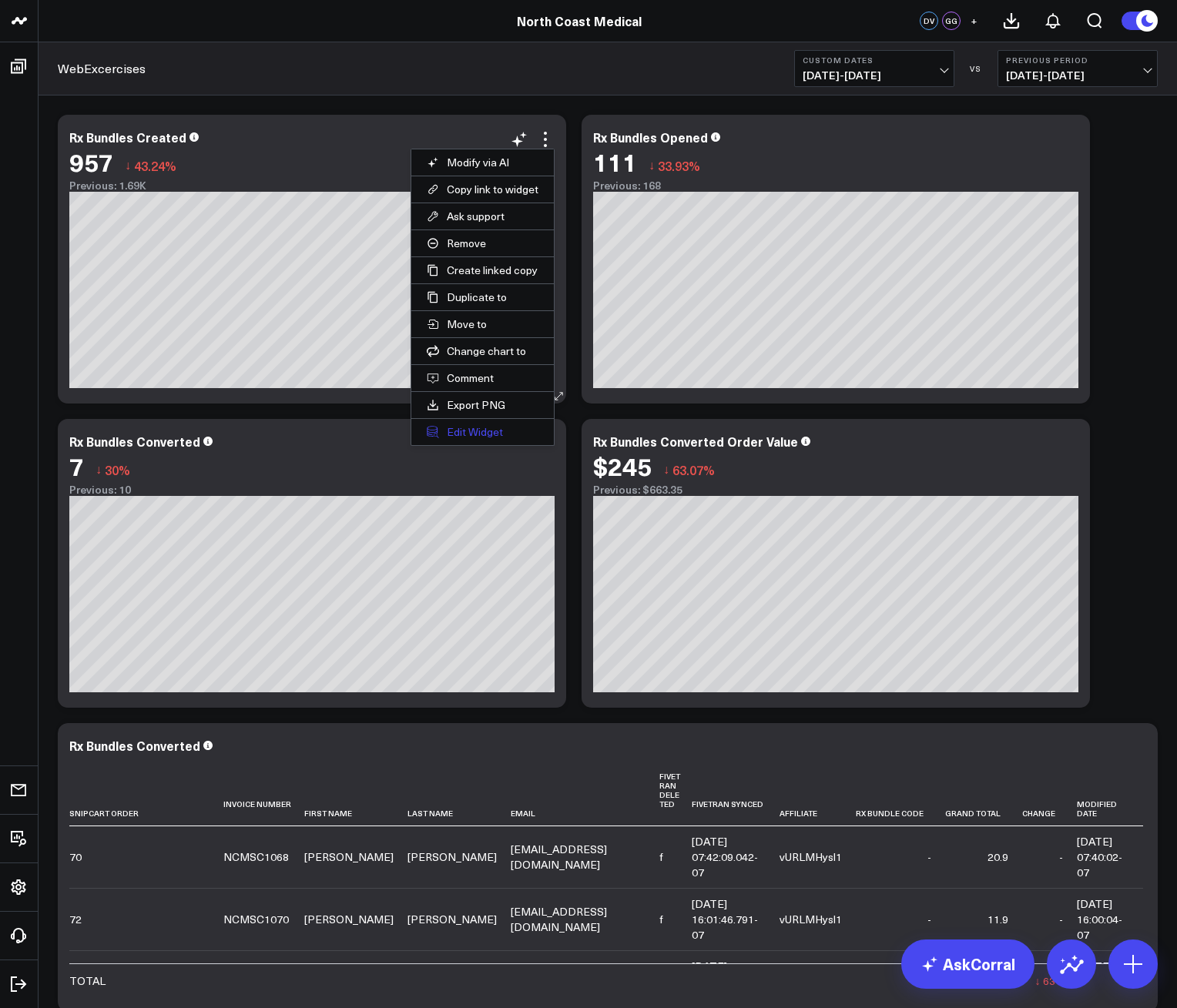
click at [473, 429] on button "Edit Widget" at bounding box center [482, 432] width 142 height 27
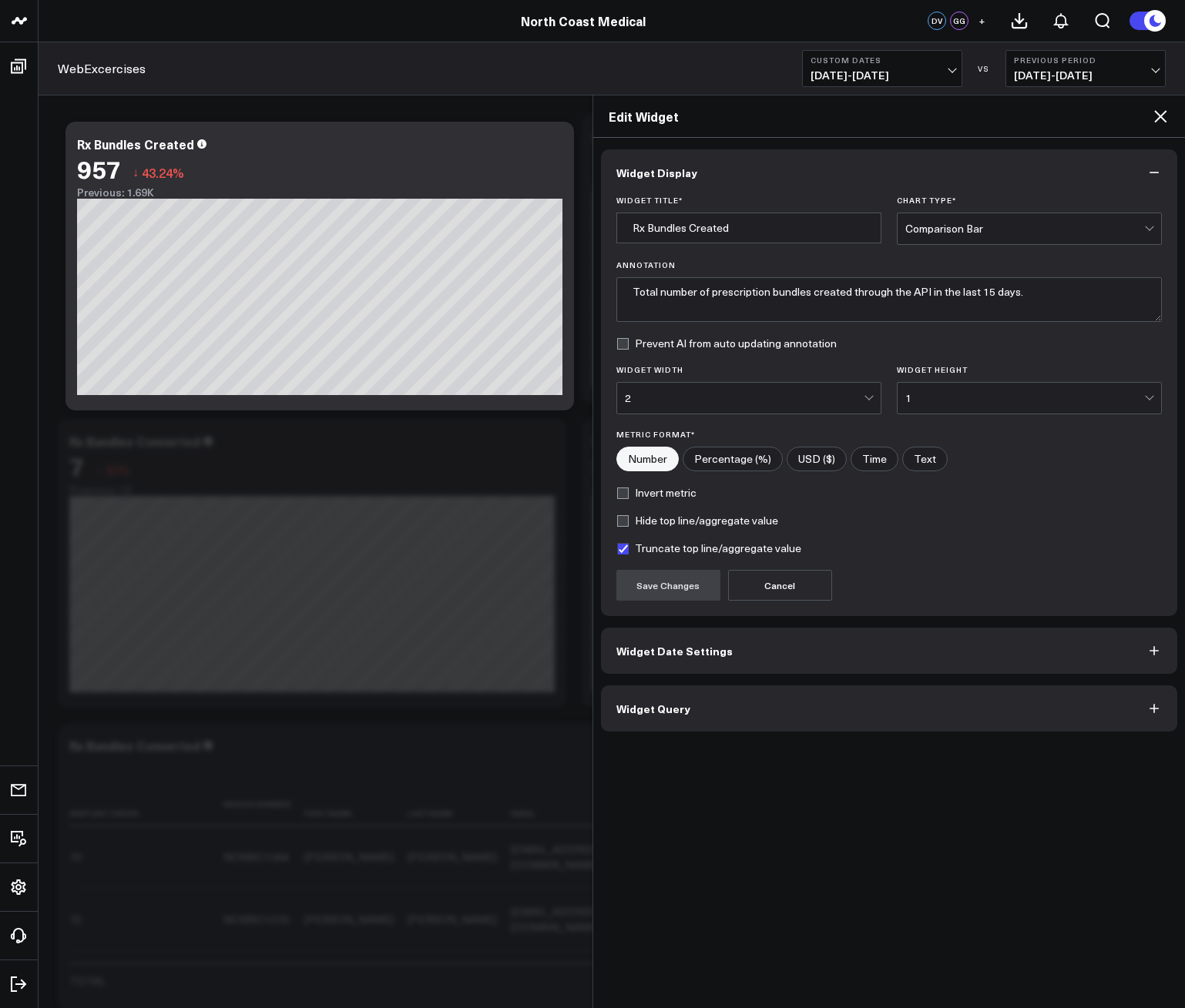
click at [827, 714] on button "Widget Query" at bounding box center [889, 708] width 577 height 46
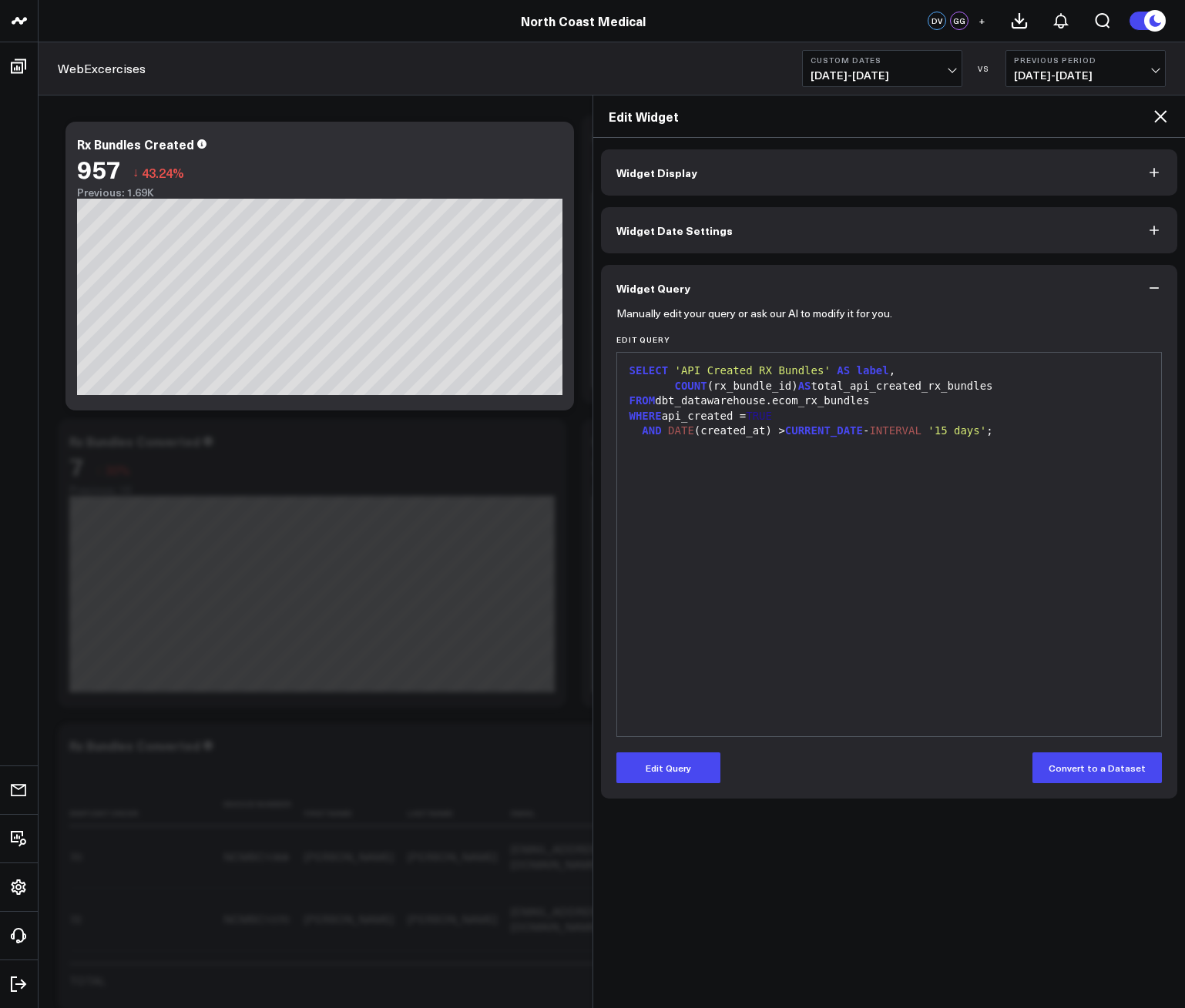
click at [1161, 116] on icon at bounding box center [1160, 117] width 12 height 12
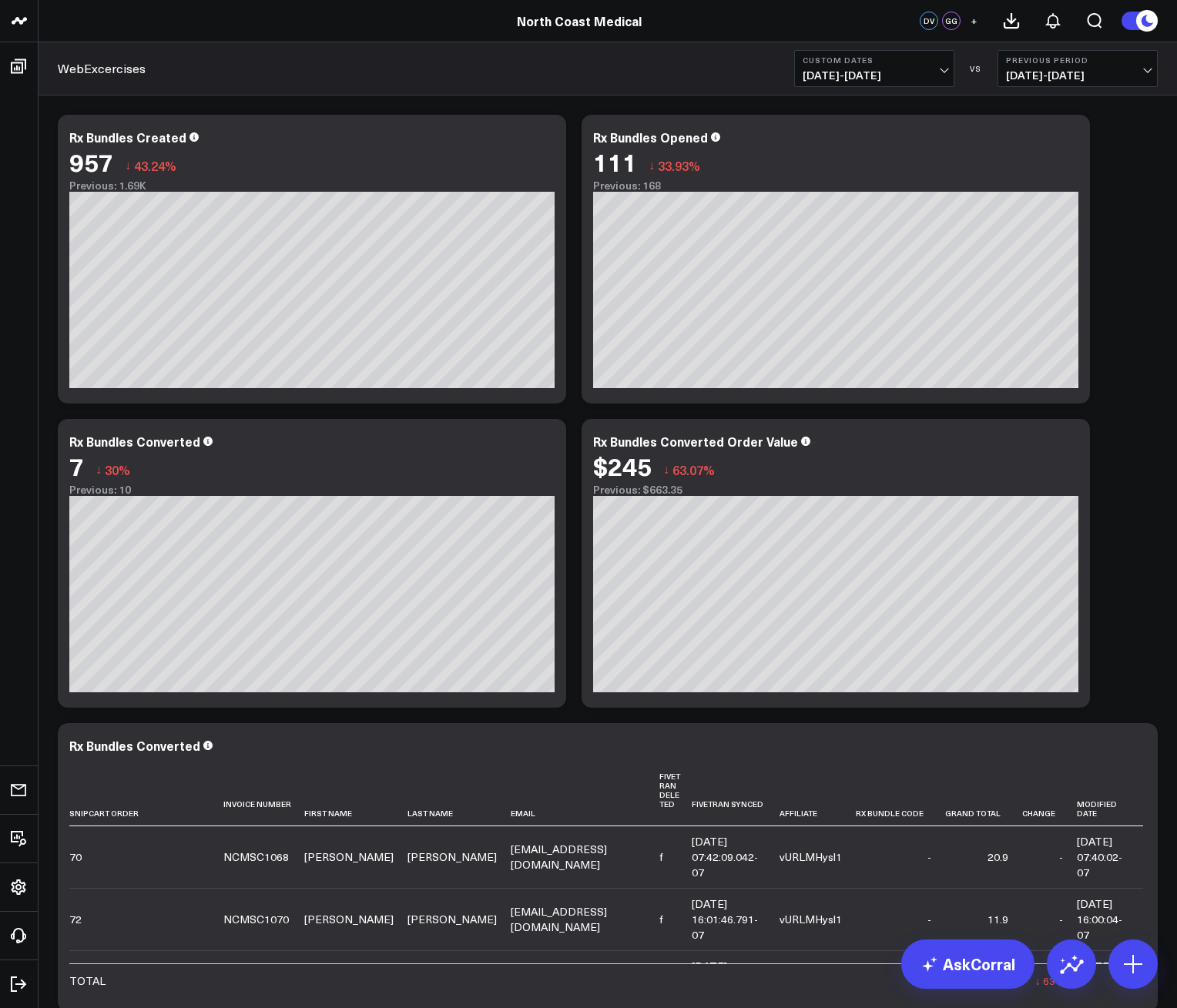
click at [901, 75] on span "[DATE] - [DATE]" at bounding box center [875, 75] width 143 height 12
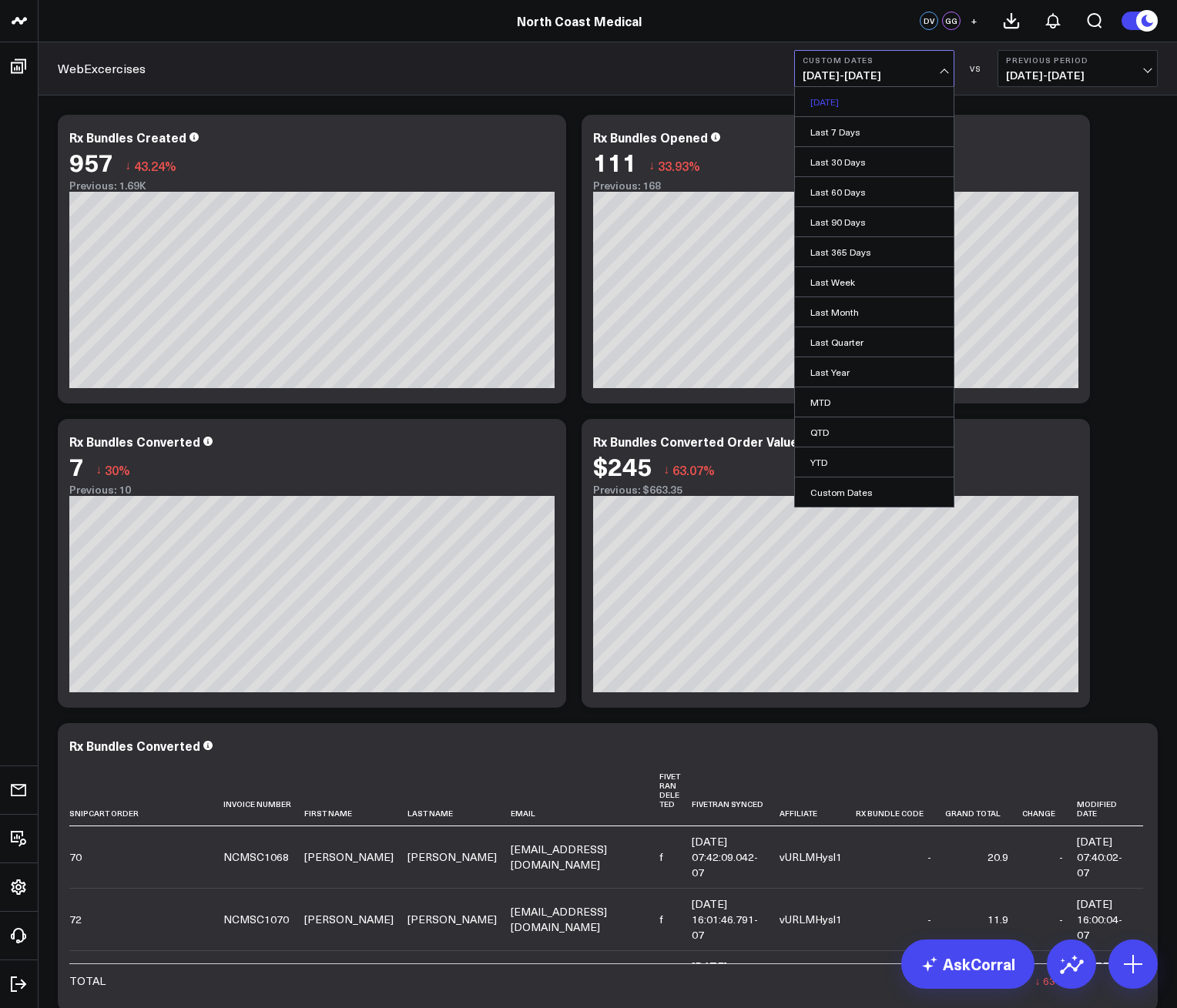
click at [815, 93] on link "[DATE]" at bounding box center [874, 101] width 158 height 29
